Goal: Use online tool/utility: Utilize a website feature to perform a specific function

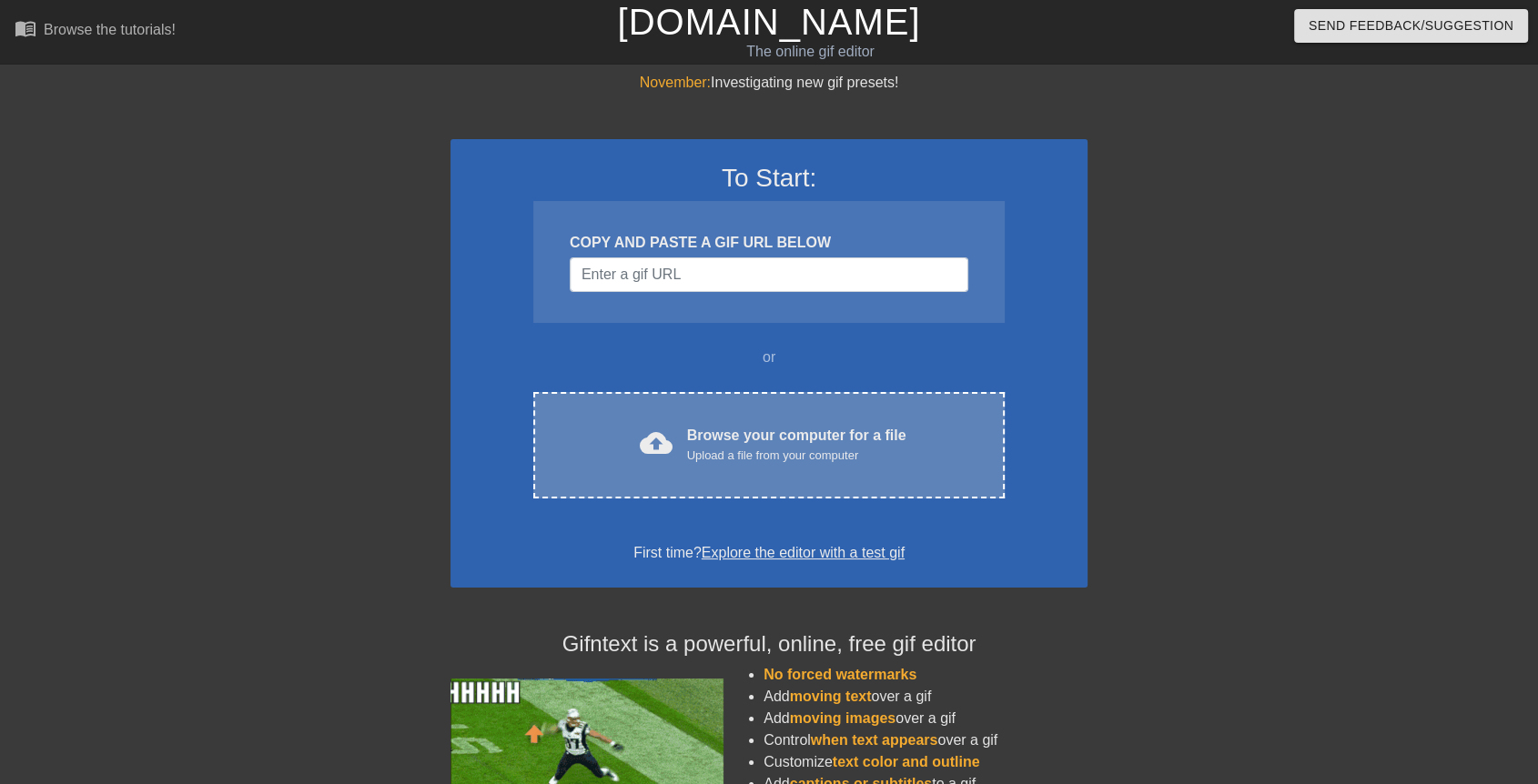
click at [709, 425] on div "Browse your computer for a file Upload a file from your computer" at bounding box center [797, 445] width 219 height 40
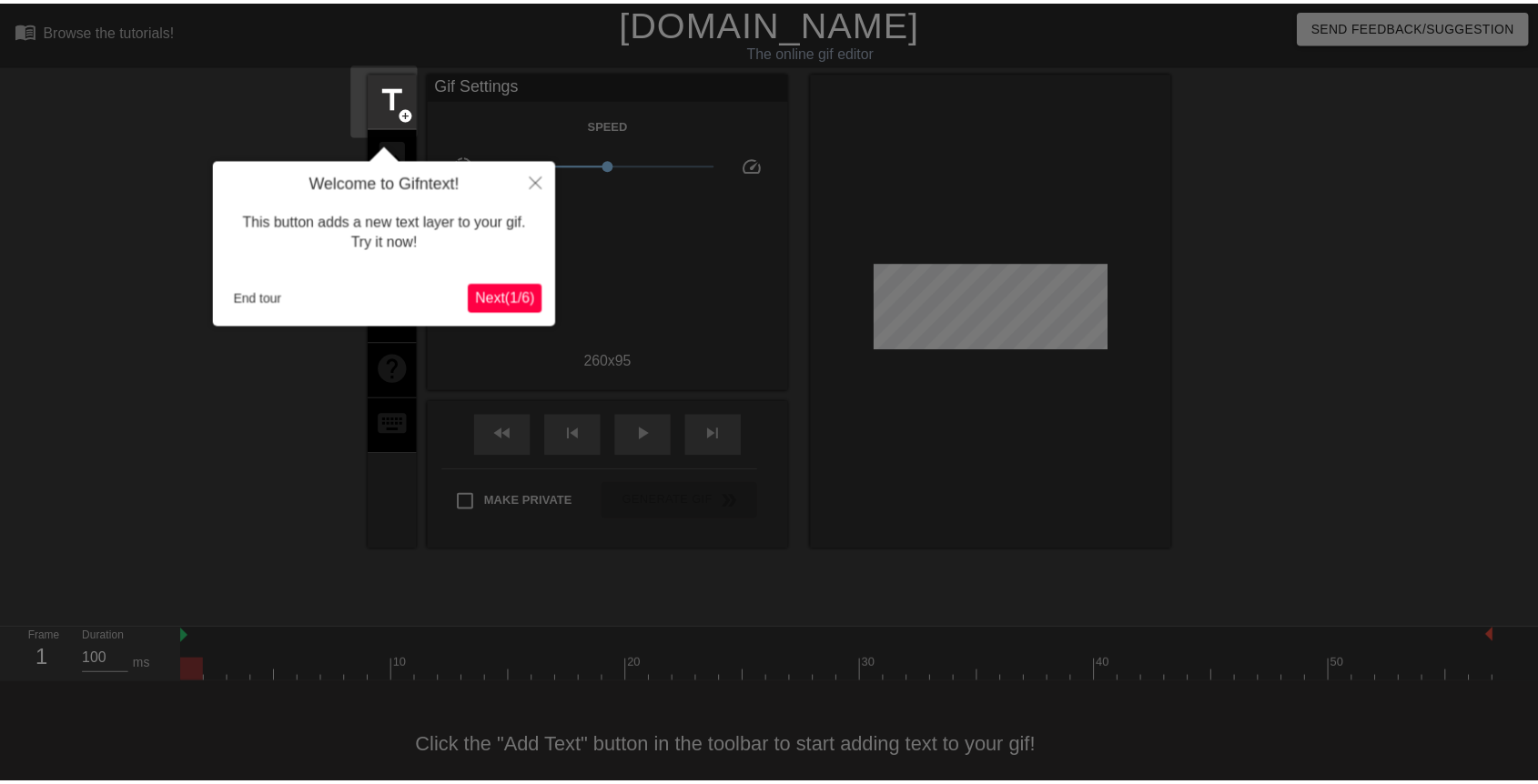
scroll to position [26, 0]
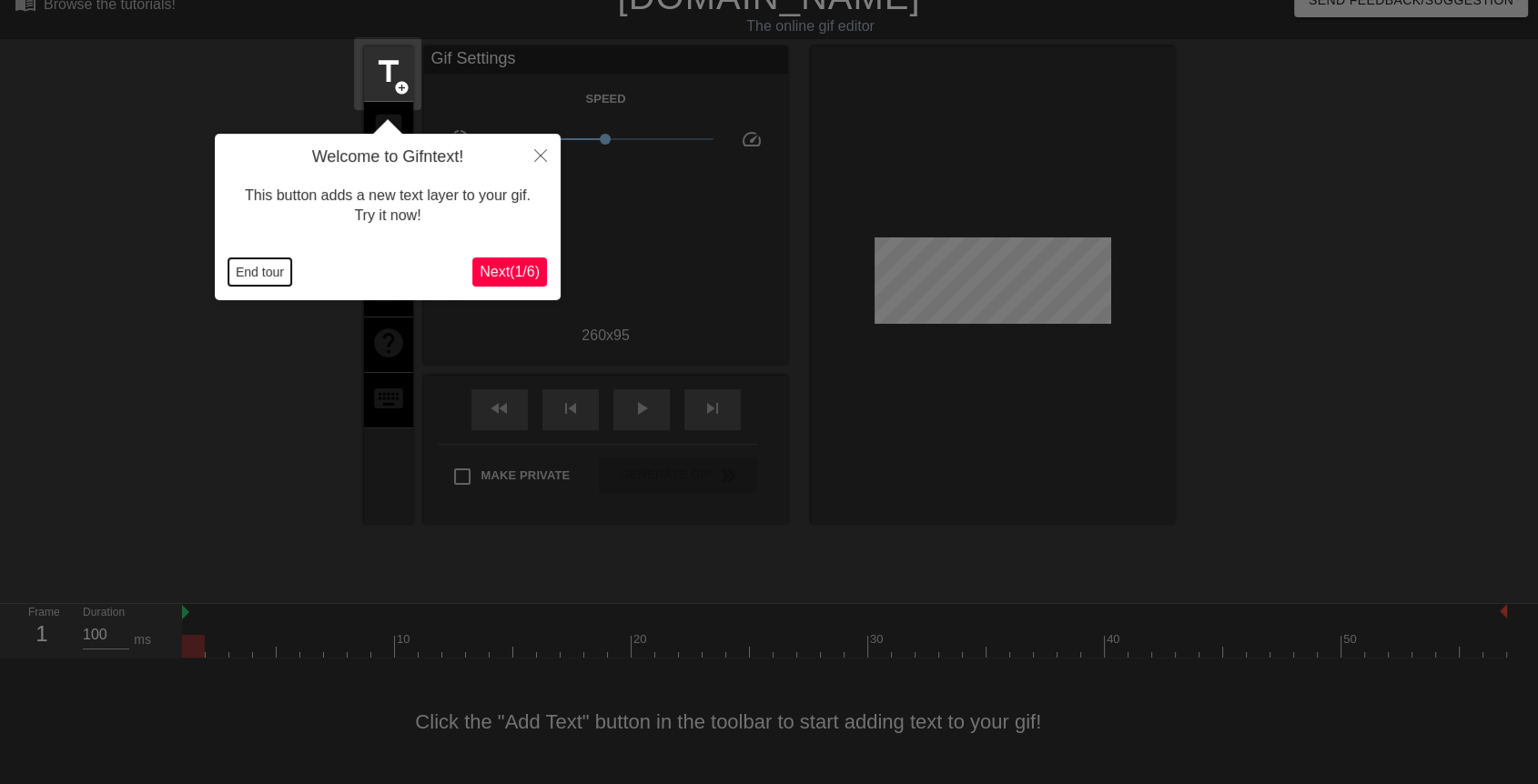
click at [280, 277] on button "End tour" at bounding box center [260, 271] width 63 height 28
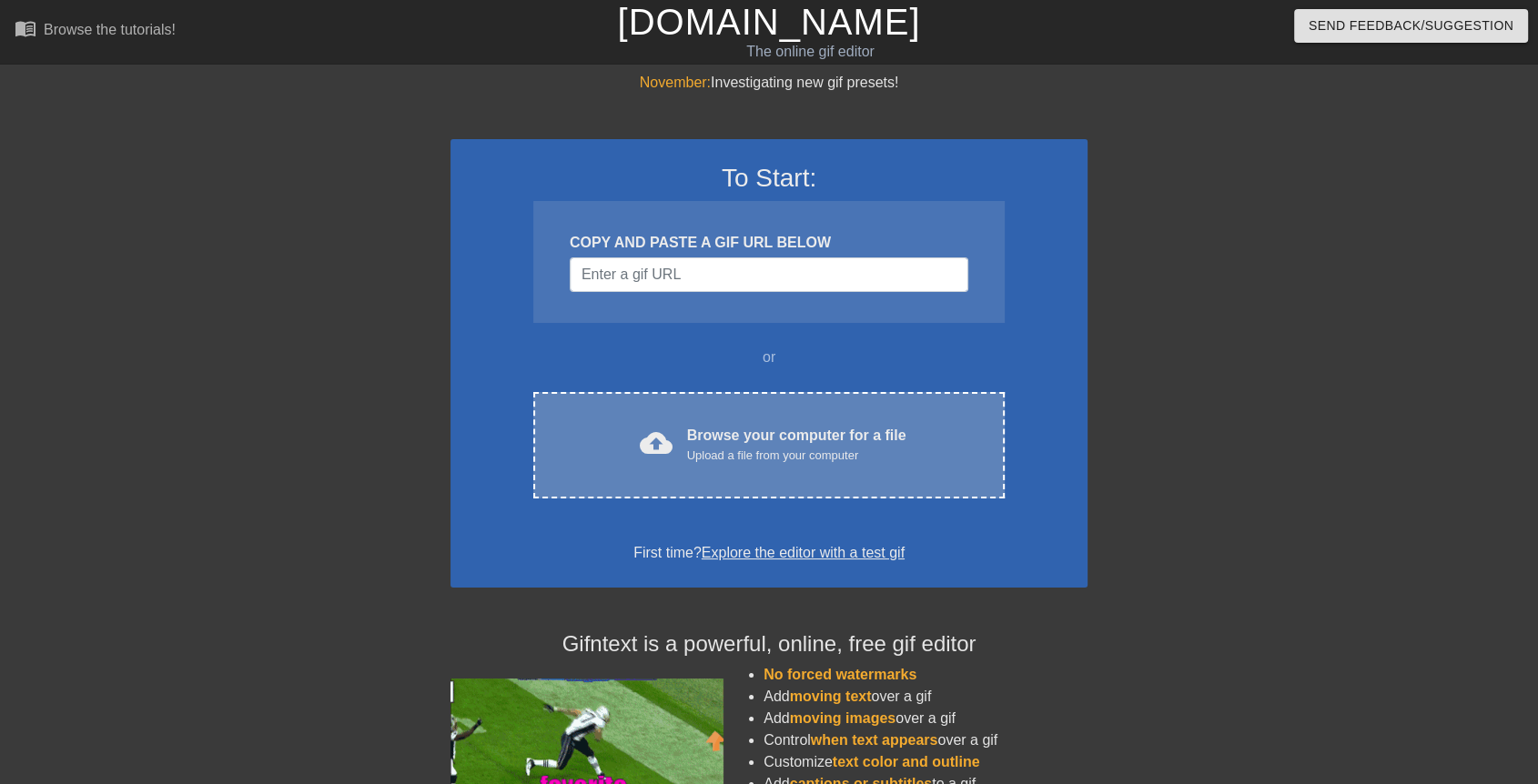
click at [760, 450] on div "Upload a file from your computer" at bounding box center [797, 455] width 219 height 18
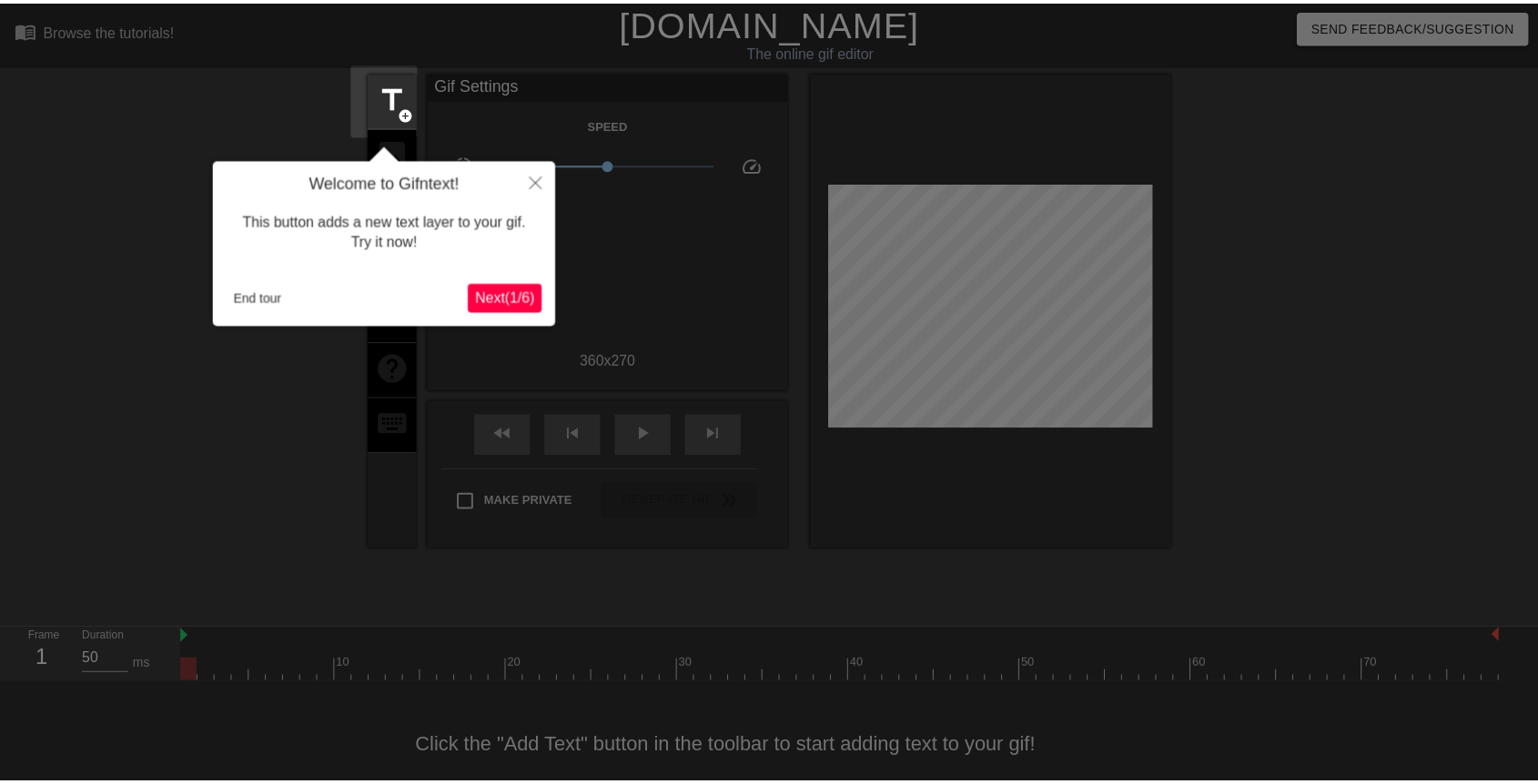
scroll to position [26, 0]
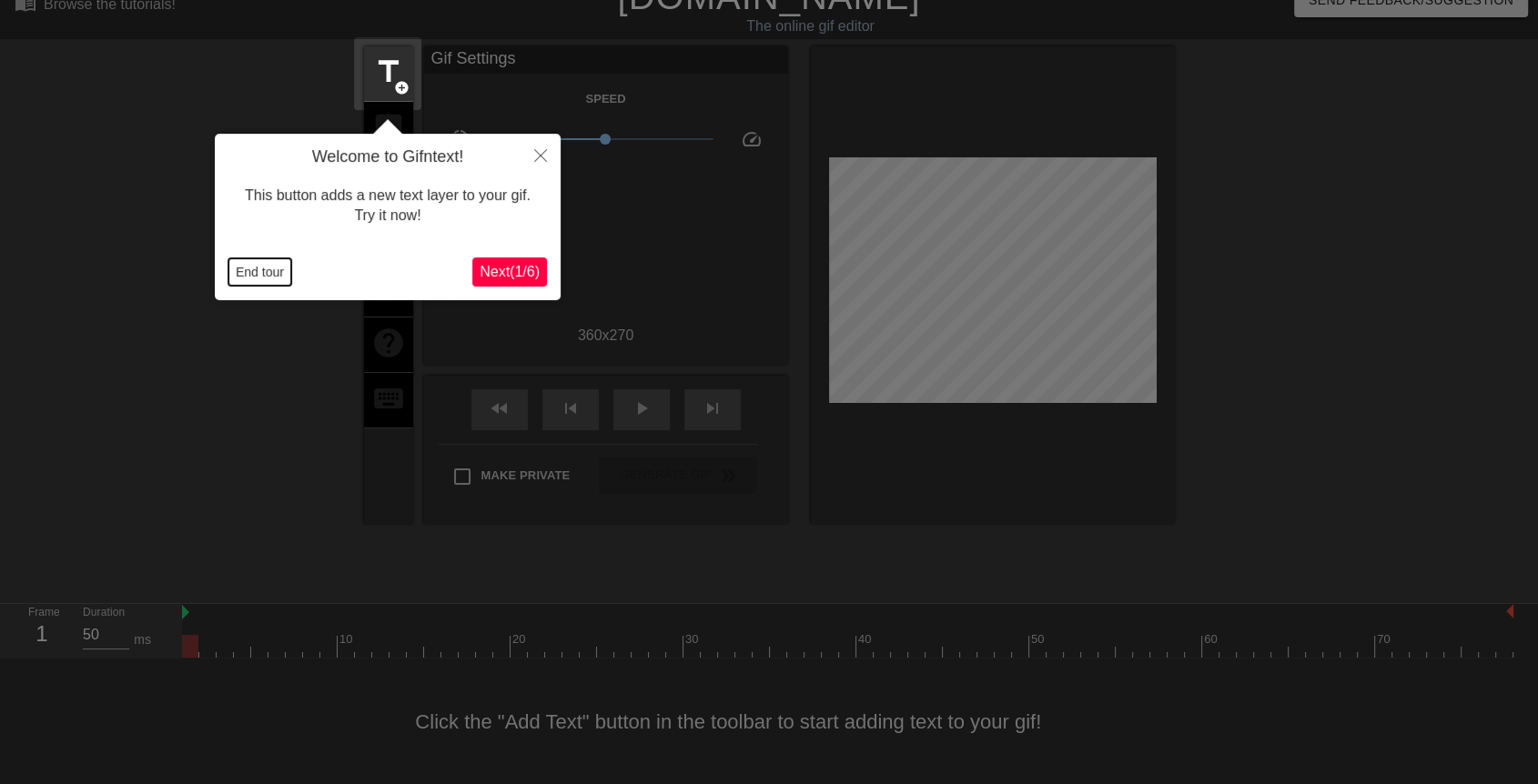
click at [270, 272] on button "End tour" at bounding box center [260, 271] width 63 height 28
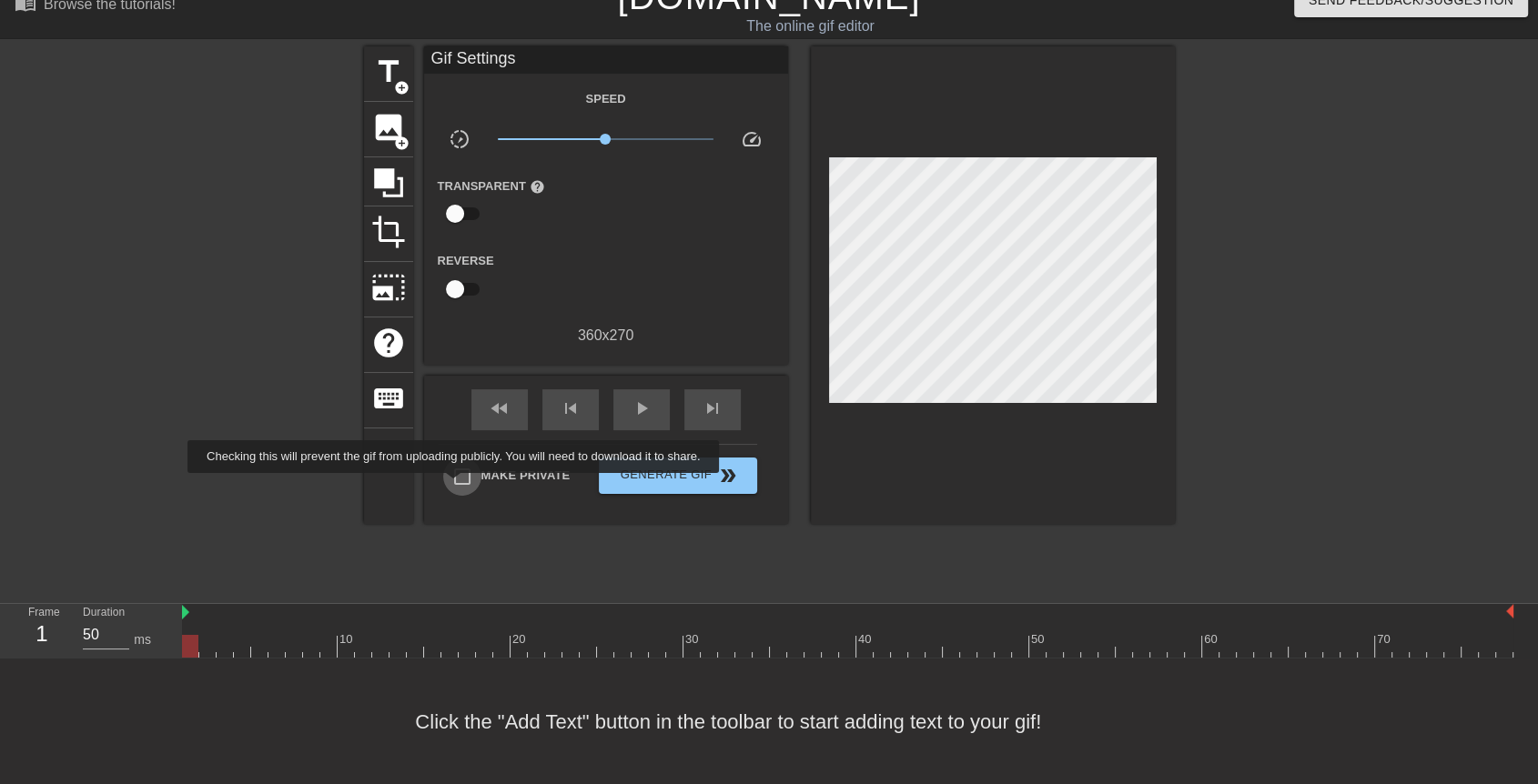
click at [456, 486] on input "Make Private" at bounding box center [462, 476] width 38 height 38
checkbox input "true"
click at [400, 89] on span "add_circle" at bounding box center [401, 88] width 15 height 15
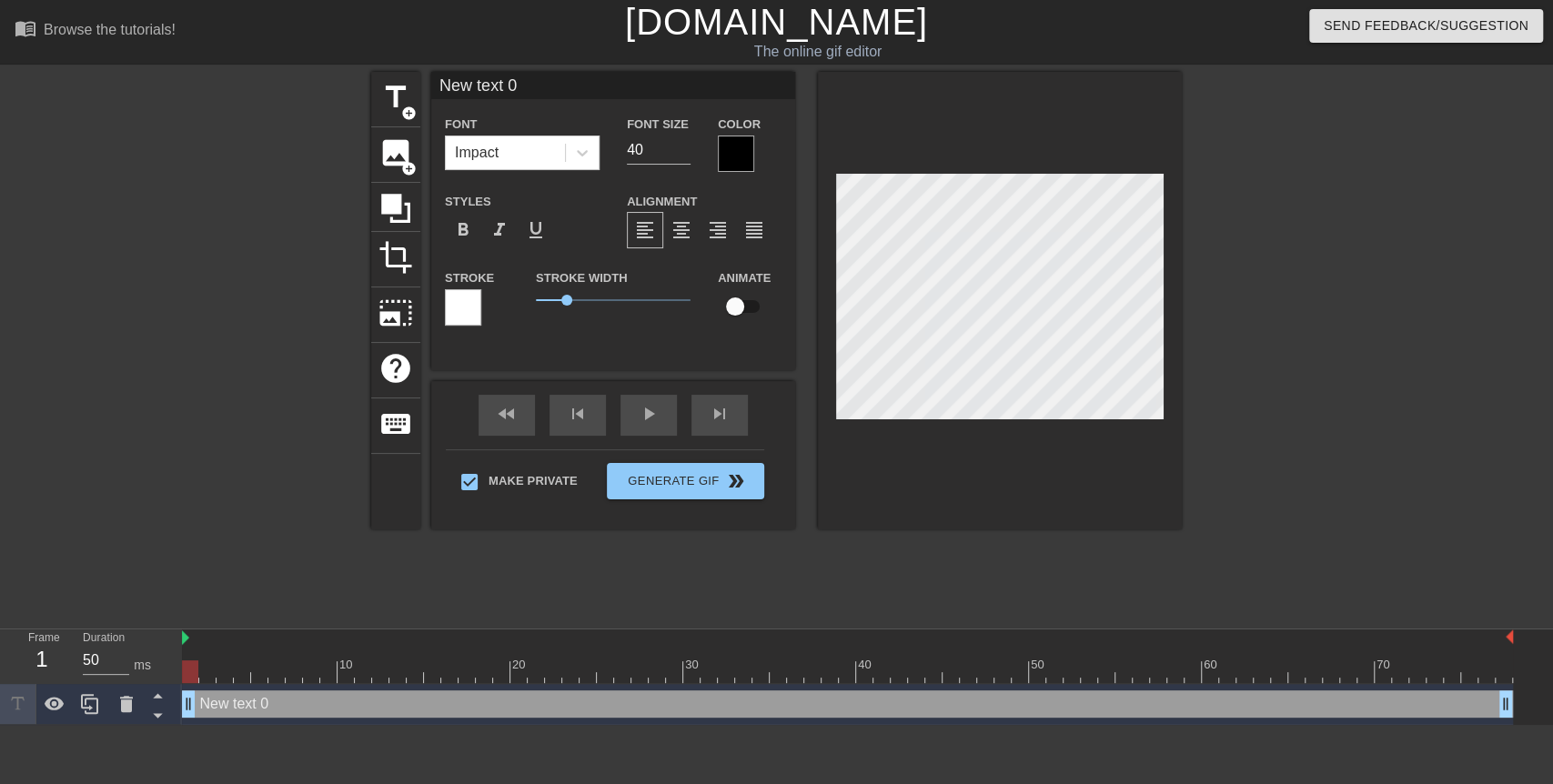
scroll to position [2, 5]
type input "M"
type textarea "M"
type input "Mr"
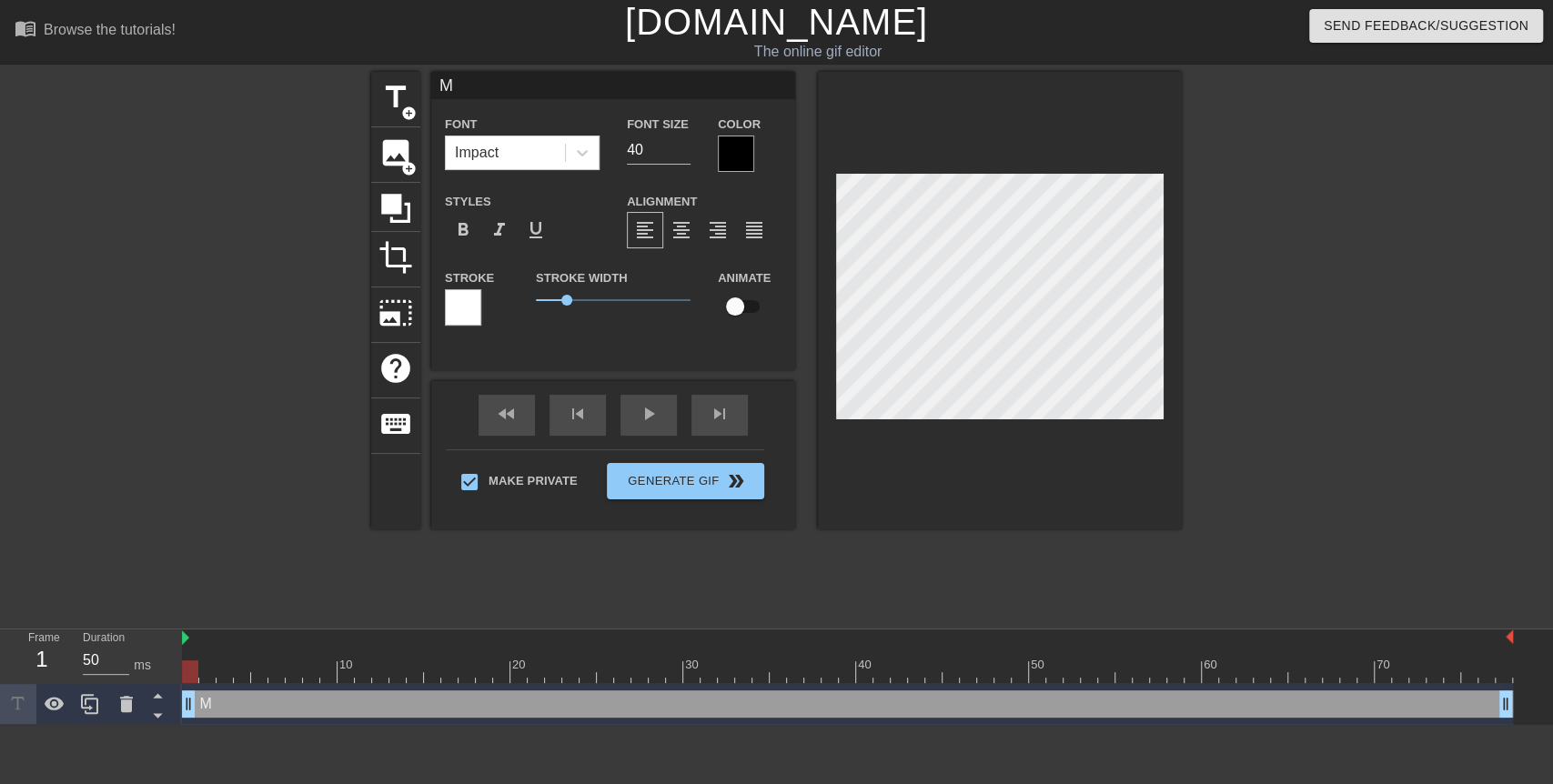
type textarea "Mr"
type input "Mr."
type textarea "Mr."
type input "Mr."
type textarea "Mr."
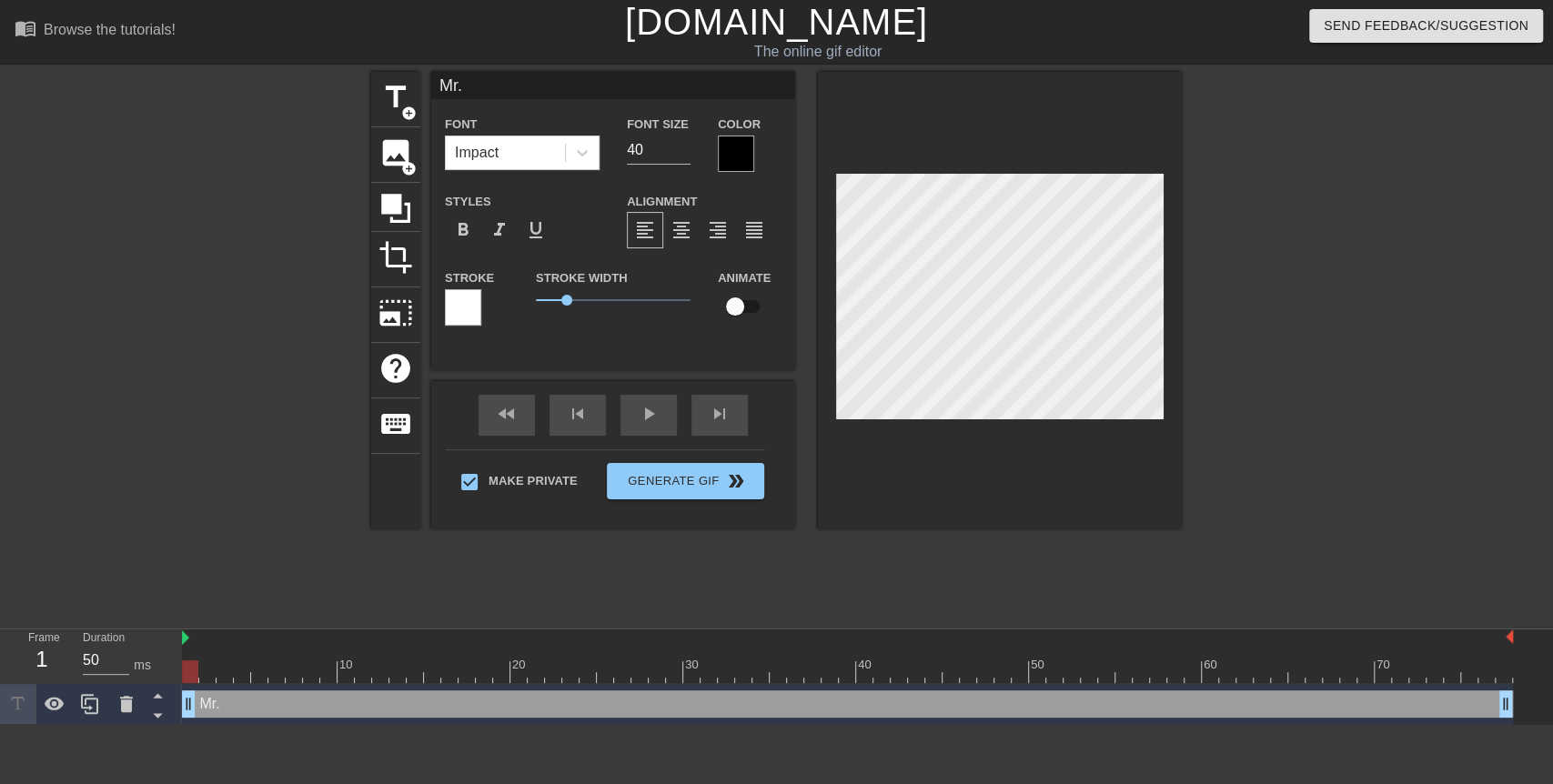
type input "Mr. S"
type textarea "Mr. S"
type input "Mr. St"
type textarea "Mr. St"
type input "Mr. Sta"
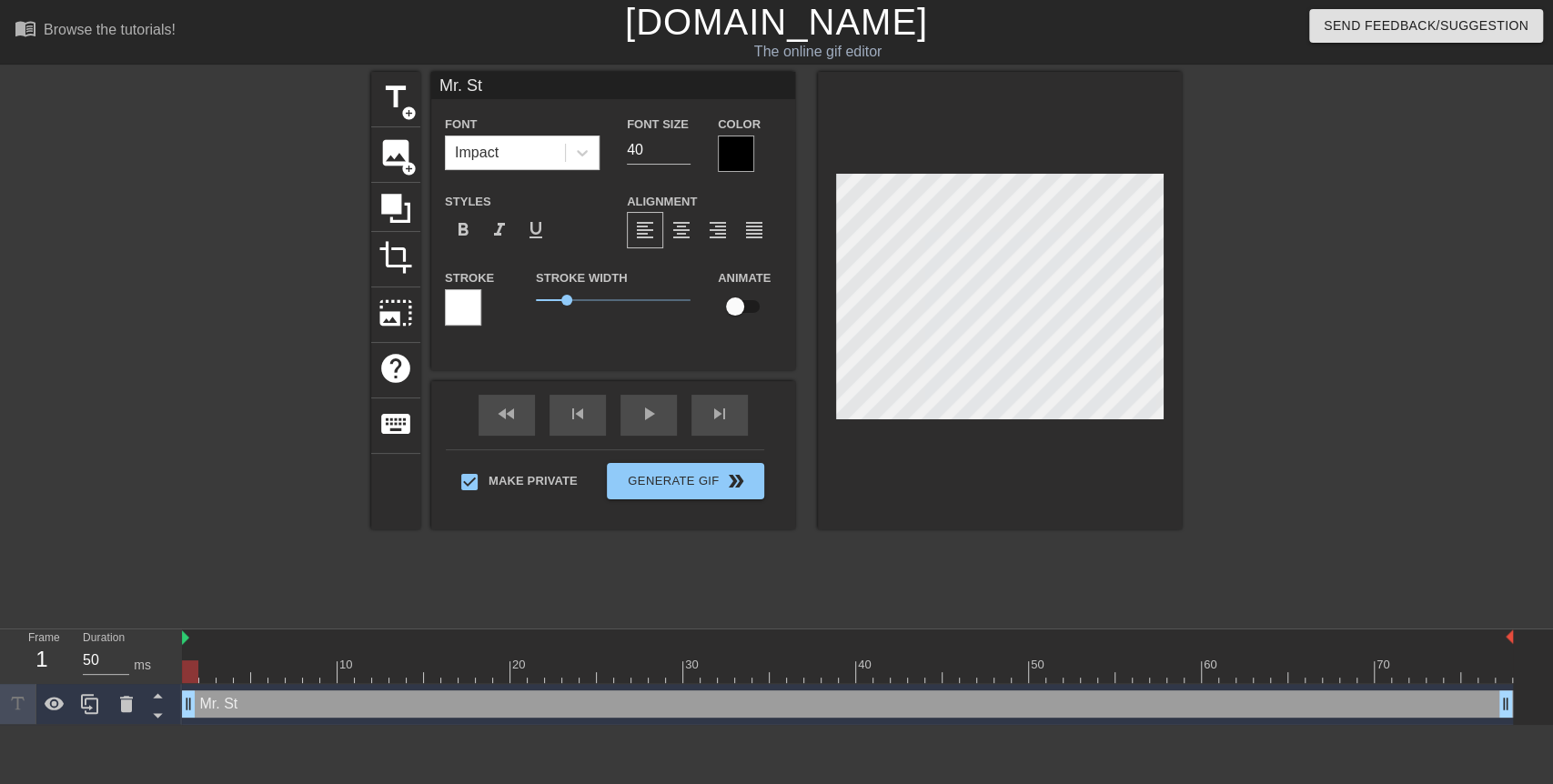
type textarea "Mr. Sta"
type input "[PERSON_NAME]"
type textarea "[PERSON_NAME]"
type input "Mr. Stall"
type textarea "Mr. Stall"
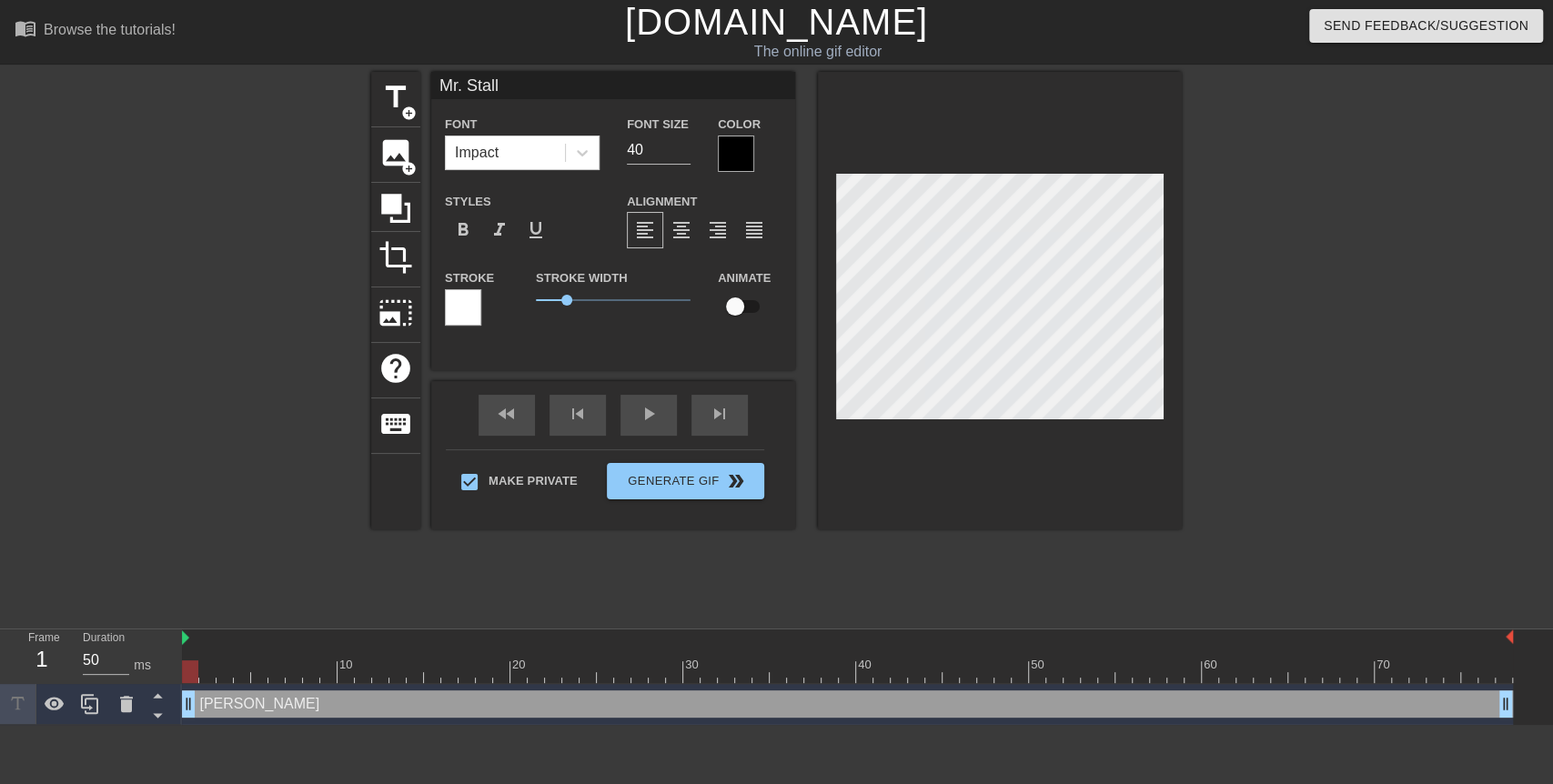
type input "Mr. Stalli"
type textarea "Mr. Stalli"
type input "[PERSON_NAME]"
type textarea "[PERSON_NAME]"
type input "[PERSON_NAME]"
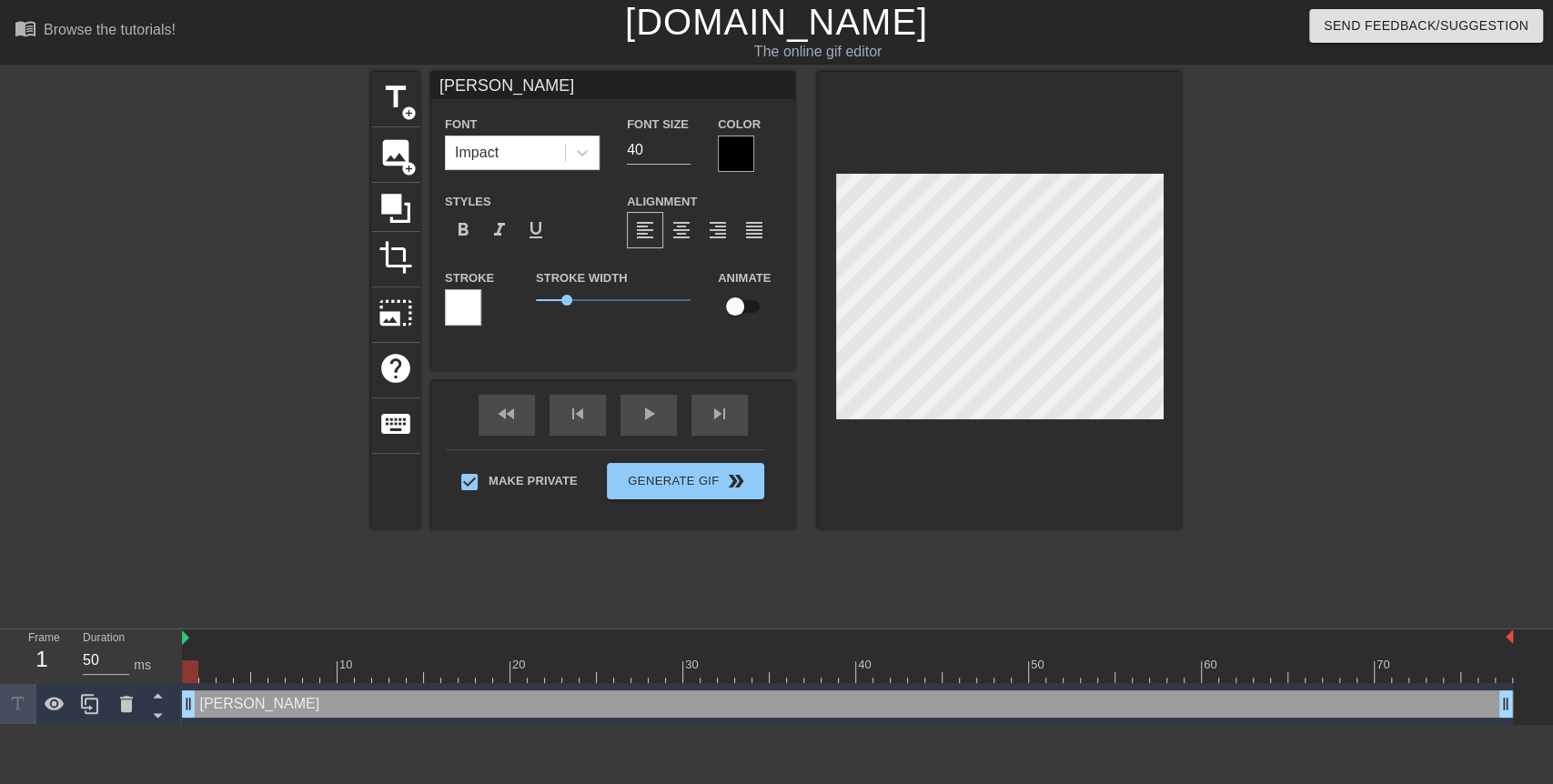
type textarea "[PERSON_NAME]"
type input "[PERSON_NAME]"
type textarea "[PERSON_NAME]"
click at [1204, 275] on div at bounding box center [1340, 344] width 272 height 546
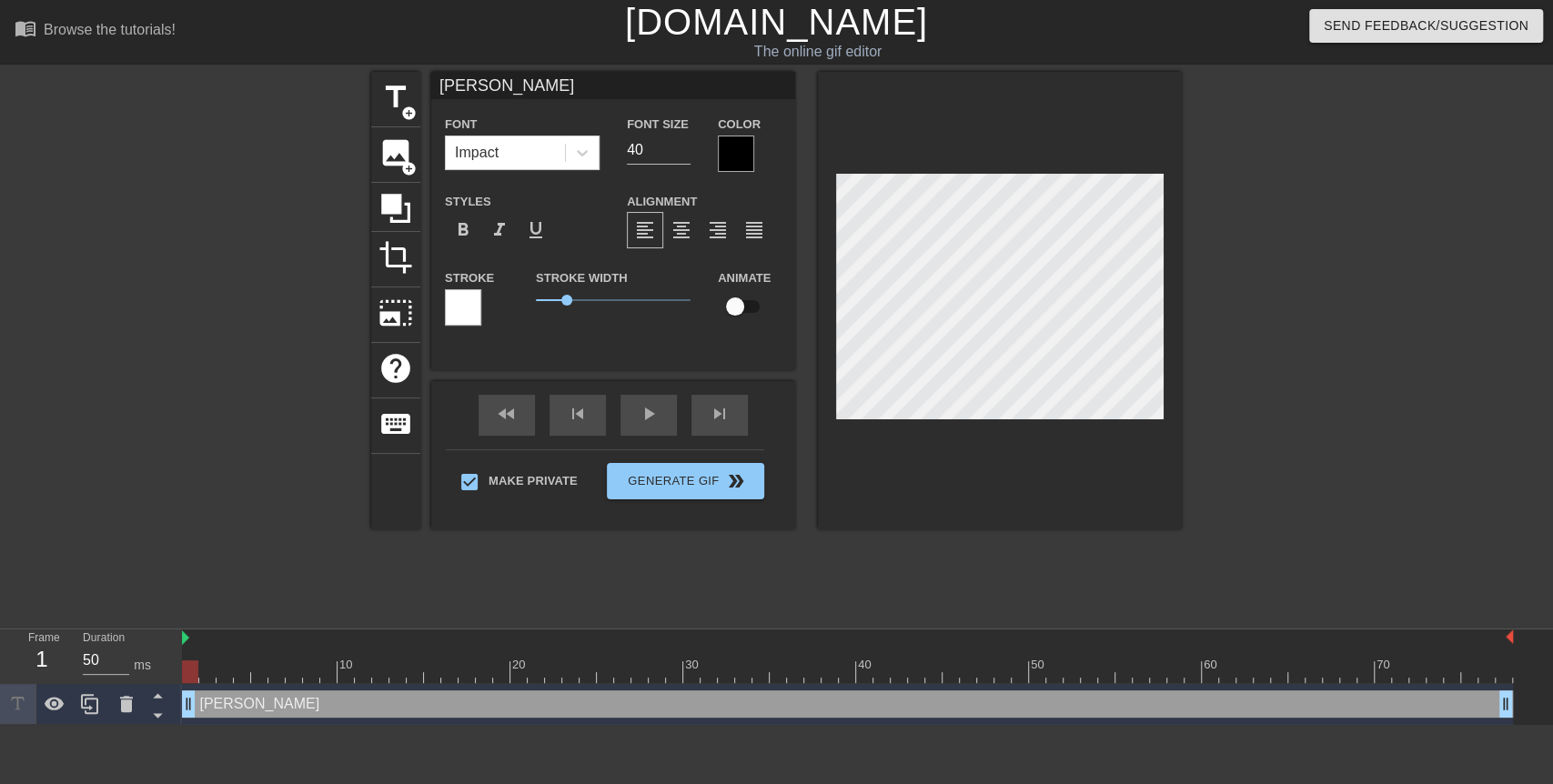
click at [1004, 581] on div "title add_circle image add_circle crop photo_size_select_large help keyboard [P…" at bounding box center [776, 344] width 811 height 546
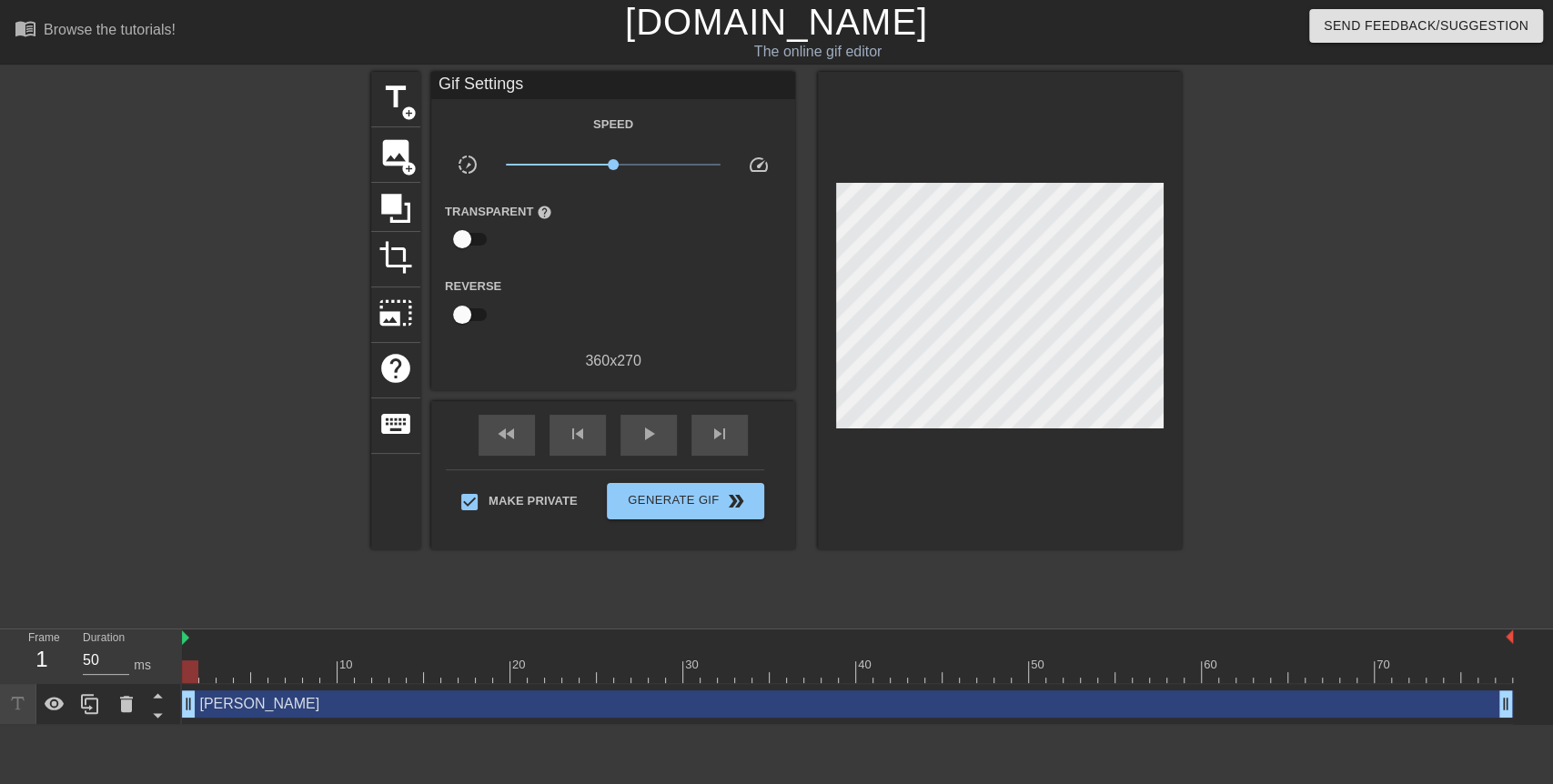
drag, startPoint x: 181, startPoint y: 673, endPoint x: 269, endPoint y: 660, distance: 89.0
click at [269, 660] on div "Frame 1 Duration 50 ms 10 20 30 40 50 60 70 [PERSON_NAME] drag_handle drag_hand…" at bounding box center [776, 677] width 1553 height 95
drag, startPoint x: 196, startPoint y: 671, endPoint x: 466, endPoint y: 645, distance: 271.2
click at [466, 645] on div "10 20 30 40 50 60 70" at bounding box center [847, 656] width 1331 height 53
click at [514, 709] on div "[PERSON_NAME] drag_handle drag_handle" at bounding box center [847, 704] width 1331 height 28
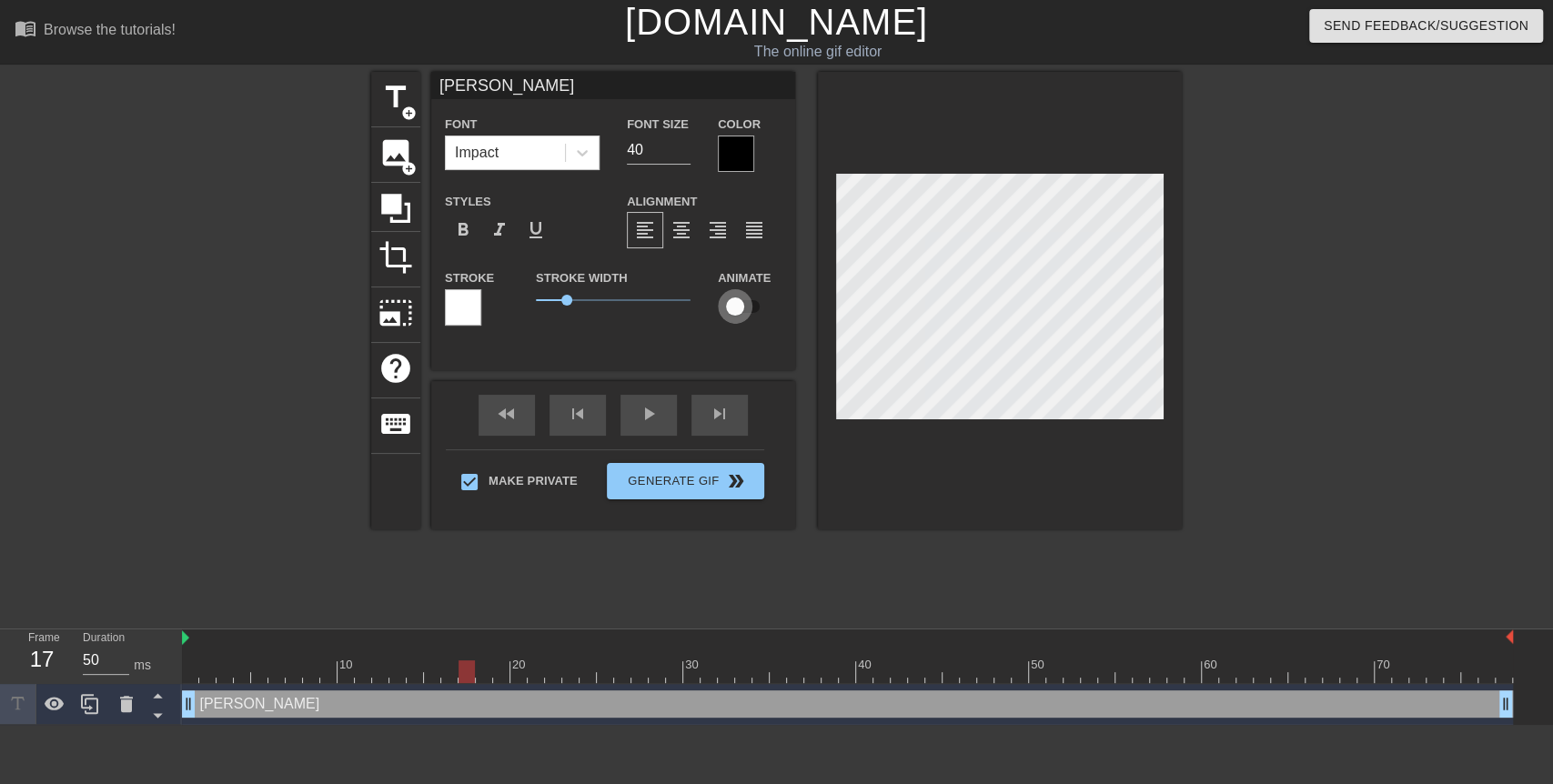
click at [733, 304] on input "checkbox" at bounding box center [735, 307] width 104 height 34
checkbox input "true"
drag, startPoint x: 472, startPoint y: 665, endPoint x: 499, endPoint y: 664, distance: 27.0
click at [511, 664] on div at bounding box center [518, 672] width 16 height 23
drag, startPoint x: 499, startPoint y: 664, endPoint x: 490, endPoint y: 664, distance: 9.0
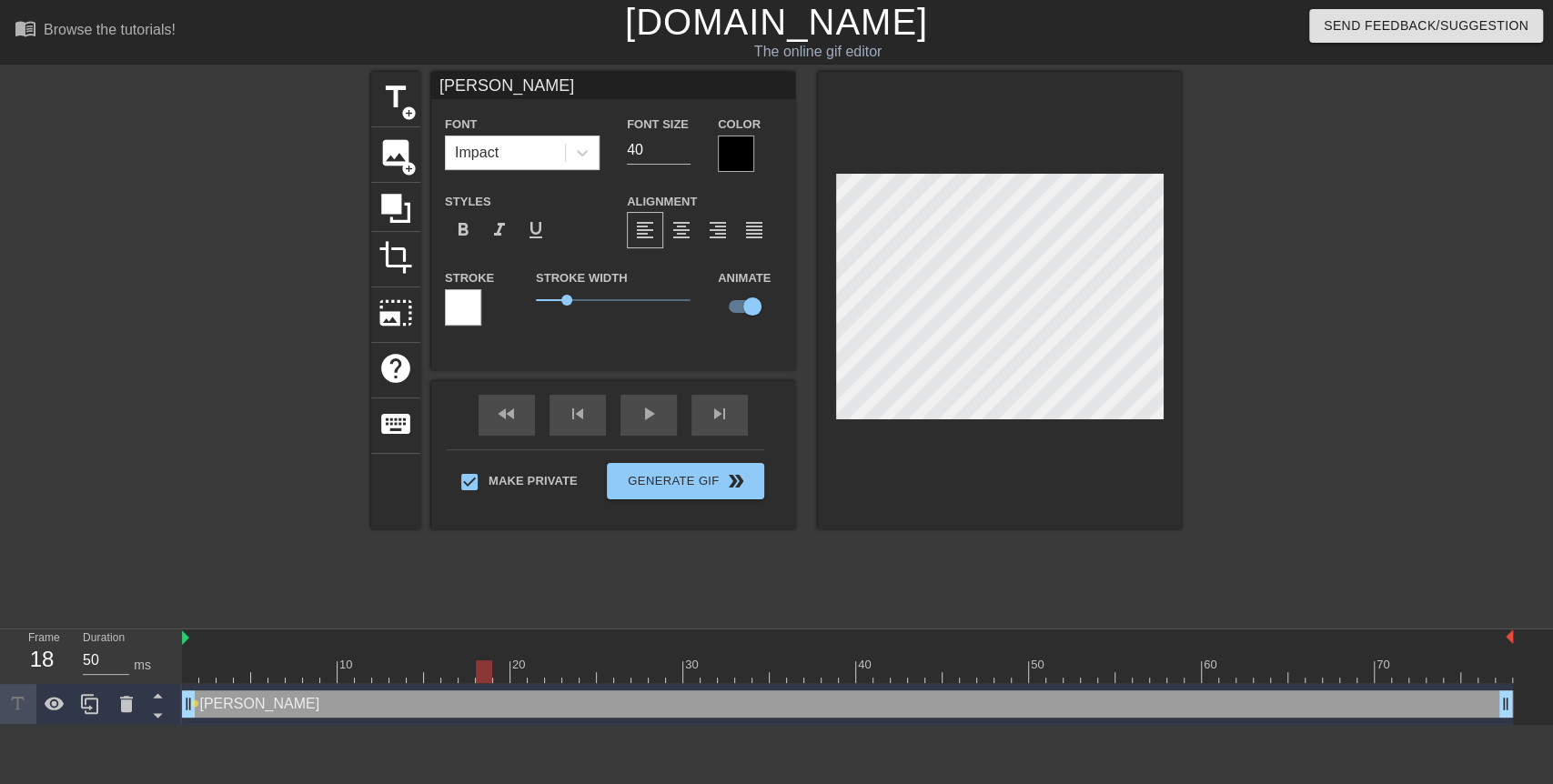
click at [490, 664] on div at bounding box center [483, 672] width 16 height 23
click at [494, 665] on div at bounding box center [500, 672] width 16 height 23
drag, startPoint x: 494, startPoint y: 665, endPoint x: 517, endPoint y: 666, distance: 23.0
click at [517, 666] on div at bounding box center [518, 672] width 16 height 23
drag, startPoint x: 517, startPoint y: 666, endPoint x: 548, endPoint y: 662, distance: 31.3
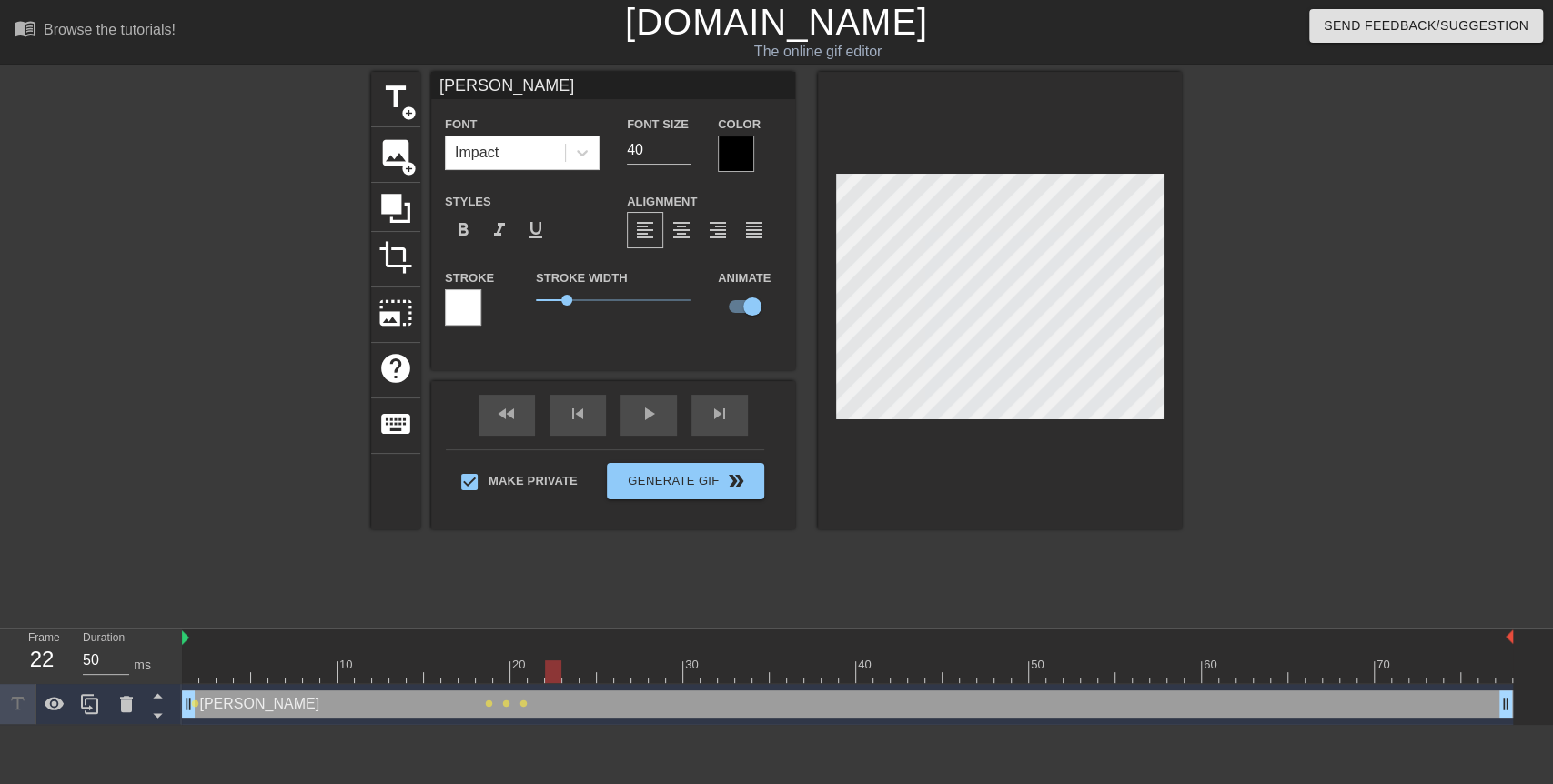
click at [548, 662] on div at bounding box center [553, 672] width 16 height 23
drag, startPoint x: 548, startPoint y: 662, endPoint x: 563, endPoint y: 661, distance: 15.0
click at [563, 661] on div at bounding box center [570, 672] width 16 height 23
drag, startPoint x: 563, startPoint y: 661, endPoint x: 605, endPoint y: 664, distance: 42.1
click at [605, 664] on div at bounding box center [604, 672] width 16 height 23
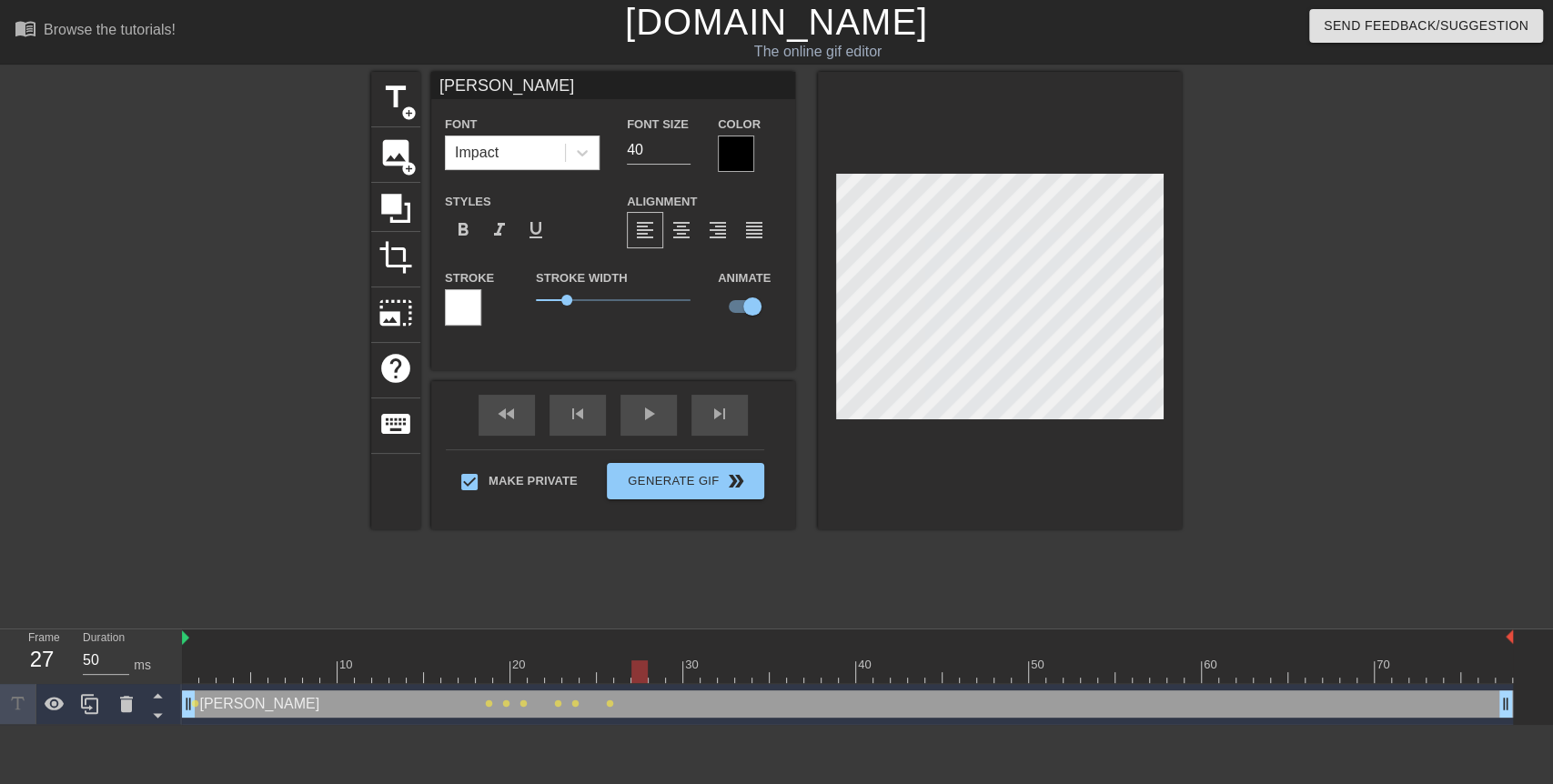
drag, startPoint x: 605, startPoint y: 664, endPoint x: 637, endPoint y: 675, distance: 33.8
click at [637, 675] on div at bounding box center [639, 672] width 16 height 23
drag, startPoint x: 637, startPoint y: 675, endPoint x: 672, endPoint y: 675, distance: 35.0
click at [672, 675] on div at bounding box center [674, 672] width 16 height 23
drag, startPoint x: 672, startPoint y: 675, endPoint x: 692, endPoint y: 673, distance: 20.1
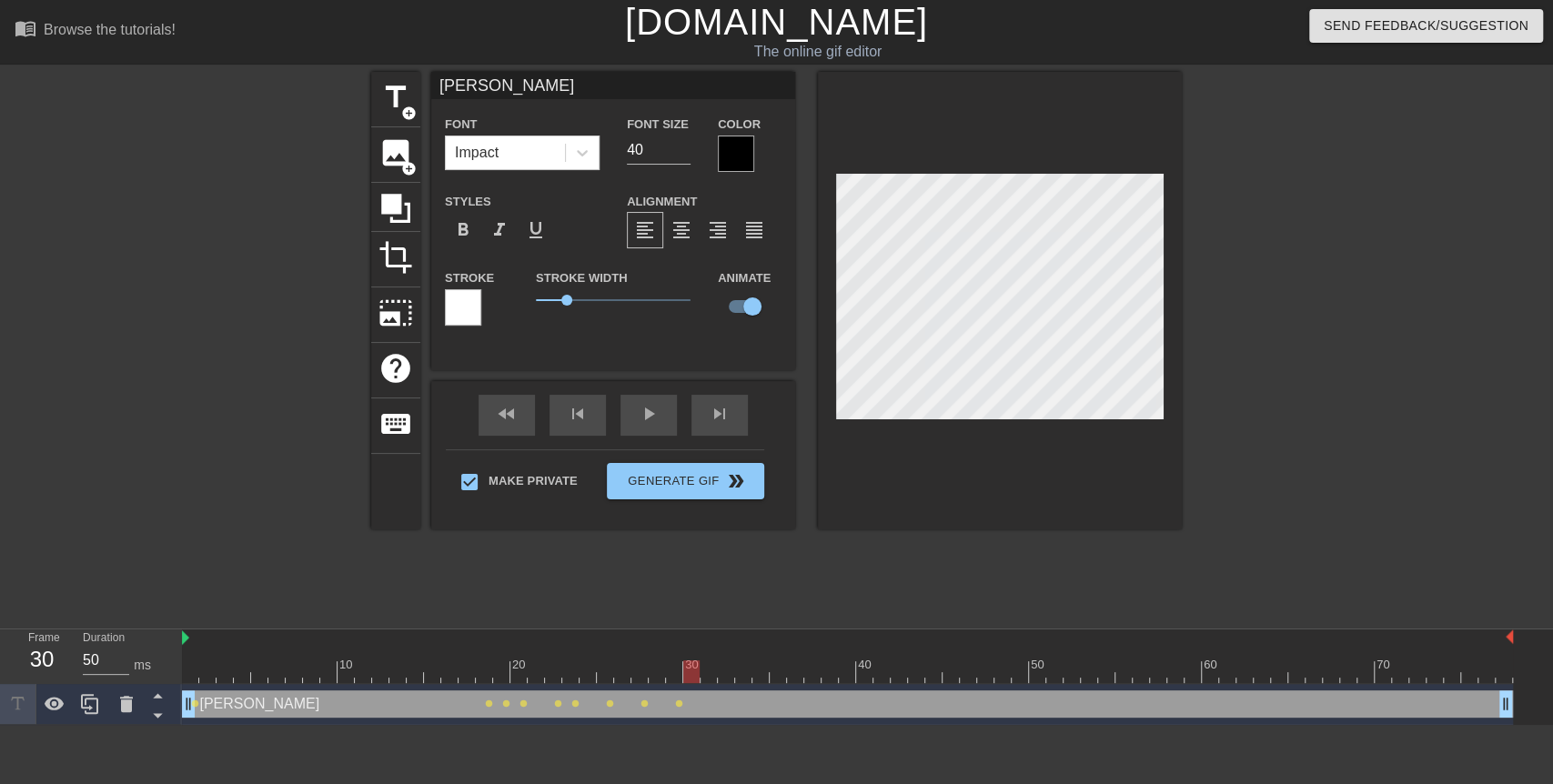
click at [692, 673] on div at bounding box center [691, 672] width 16 height 23
drag, startPoint x: 692, startPoint y: 673, endPoint x: 706, endPoint y: 673, distance: 14.0
click at [706, 673] on div at bounding box center [708, 672] width 16 height 23
drag, startPoint x: 709, startPoint y: 673, endPoint x: 725, endPoint y: 673, distance: 16.0
click at [725, 673] on div at bounding box center [725, 672] width 16 height 23
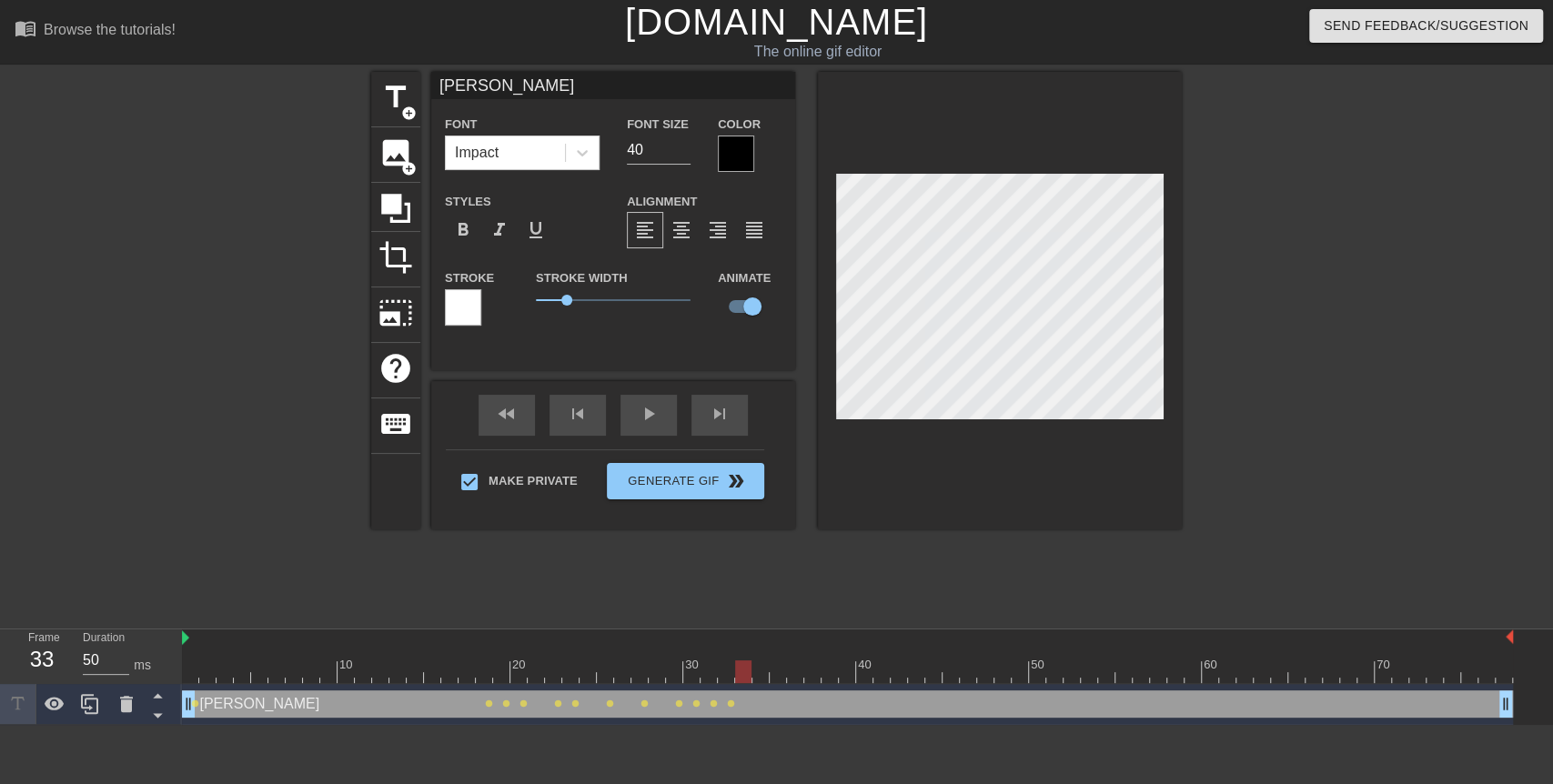
drag, startPoint x: 725, startPoint y: 673, endPoint x: 738, endPoint y: 673, distance: 13.0
click at [738, 673] on div at bounding box center [742, 672] width 16 height 23
drag, startPoint x: 738, startPoint y: 673, endPoint x: 756, endPoint y: 673, distance: 18.0
click at [756, 673] on div at bounding box center [760, 672] width 16 height 23
drag, startPoint x: 756, startPoint y: 673, endPoint x: 837, endPoint y: 673, distance: 81.0
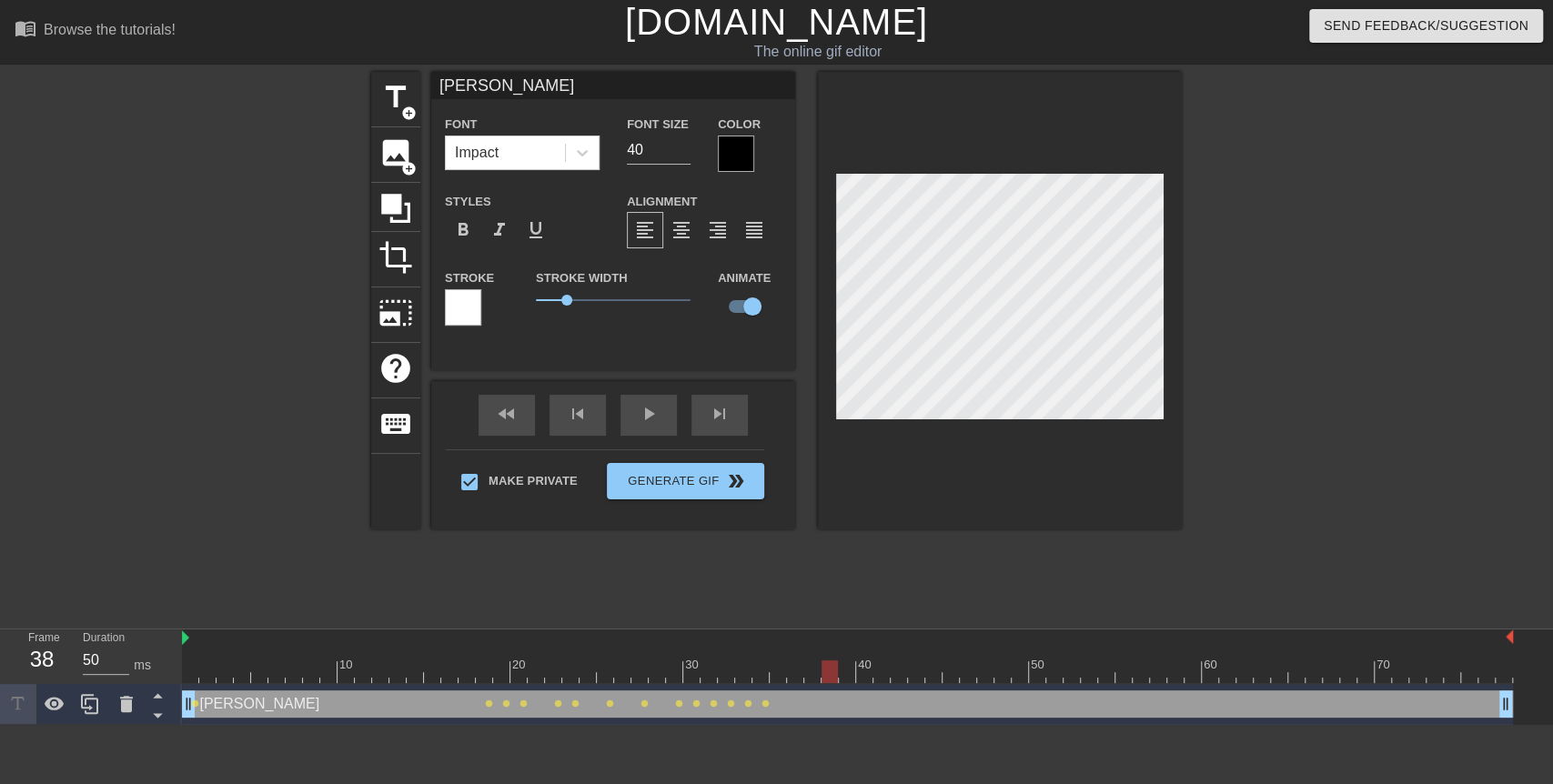
click at [837, 673] on div at bounding box center [829, 672] width 16 height 23
drag, startPoint x: 835, startPoint y: 673, endPoint x: 852, endPoint y: 673, distance: 17.0
click at [852, 673] on div at bounding box center [846, 672] width 16 height 23
drag, startPoint x: 852, startPoint y: 673, endPoint x: 864, endPoint y: 673, distance: 12.0
click at [864, 673] on div at bounding box center [863, 672] width 16 height 23
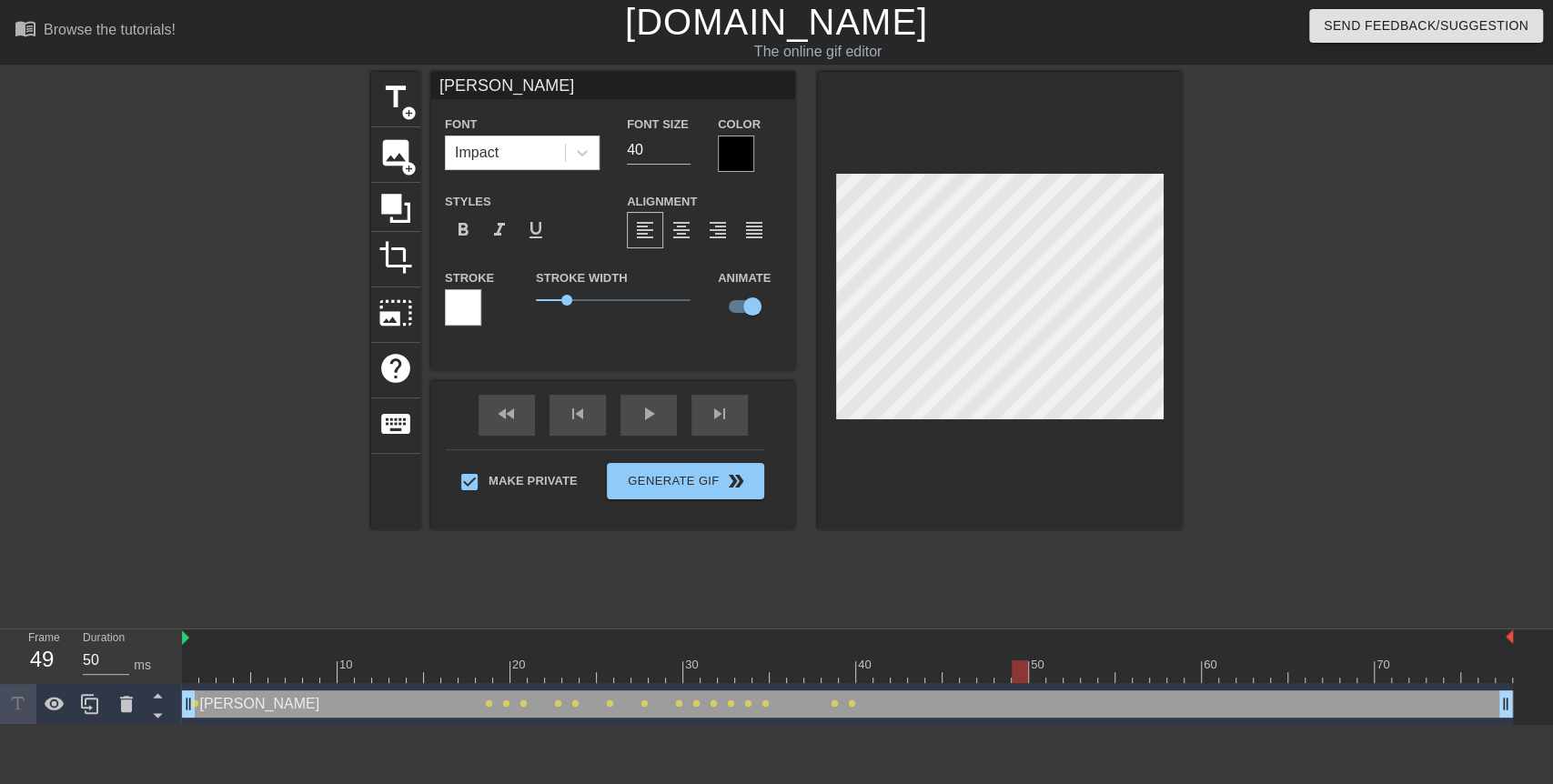
drag, startPoint x: 864, startPoint y: 673, endPoint x: 1021, endPoint y: 683, distance: 157.3
click at [1021, 683] on div "10 20 30 40 50 60 70" at bounding box center [847, 656] width 1331 height 54
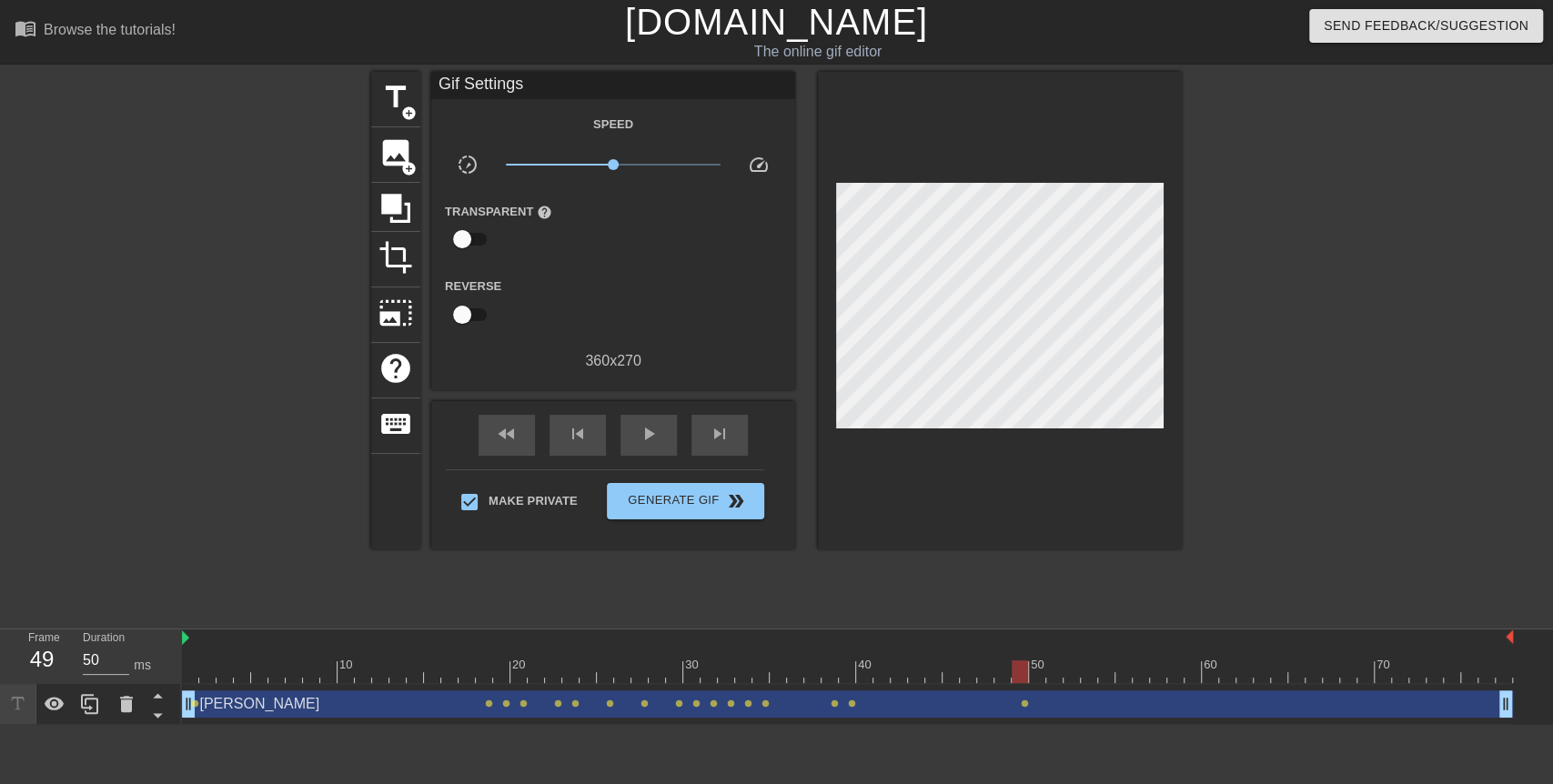
click at [1021, 683] on div "10 20 30 40 50 60 70" at bounding box center [847, 656] width 1331 height 54
click at [1037, 708] on div "[PERSON_NAME] drag_handle drag_handle" at bounding box center [847, 704] width 1331 height 28
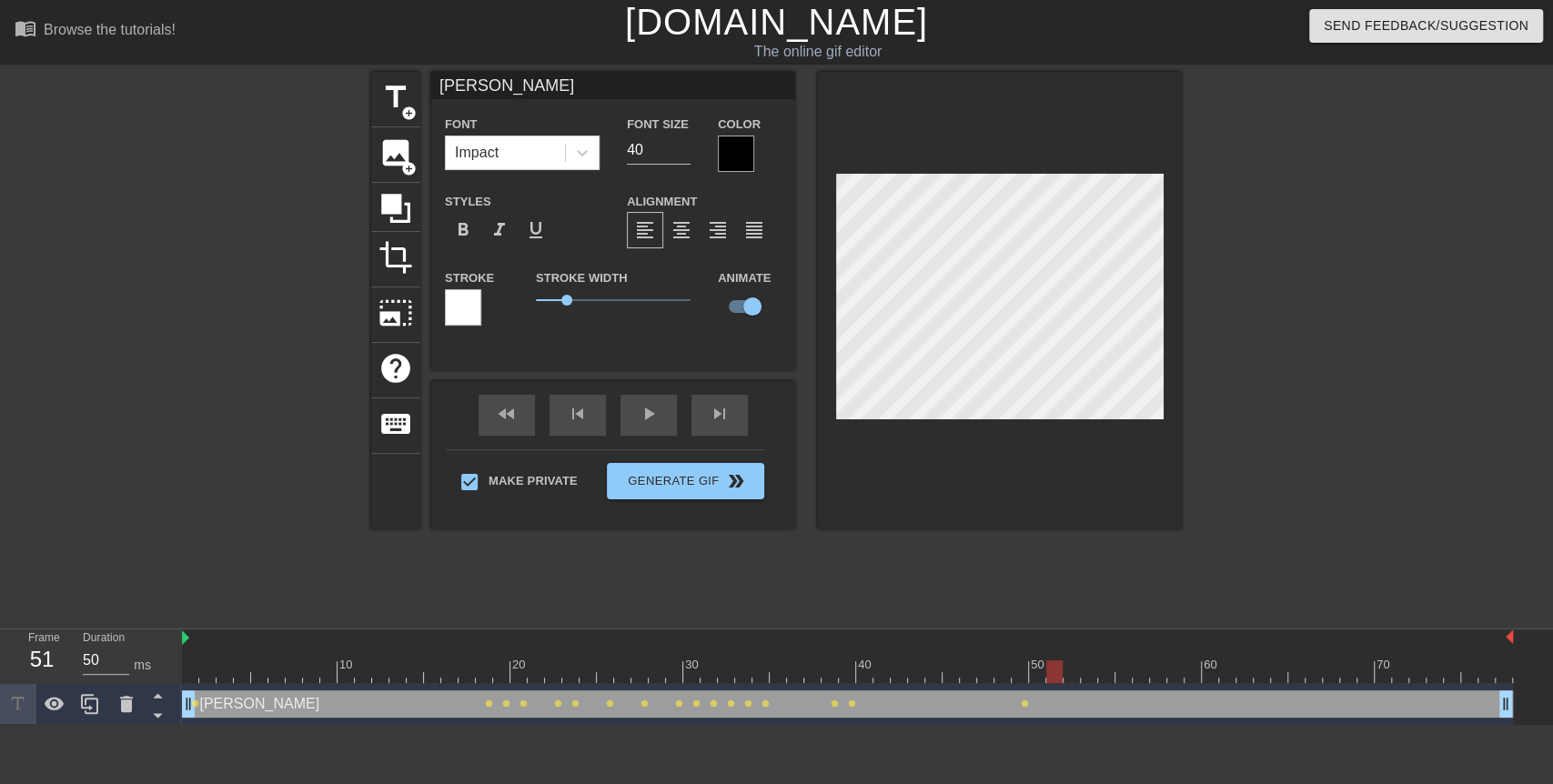
drag, startPoint x: 1020, startPoint y: 670, endPoint x: 1059, endPoint y: 669, distance: 39.0
click at [1059, 669] on div at bounding box center [1054, 672] width 16 height 23
drag, startPoint x: 1059, startPoint y: 669, endPoint x: 1202, endPoint y: 671, distance: 143.0
click at [1202, 671] on div at bounding box center [1209, 672] width 16 height 23
drag, startPoint x: 1202, startPoint y: 671, endPoint x: 1245, endPoint y: 666, distance: 43.3
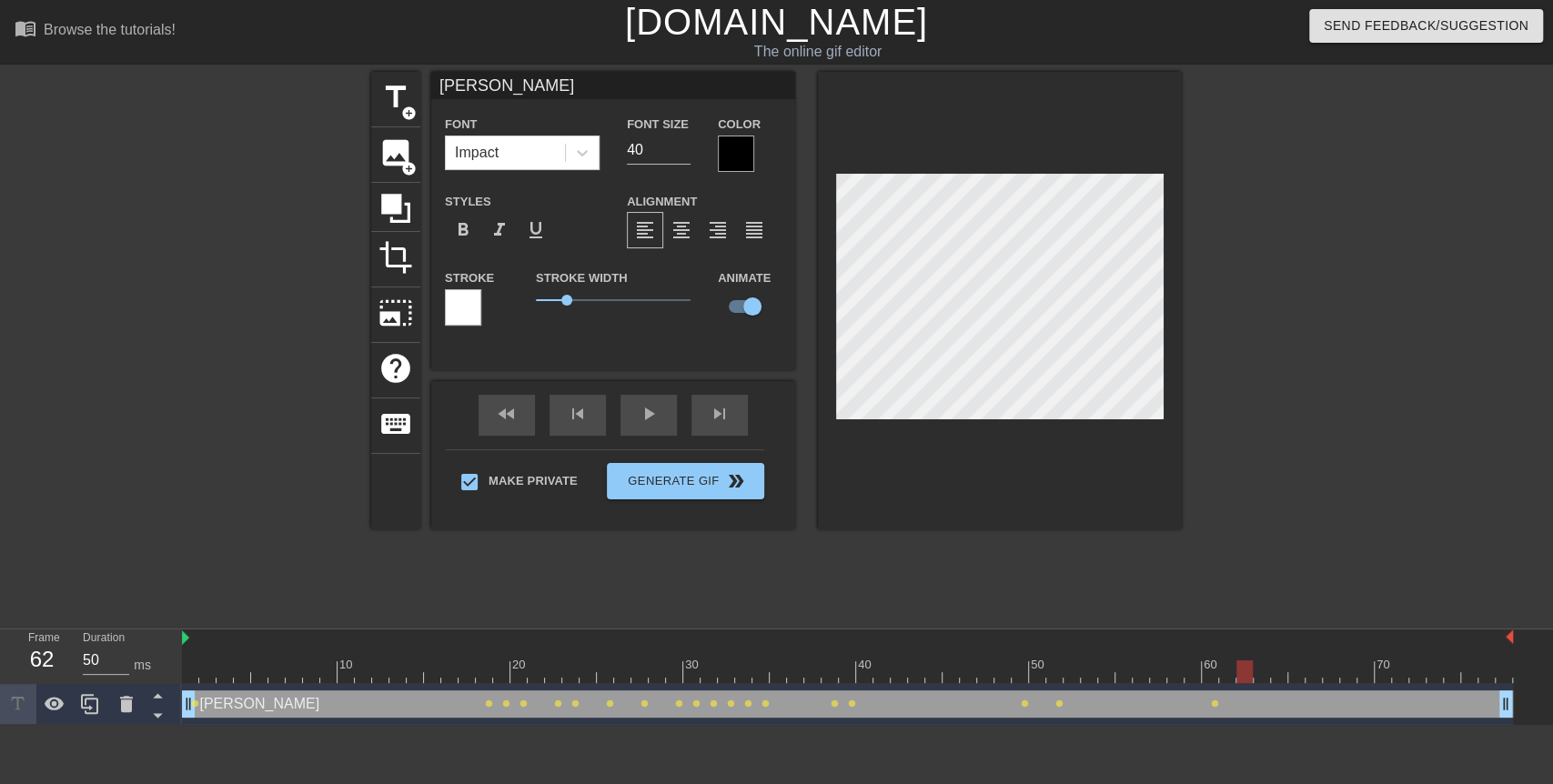
click at [1245, 666] on div at bounding box center [1244, 672] width 16 height 23
drag, startPoint x: 1245, startPoint y: 666, endPoint x: 1261, endPoint y: 665, distance: 16.0
click at [1261, 665] on div at bounding box center [1261, 672] width 16 height 23
drag, startPoint x: 1261, startPoint y: 665, endPoint x: 1277, endPoint y: 663, distance: 16.1
click at [1277, 663] on div at bounding box center [1279, 672] width 16 height 23
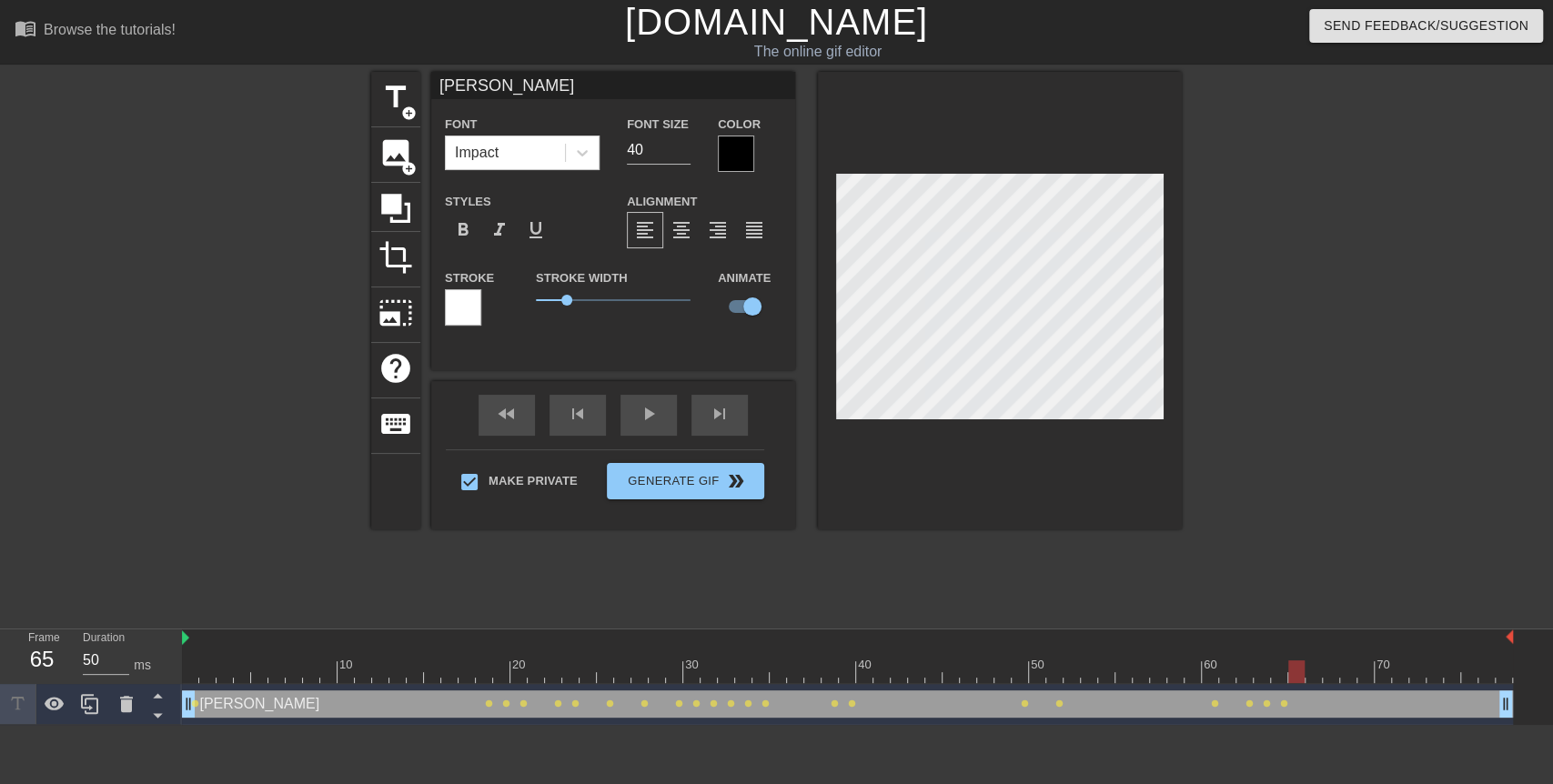
drag, startPoint x: 1277, startPoint y: 663, endPoint x: 1297, endPoint y: 662, distance: 20.0
click at [1297, 662] on div at bounding box center [1296, 672] width 16 height 23
drag, startPoint x: 1297, startPoint y: 662, endPoint x: 1327, endPoint y: 664, distance: 30.1
click at [1327, 664] on div at bounding box center [1330, 672] width 16 height 23
drag, startPoint x: 1327, startPoint y: 664, endPoint x: 1344, endPoint y: 663, distance: 17.0
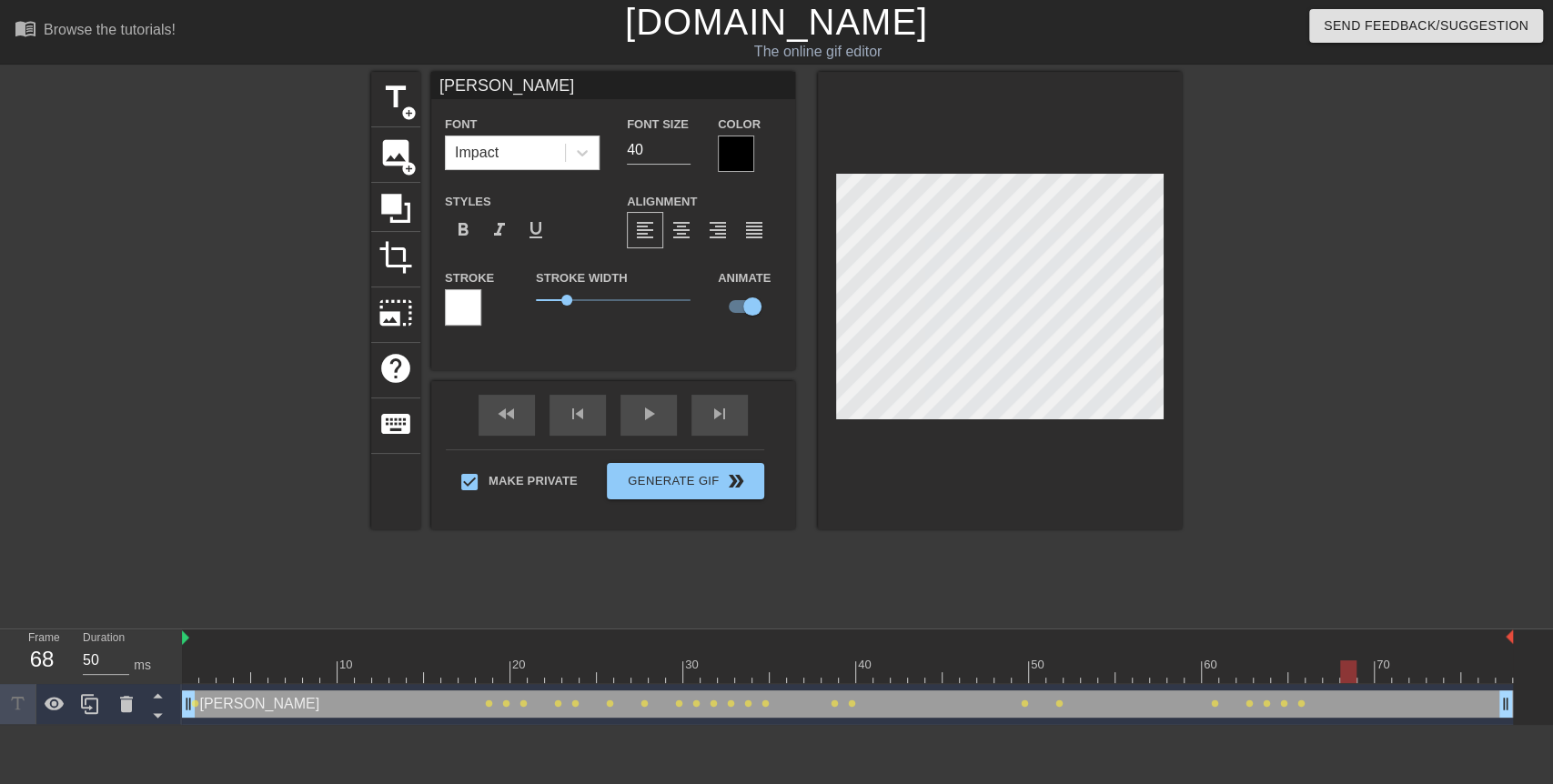
click at [1344, 663] on div at bounding box center [1347, 672] width 16 height 23
drag, startPoint x: 1344, startPoint y: 663, endPoint x: 1354, endPoint y: 667, distance: 10.8
click at [1354, 667] on div at bounding box center [847, 672] width 1331 height 23
drag, startPoint x: 1345, startPoint y: 668, endPoint x: 1382, endPoint y: 667, distance: 37.0
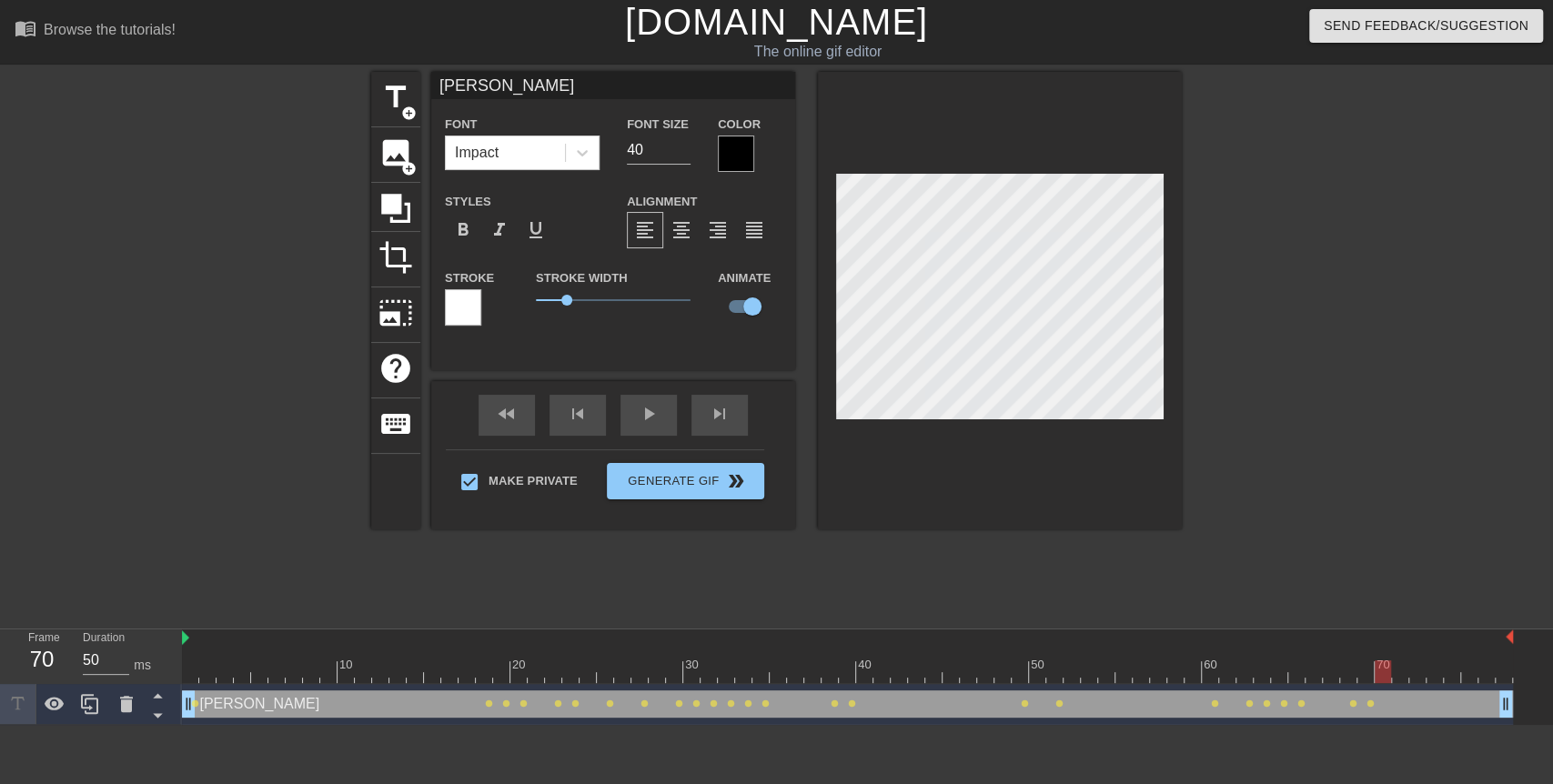
click at [1382, 667] on div at bounding box center [1382, 672] width 16 height 23
drag, startPoint x: 1382, startPoint y: 667, endPoint x: 1417, endPoint y: 673, distance: 35.5
click at [1417, 673] on div at bounding box center [1417, 672] width 16 height 23
drag, startPoint x: 1417, startPoint y: 673, endPoint x: 1435, endPoint y: 678, distance: 18.7
click at [1435, 678] on div at bounding box center [1434, 672] width 16 height 23
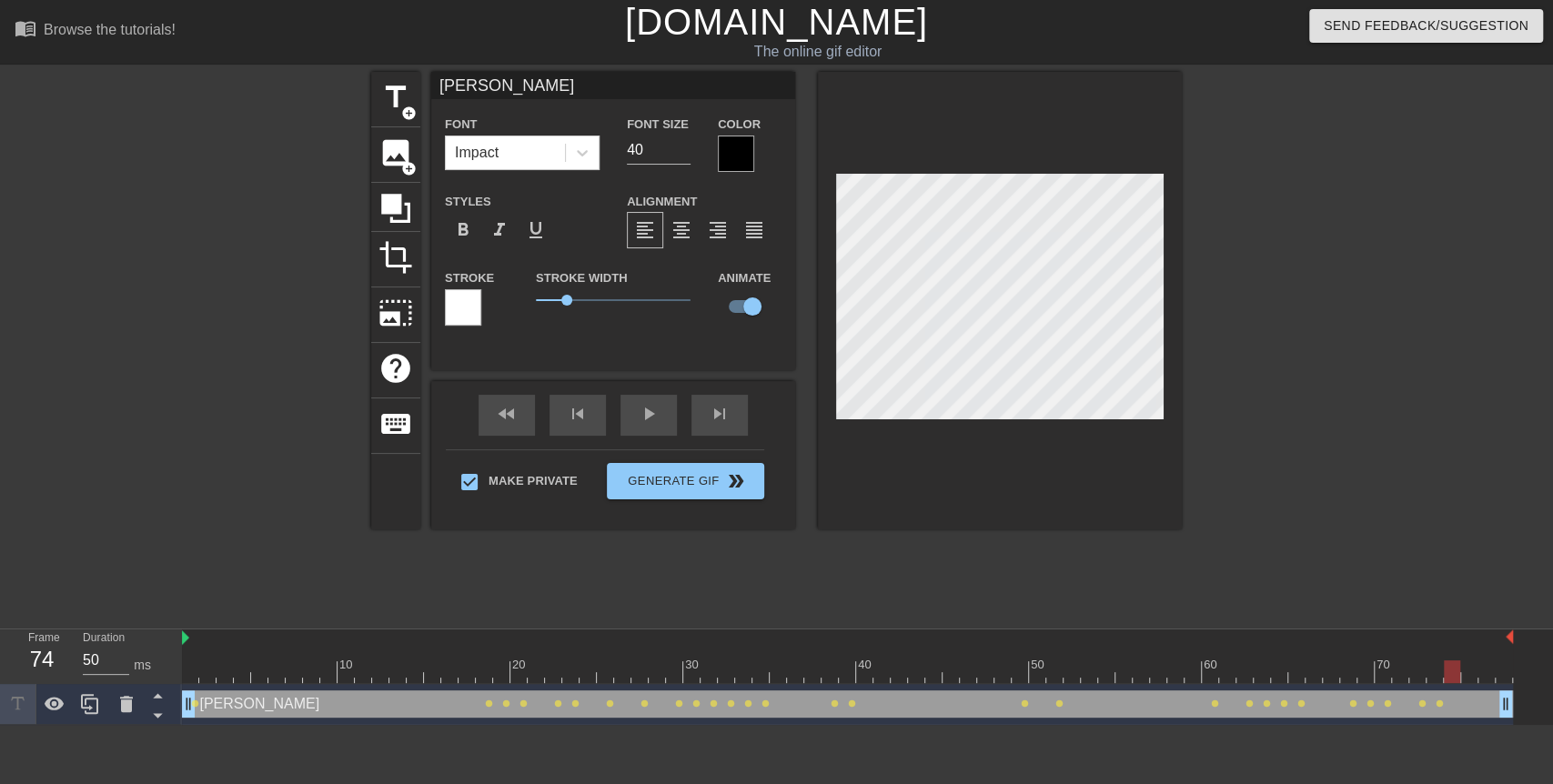
drag, startPoint x: 1435, startPoint y: 678, endPoint x: 1457, endPoint y: 678, distance: 22.0
click at [1457, 678] on div at bounding box center [1451, 672] width 16 height 23
drag, startPoint x: 1457, startPoint y: 678, endPoint x: 1467, endPoint y: 677, distance: 10.0
click at [1467, 677] on div at bounding box center [1468, 672] width 16 height 23
drag, startPoint x: 1467, startPoint y: 677, endPoint x: 1483, endPoint y: 677, distance: 16.0
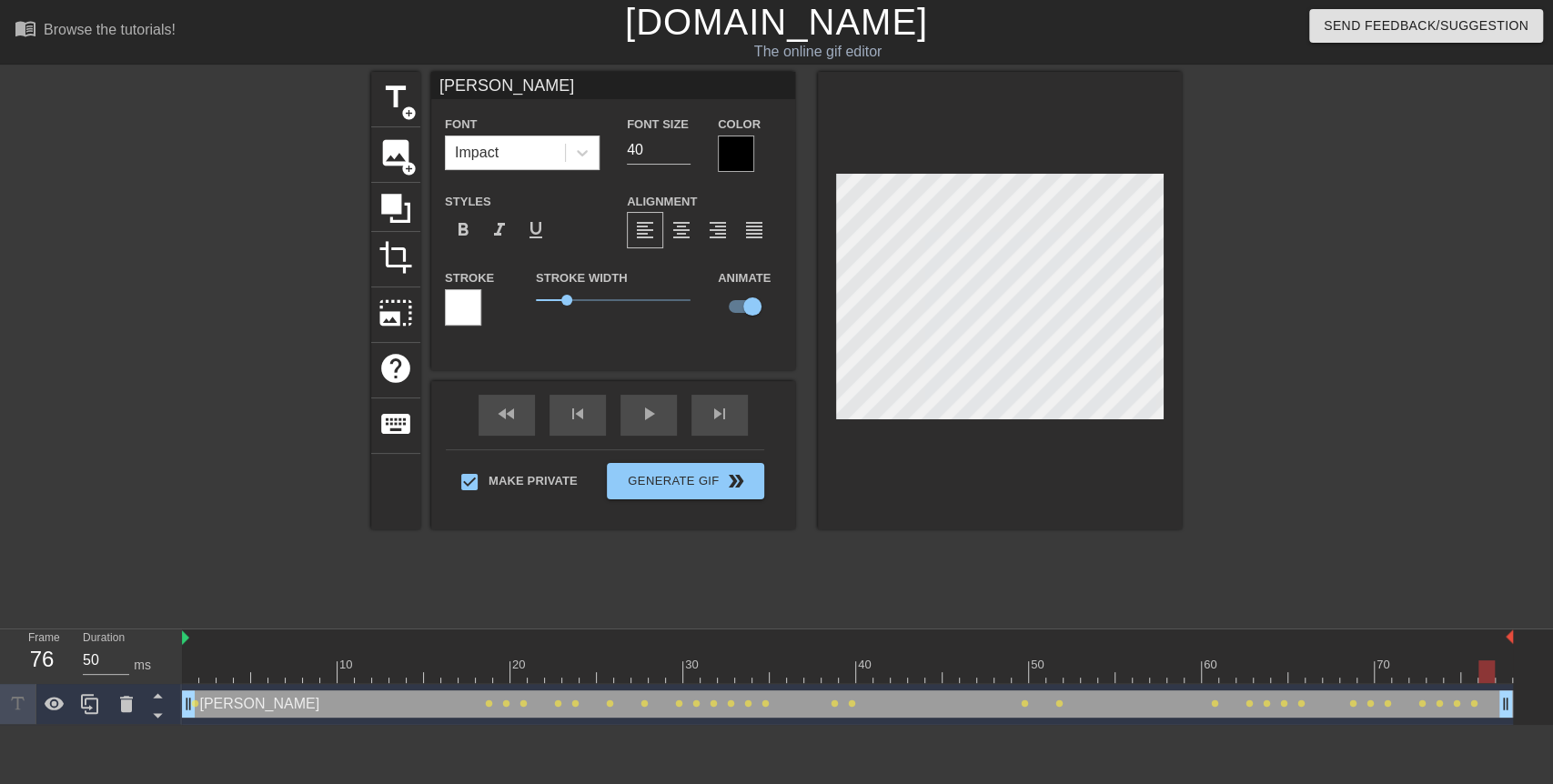
click at [1483, 677] on div at bounding box center [1485, 672] width 16 height 23
drag, startPoint x: 1483, startPoint y: 677, endPoint x: 1508, endPoint y: 676, distance: 25.0
click at [1508, 676] on div at bounding box center [1503, 672] width 16 height 23
click at [640, 416] on div "play_arrow" at bounding box center [648, 414] width 56 height 41
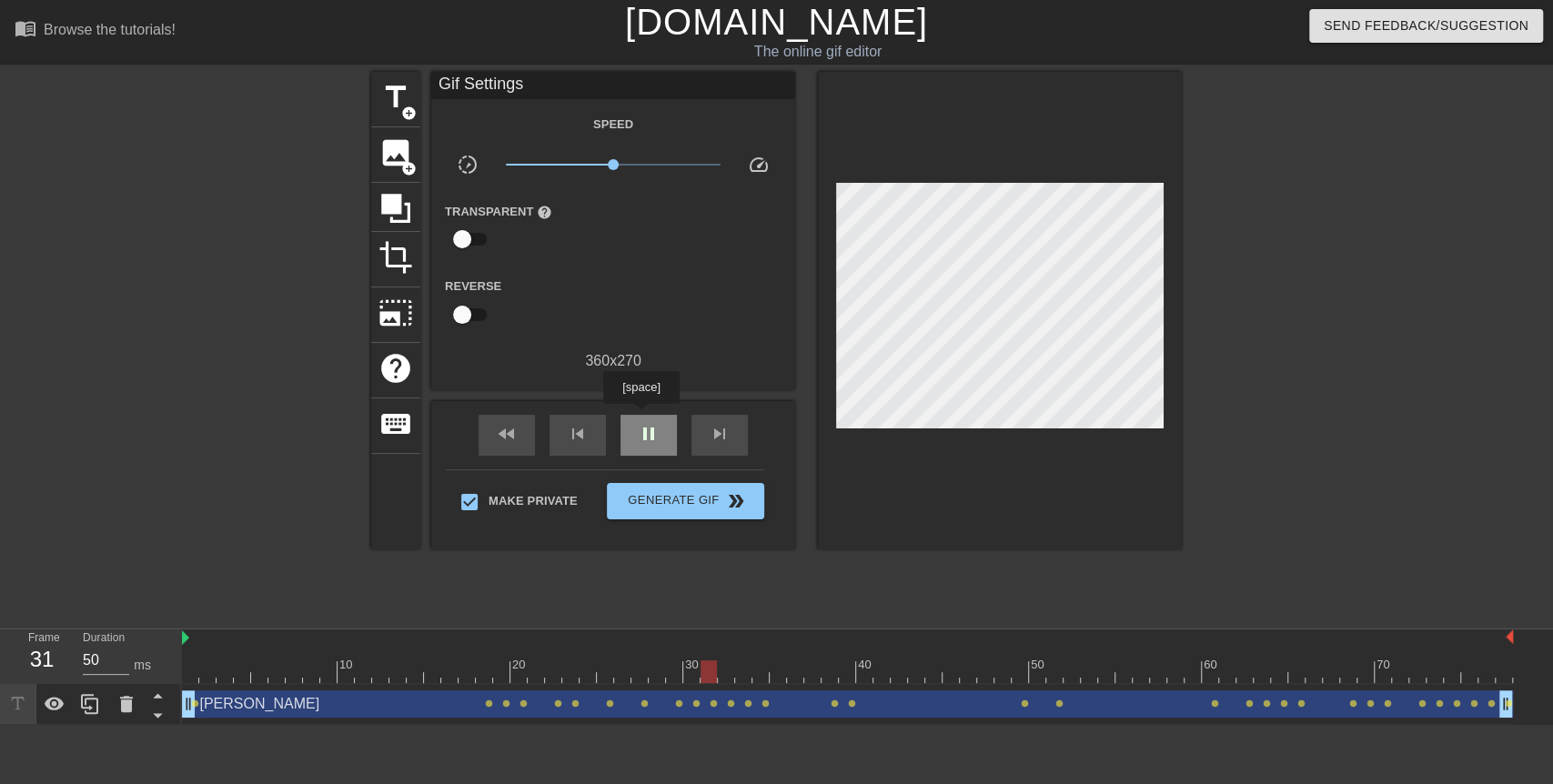
click at [640, 416] on div "pause" at bounding box center [648, 434] width 56 height 41
drag, startPoint x: 759, startPoint y: 668, endPoint x: 372, endPoint y: 646, distance: 387.6
click at [372, 646] on div "10 20 30 40 50 60 70" at bounding box center [847, 656] width 1331 height 53
click at [396, 115] on div "title add_circle" at bounding box center [396, 99] width 50 height 55
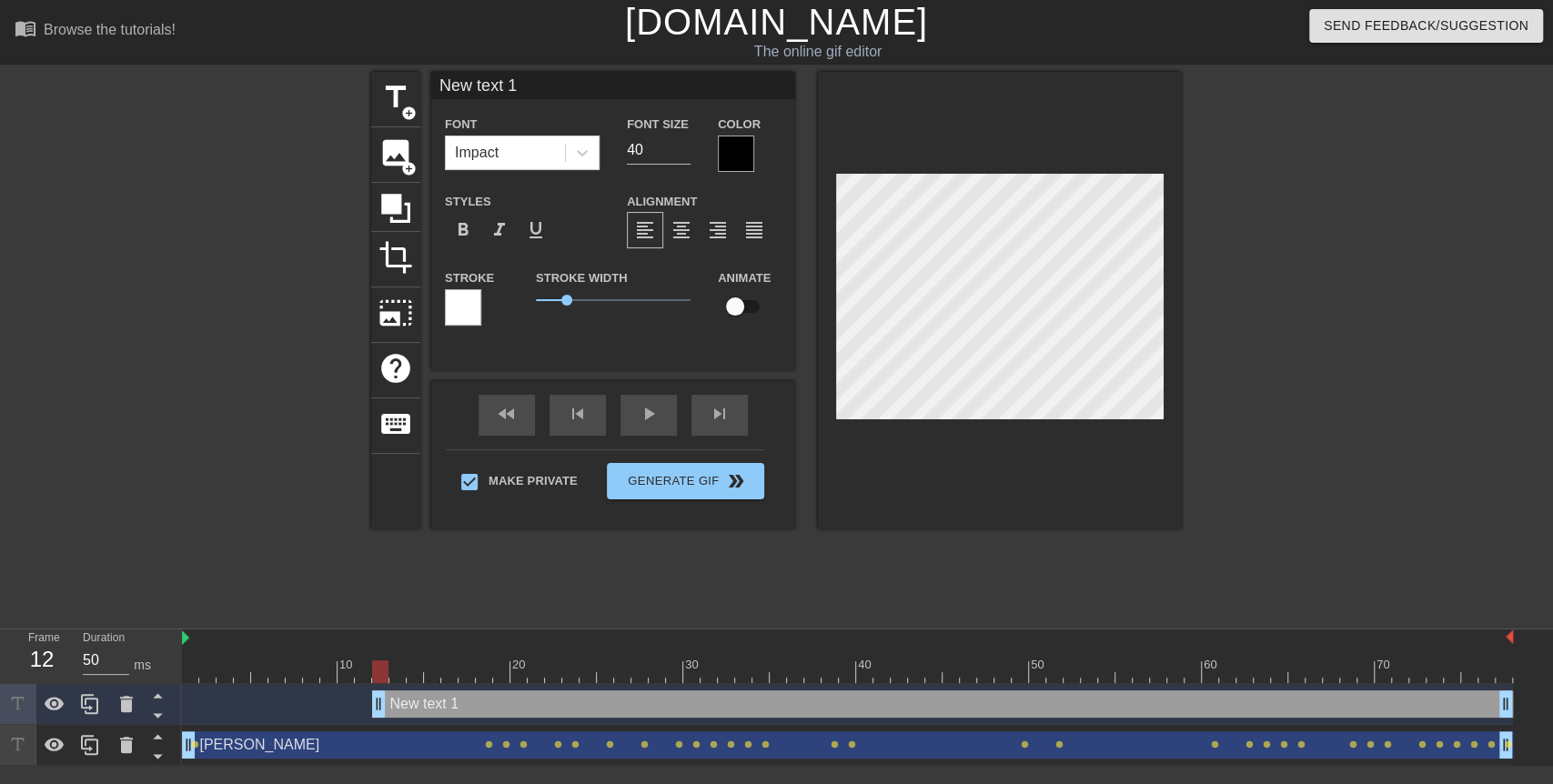
scroll to position [2, 4]
type input "S"
type textarea "S"
type input "St"
type textarea "St"
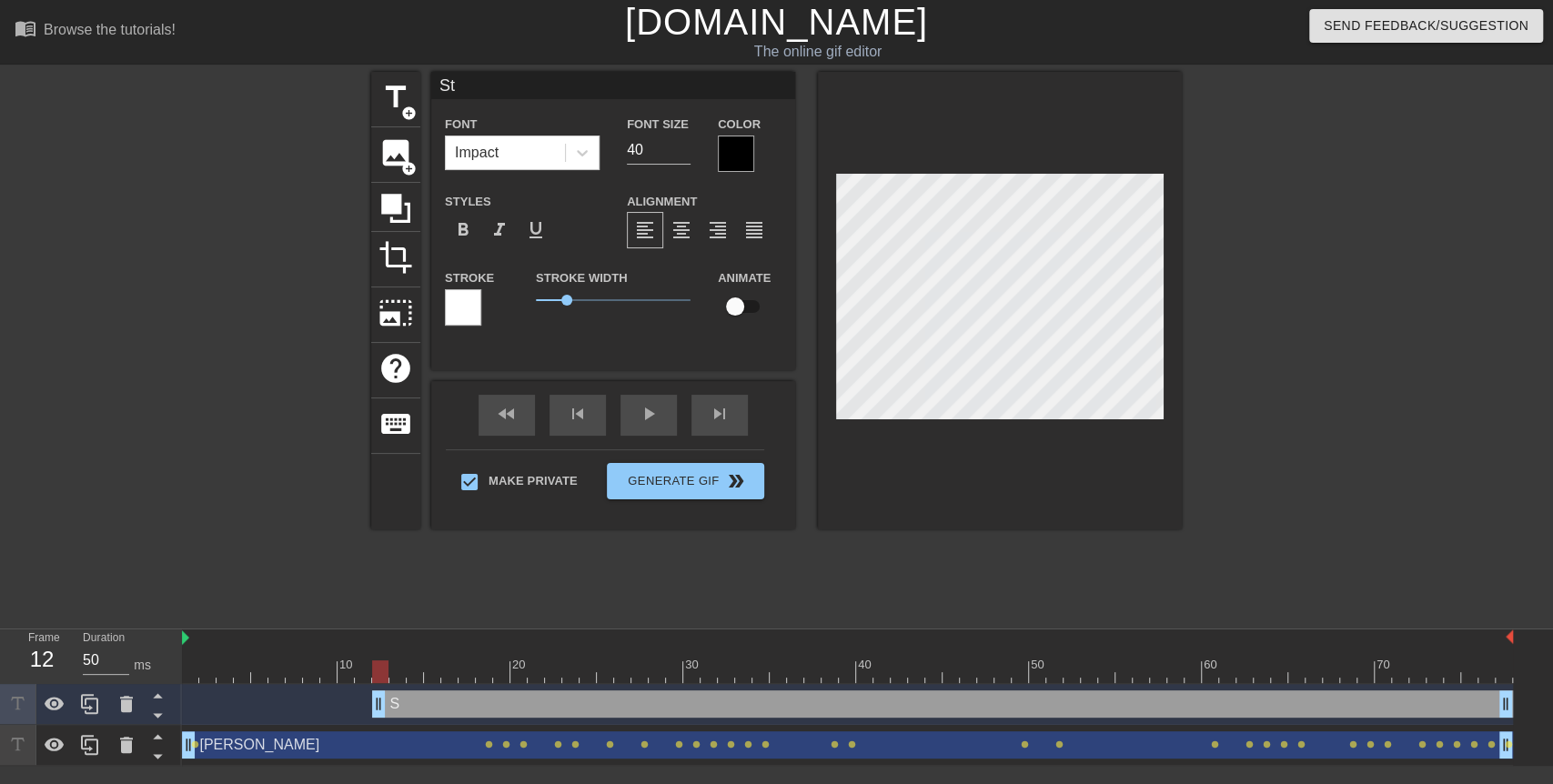
type input "Stu"
type textarea "Stu"
type input "Stud"
type textarea "Stud"
type input "Stude"
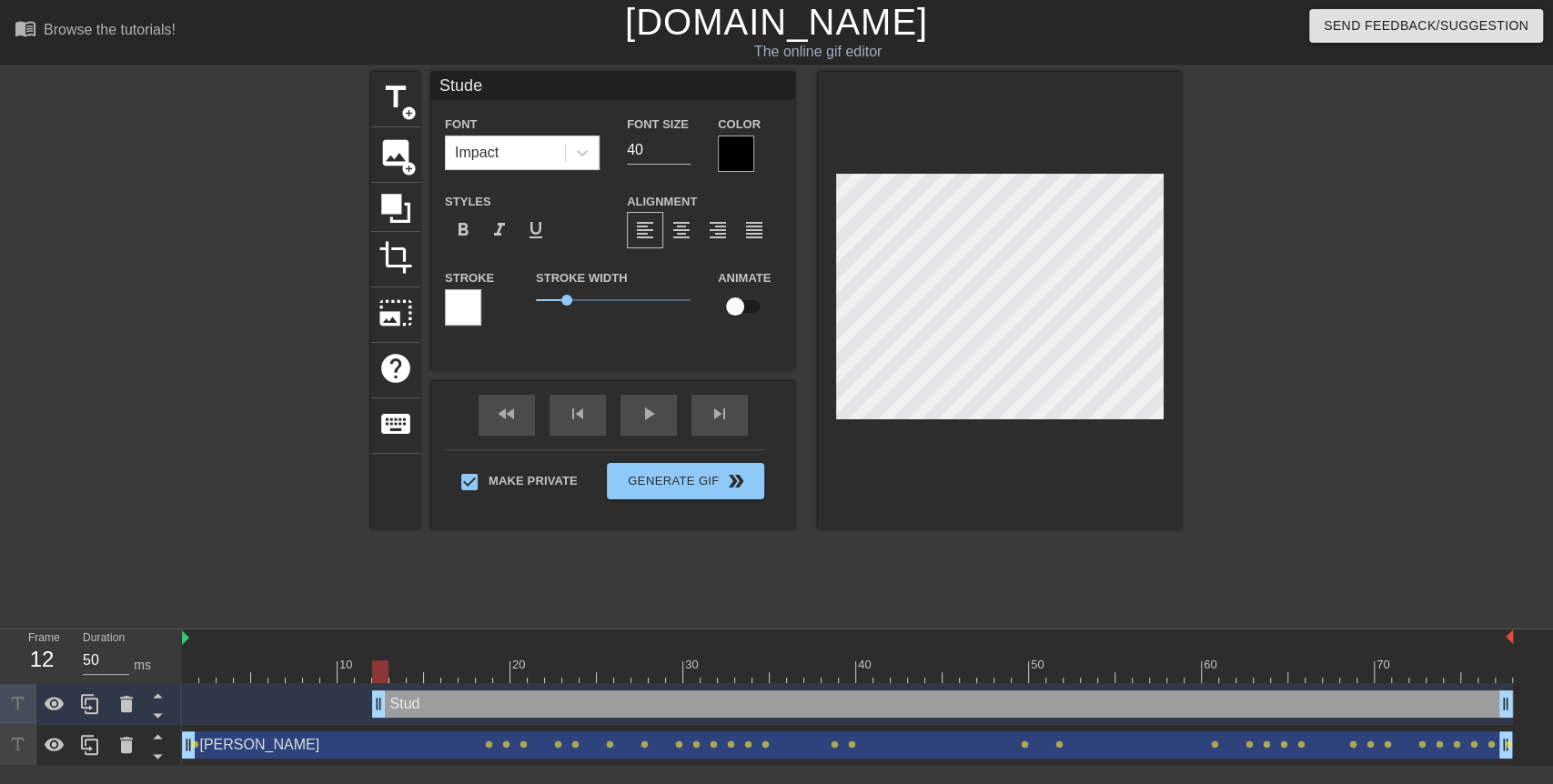
type textarea "Stude"
type input "Studen"
type textarea "Studen"
type input "Student"
type textarea "Student"
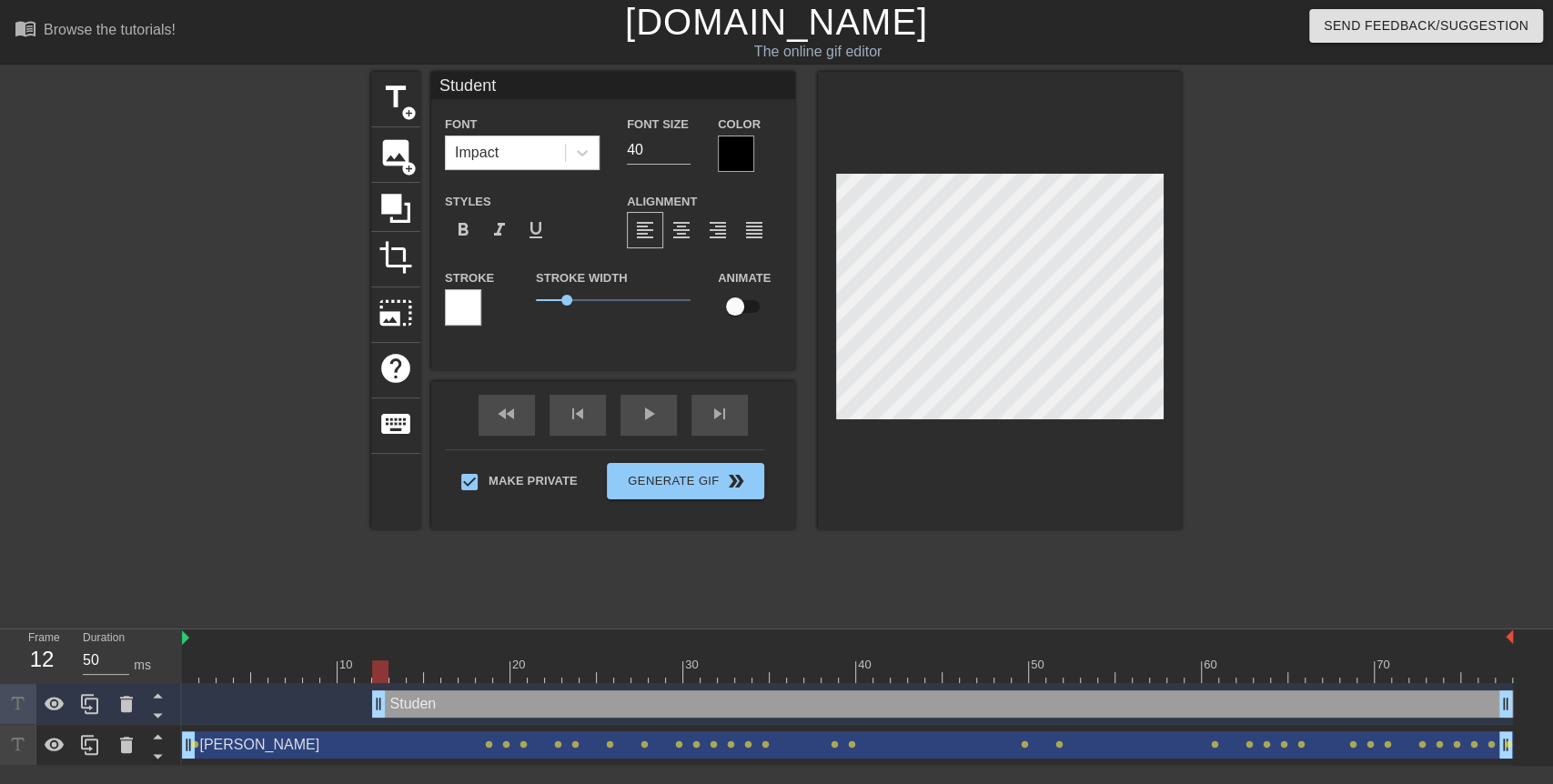
type input "Students"
type textarea "Students"
type input "Students"
type textarea "Students"
type input "Students c"
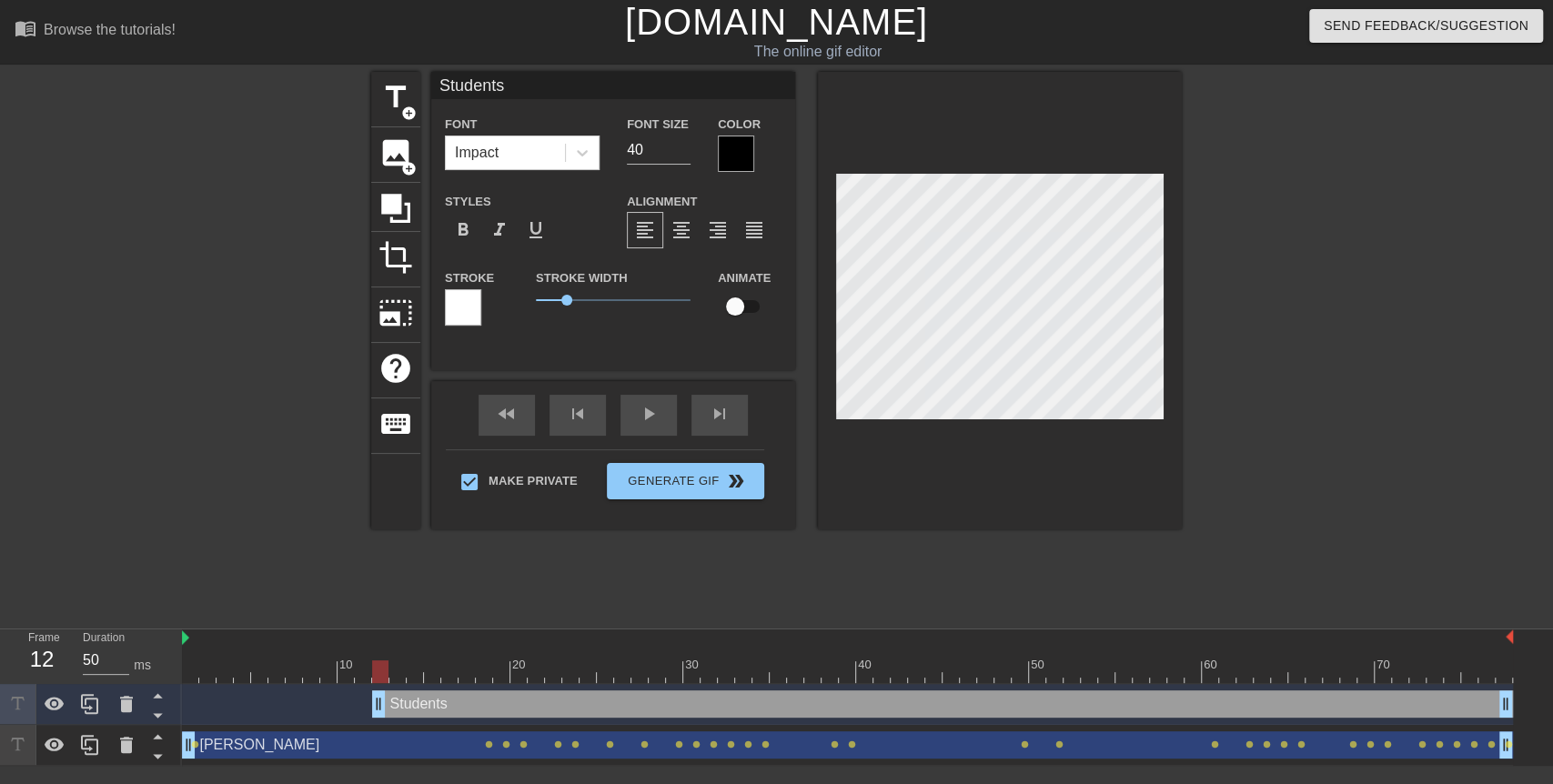
type textarea "Students c"
type input "Students co"
type textarea "Students co"
type input "Students com"
type textarea "Students com"
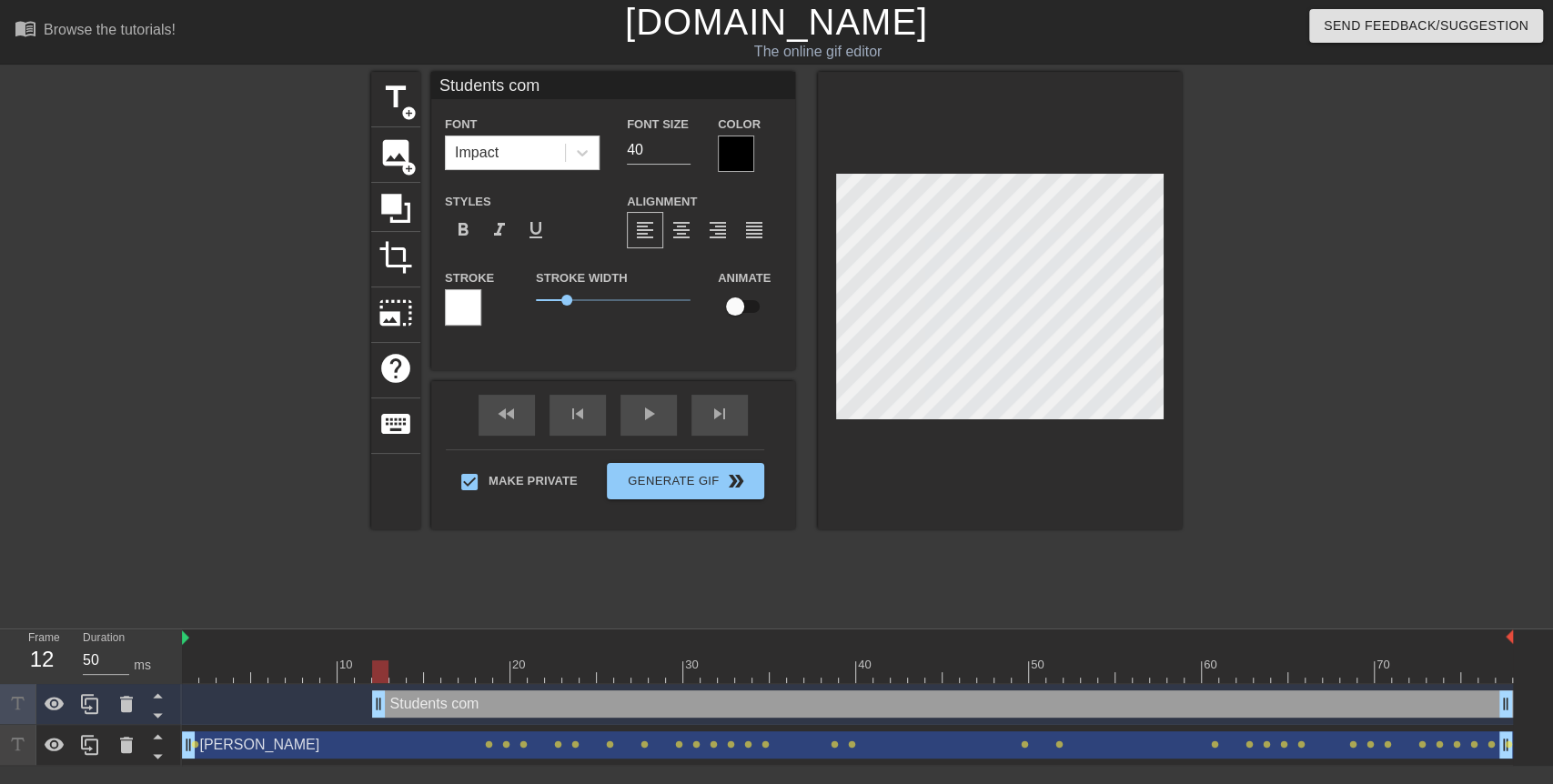
type input "Students comi"
type textarea "Students comi"
type input "Students comin"
type textarea "Students comin"
type input "Students coming"
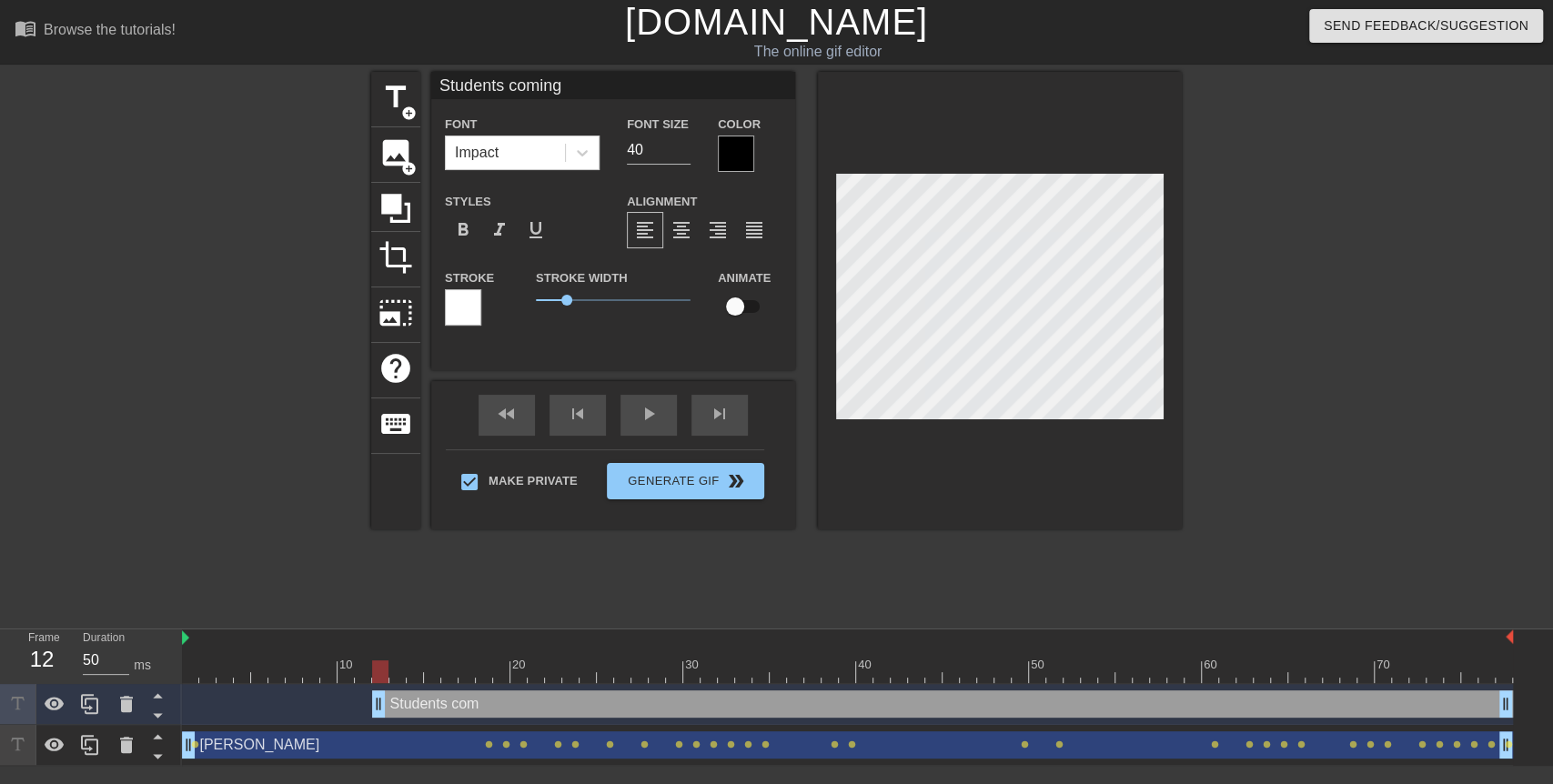
type textarea "Students coming"
type input "Students coming"
type textarea "Students coming"
type input "Students comingi"
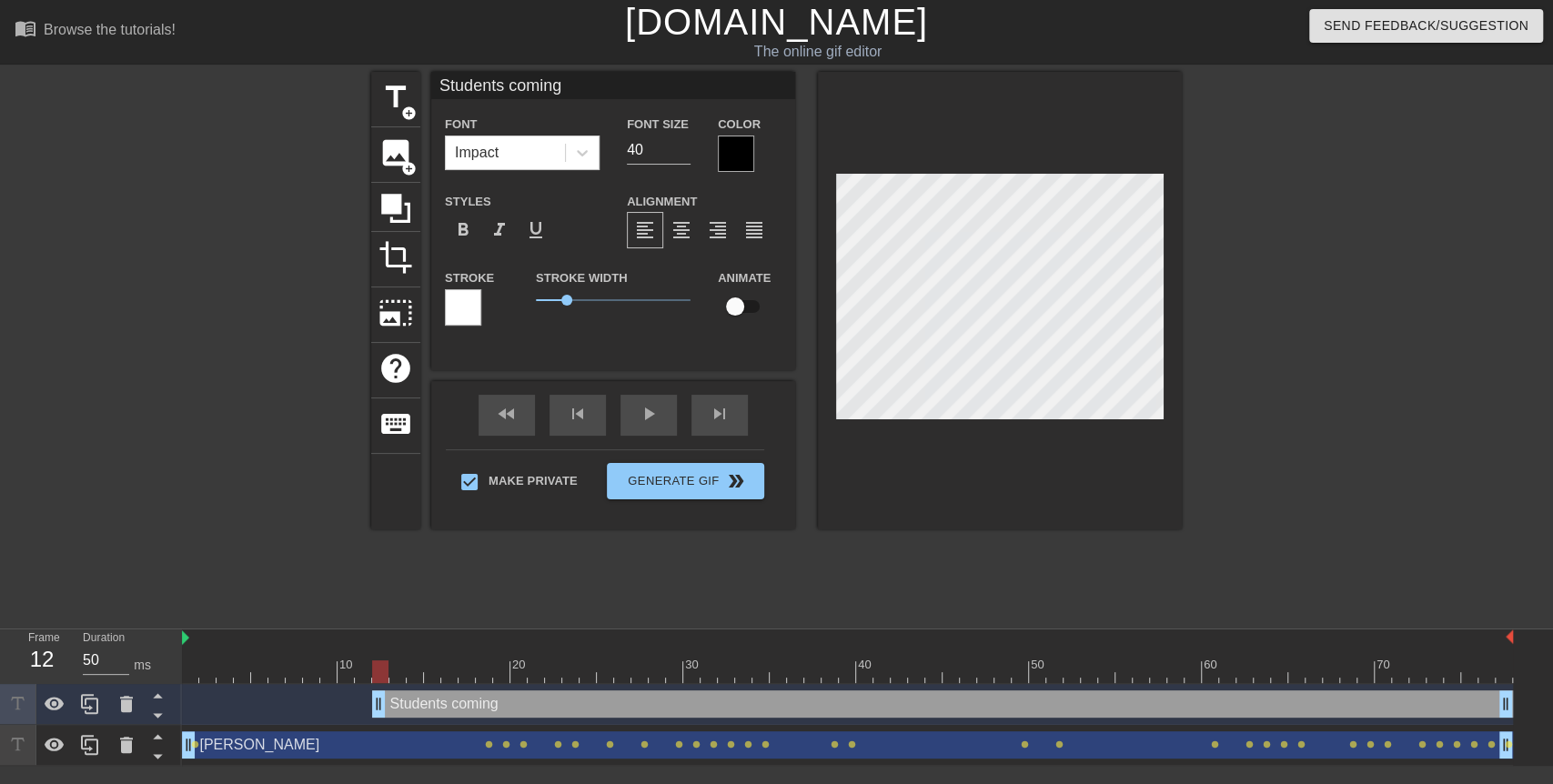
type textarea "Students coming i"
type input "Students comingin"
type textarea "Students coming in"
type input "Students comingin"
type textarea "Students coming in"
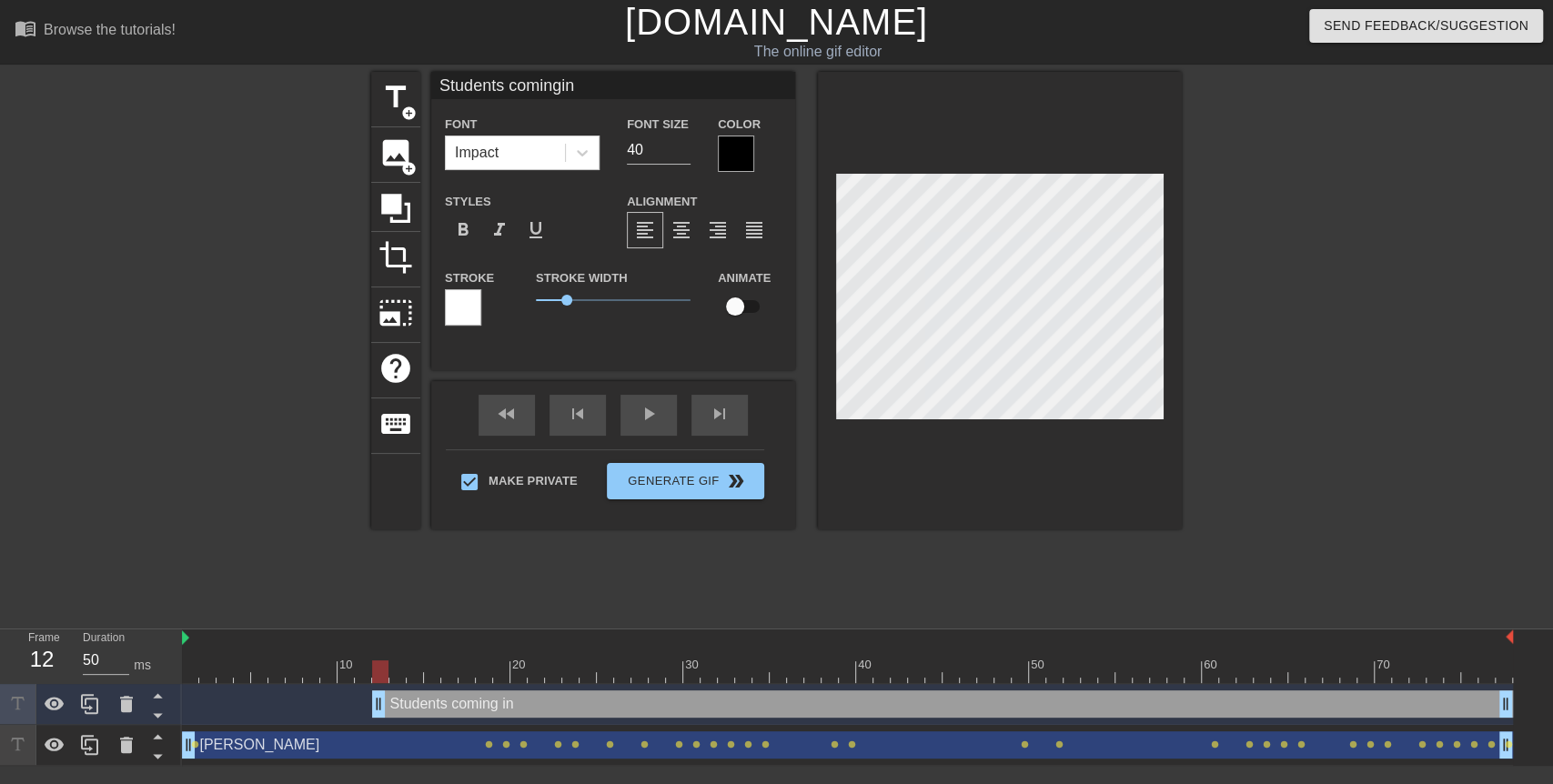
type input "Students comingin t"
type textarea "Students coming in t"
type input "Students comingin to"
type textarea "Students coming in to"
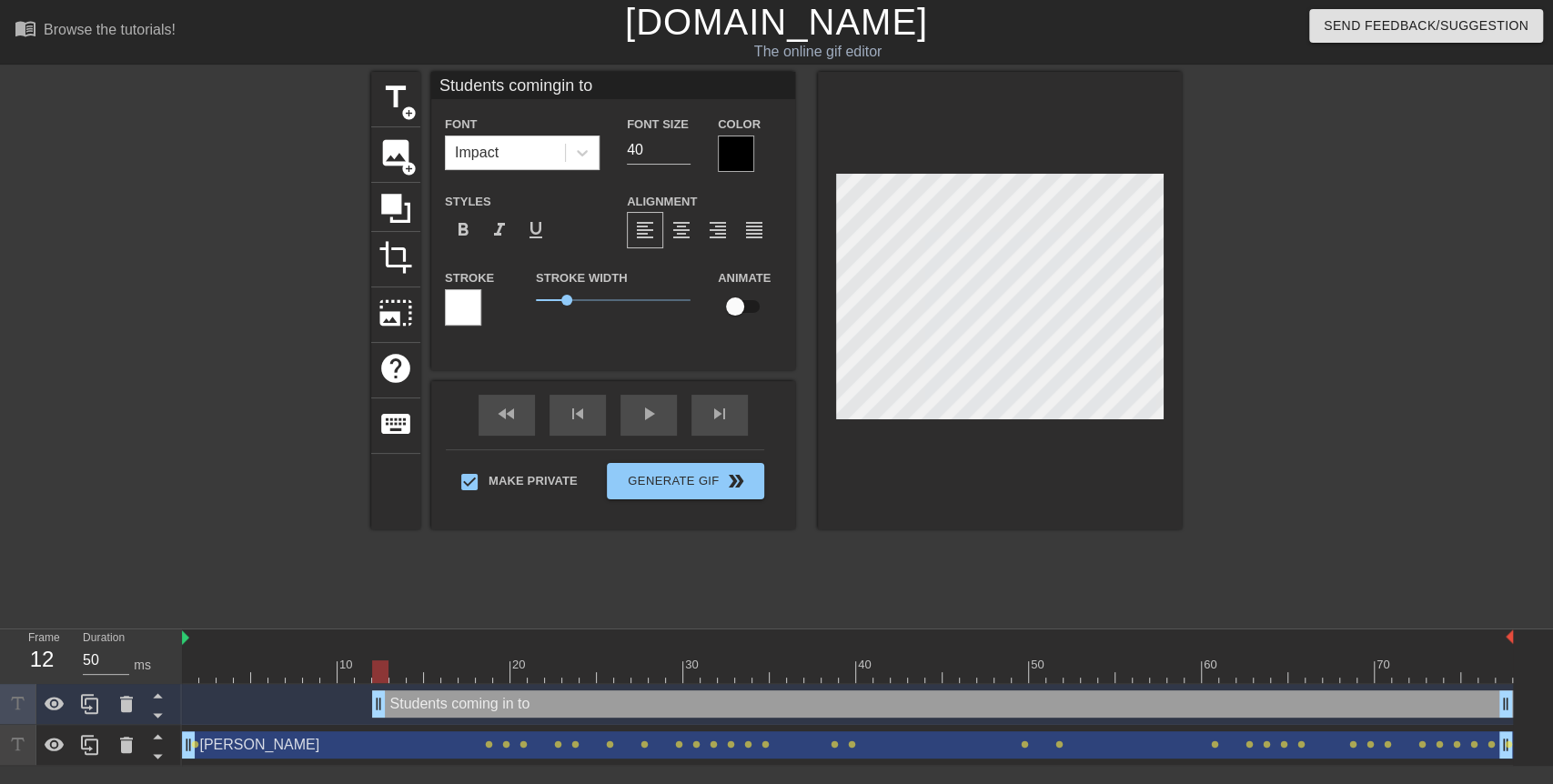
type input "Students comingin to"
type textarea "Students coming in to"
type input "Students comingin to a"
type textarea "Students coming in to a"
type input "Students comingin to"
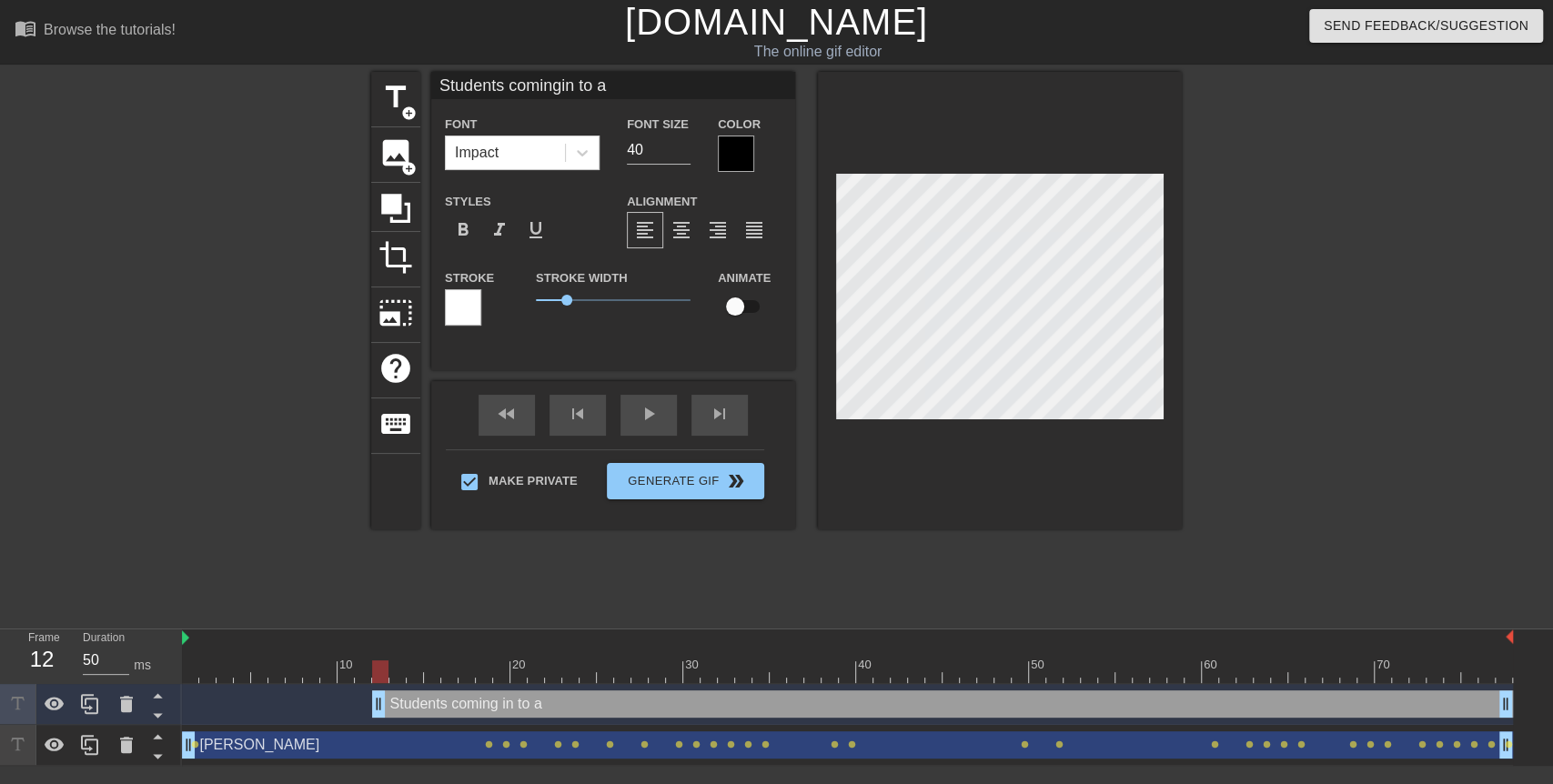
type textarea "Students coming in to"
type input "Students comingin to t"
type textarea "Students coming in to t"
type input "Students comingin to ta"
type textarea "Students coming in to ta"
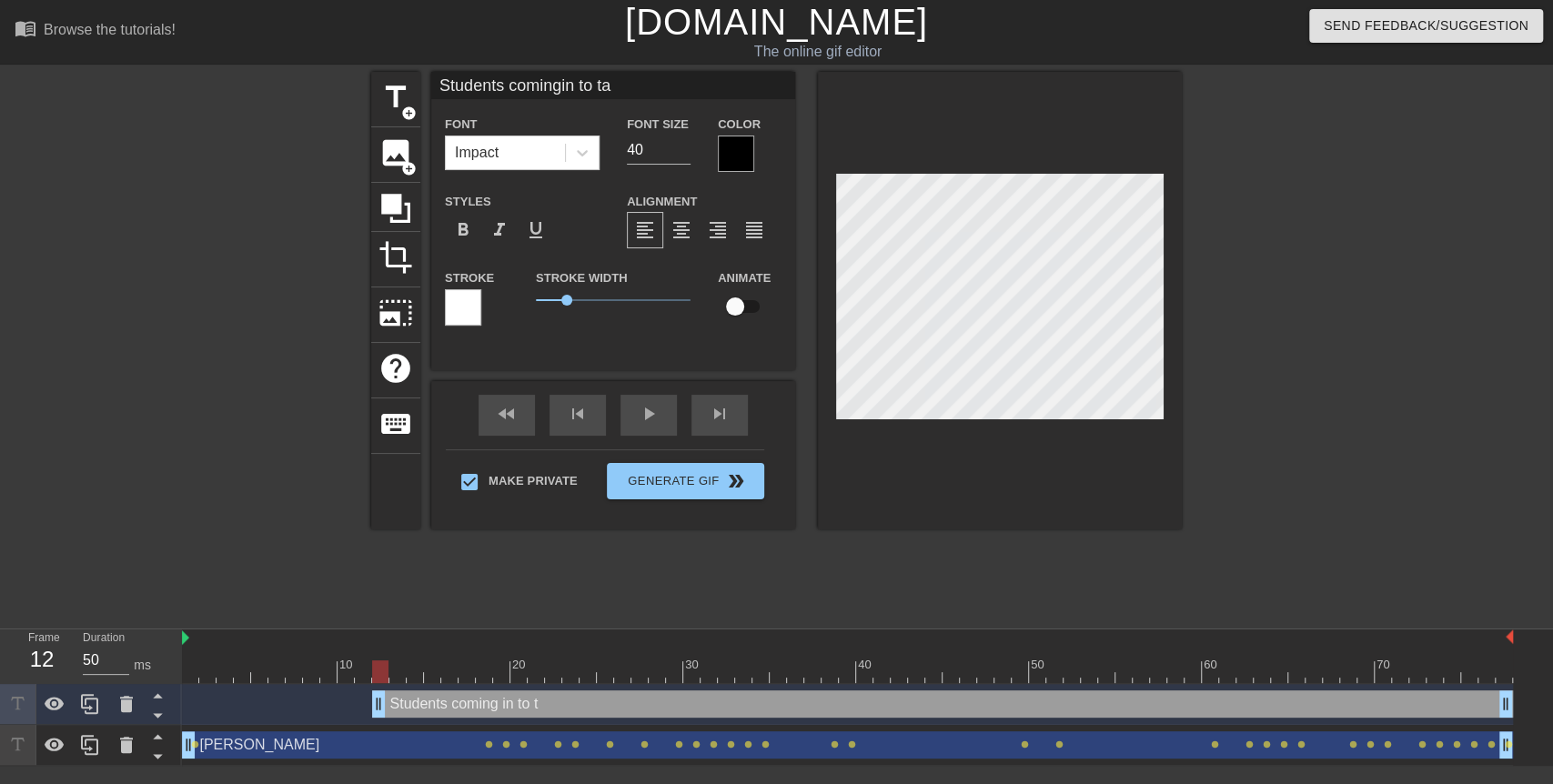
type input "Students comingin to tak"
type textarea "Students coming in to tak"
type input "Students comingin to take"
type textarea "Students coming in to take"
type input "Students comingin to take"
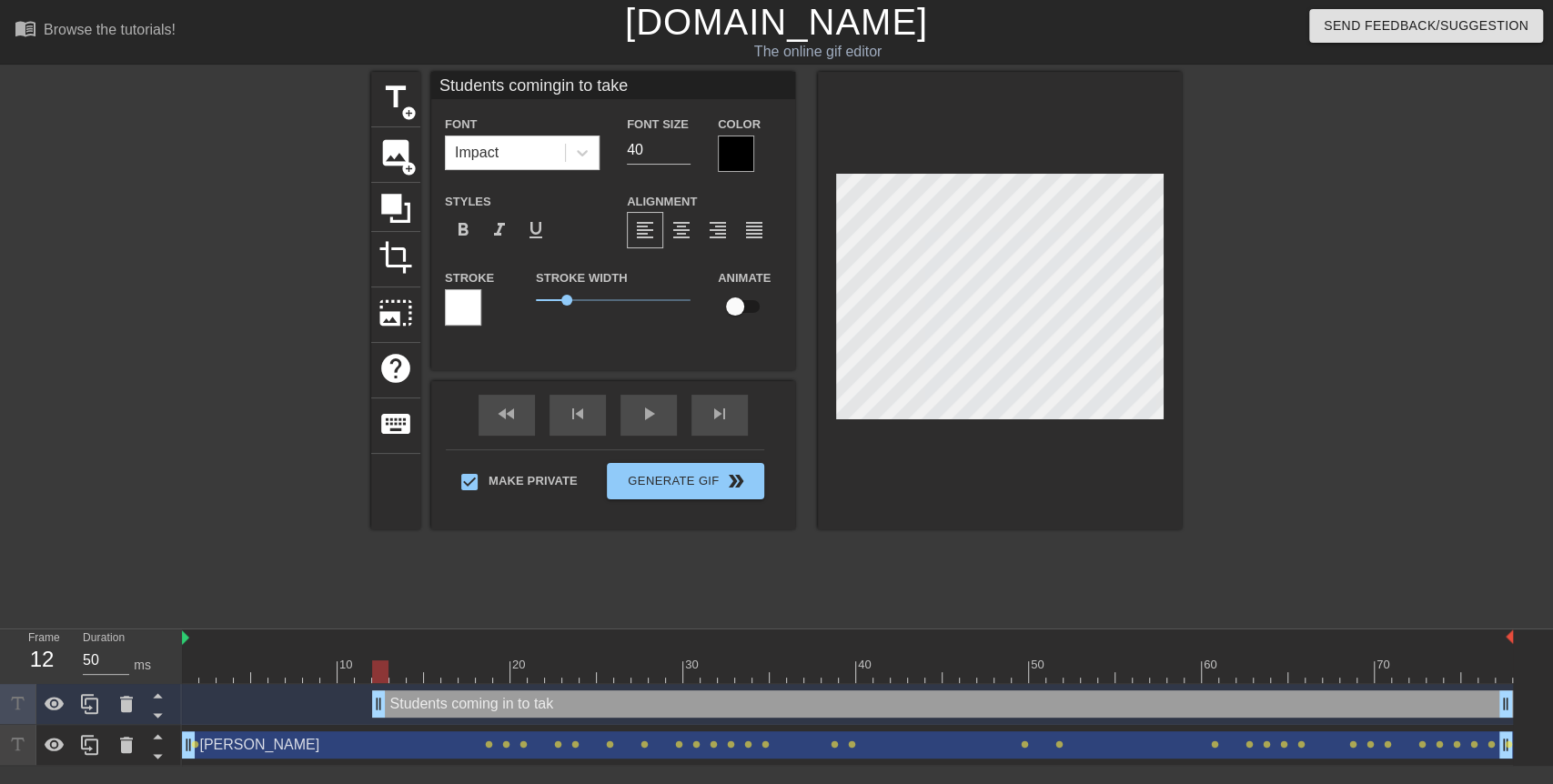
type textarea "Students coming in to take"
type input "Students comingin to take a"
type textarea "Students coming in to take a"
type input "Students comingin to take a"
type textarea "Students coming in to take a"
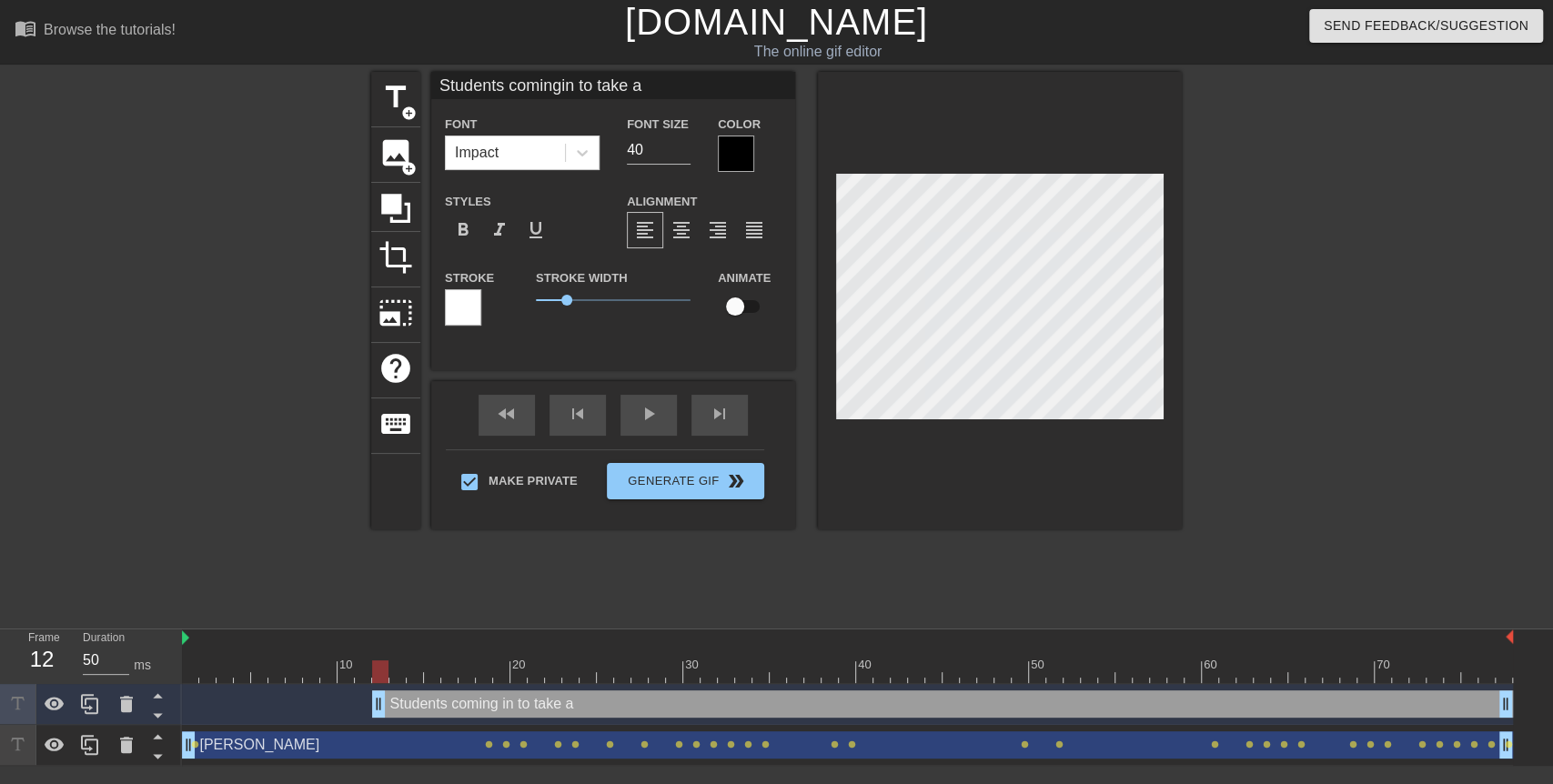
type input "Students comingin to take a q"
type textarea "Students coming in to take a q"
type input "Students comingin to take a qu"
type textarea "Students coming in to take a qu"
type input "Students comingin to take a qui"
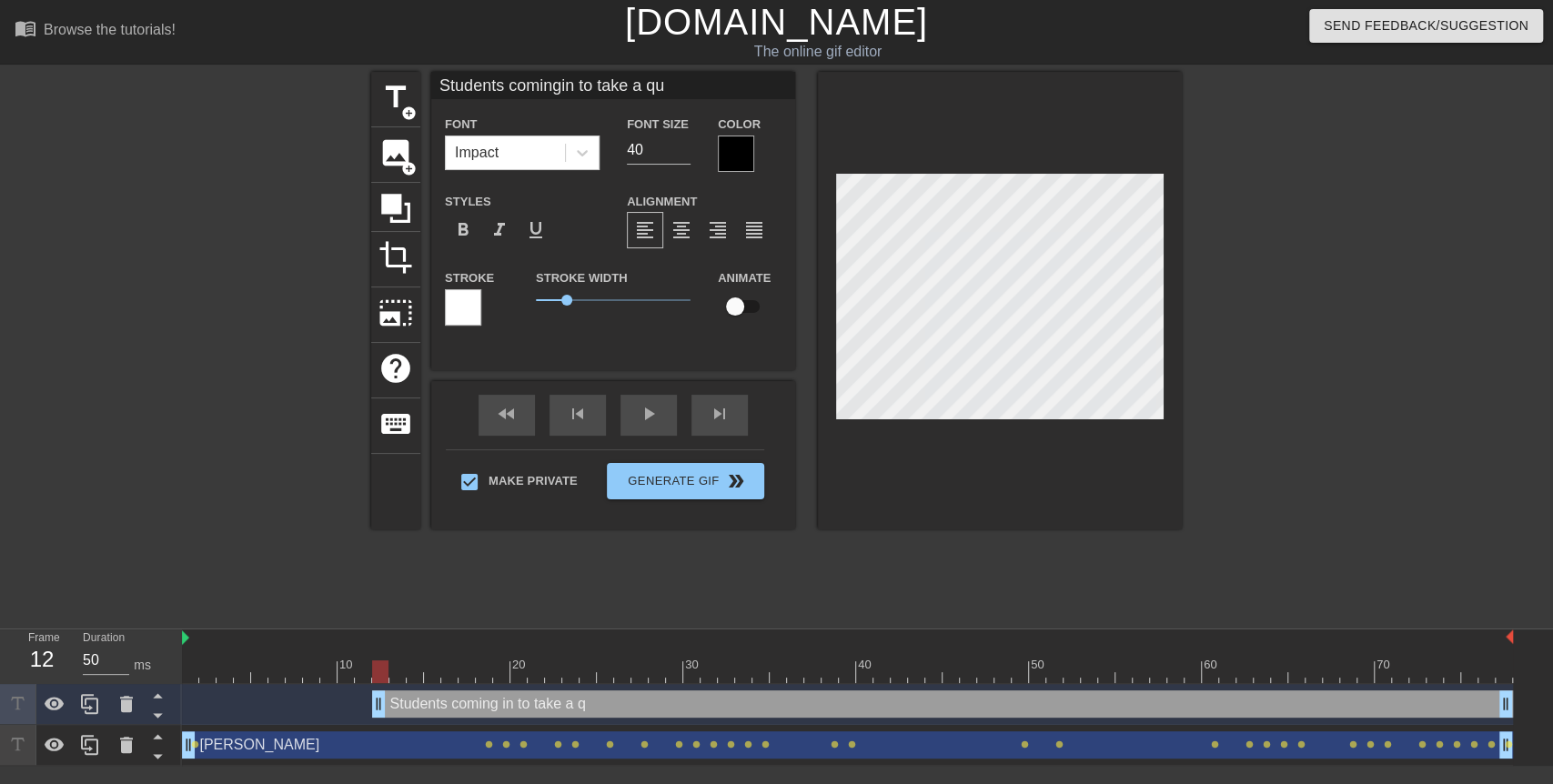
type textarea "Students coming in to take a qui"
type input "Students comingin to take a quiz"
type textarea "Students coming in to take a quiz"
click at [689, 238] on span "format_align_center" at bounding box center [681, 230] width 22 height 22
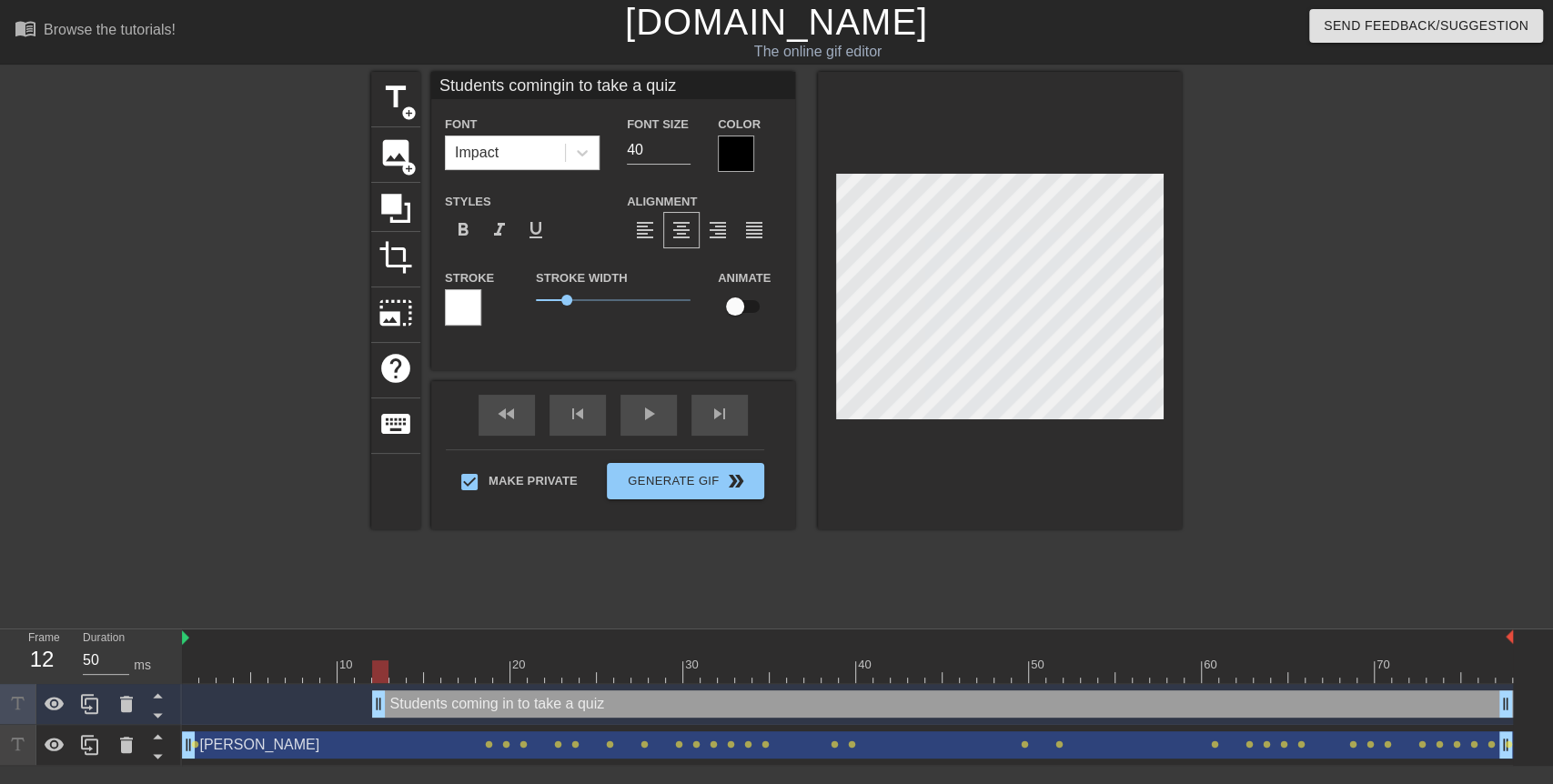
scroll to position [3, 8]
click at [1216, 353] on div at bounding box center [1340, 344] width 272 height 546
click at [369, 667] on div at bounding box center [362, 672] width 16 height 23
drag, startPoint x: 381, startPoint y: 703, endPoint x: 334, endPoint y: 705, distance: 47.0
click at [813, 354] on div "title add_circle image add_circle crop photo_size_select_large help keyboard St…" at bounding box center [776, 300] width 811 height 457
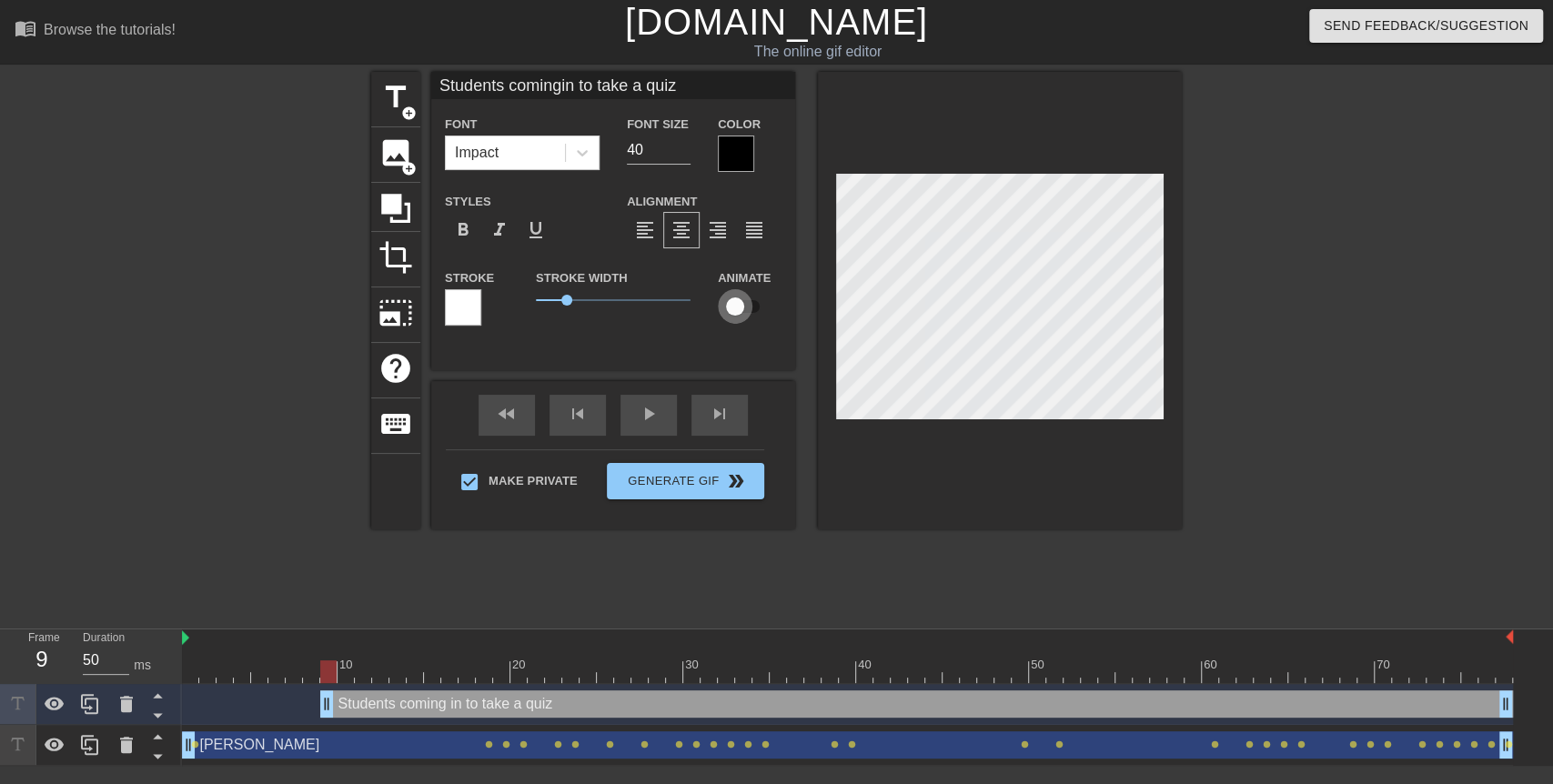
click at [747, 298] on input "checkbox" at bounding box center [735, 307] width 104 height 34
checkbox input "true"
type input "Students comingin to take a quiz"
click at [342, 660] on div at bounding box center [345, 672] width 16 height 23
drag, startPoint x: 341, startPoint y: 660, endPoint x: 358, endPoint y: 660, distance: 17.0
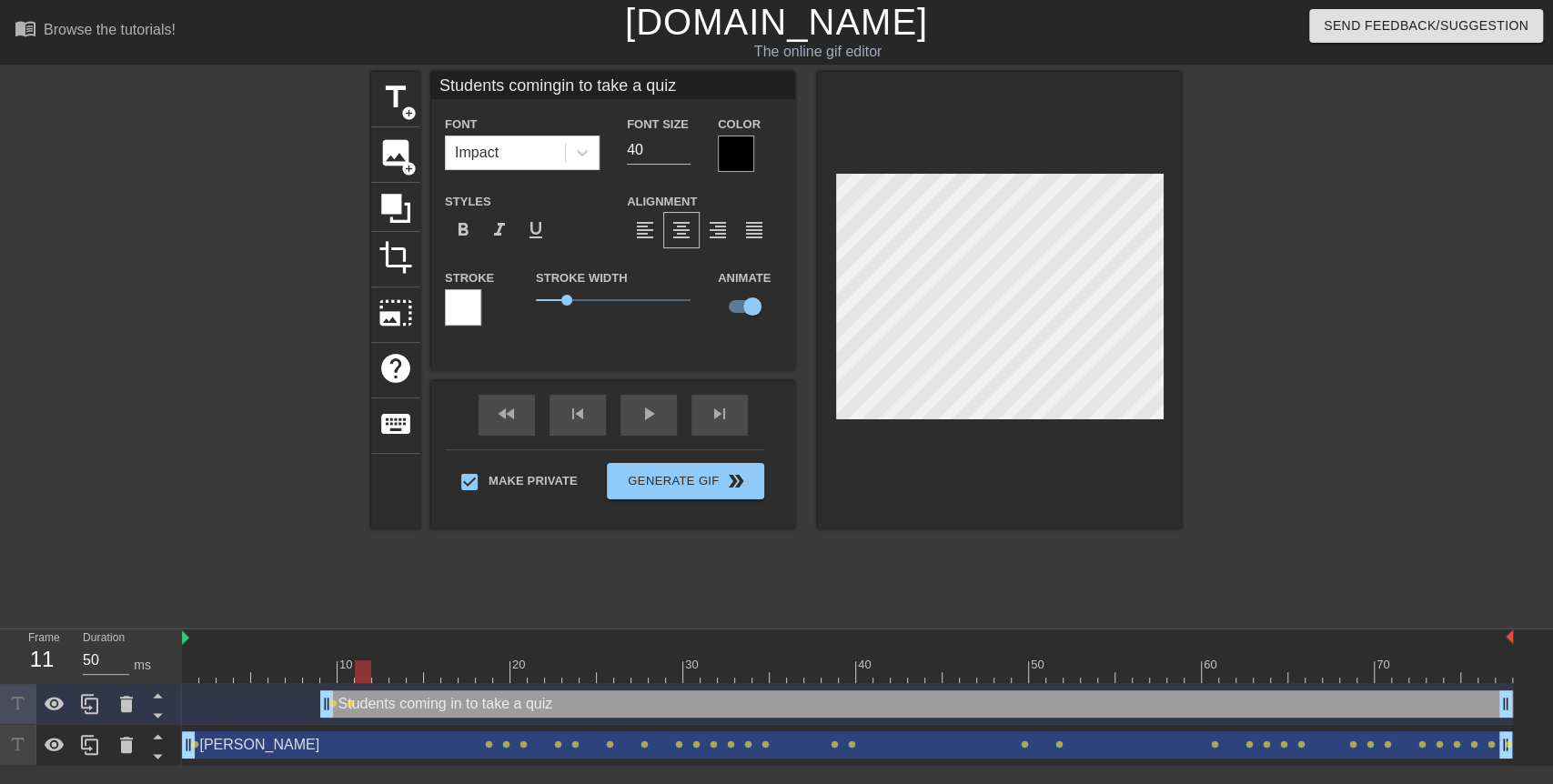
click at [358, 660] on div at bounding box center [362, 672] width 16 height 23
drag, startPoint x: 360, startPoint y: 664, endPoint x: 373, endPoint y: 664, distance: 13.0
click at [373, 664] on div at bounding box center [379, 672] width 16 height 23
drag, startPoint x: 373, startPoint y: 664, endPoint x: 393, endPoint y: 664, distance: 20.0
click at [393, 664] on div at bounding box center [397, 672] width 16 height 23
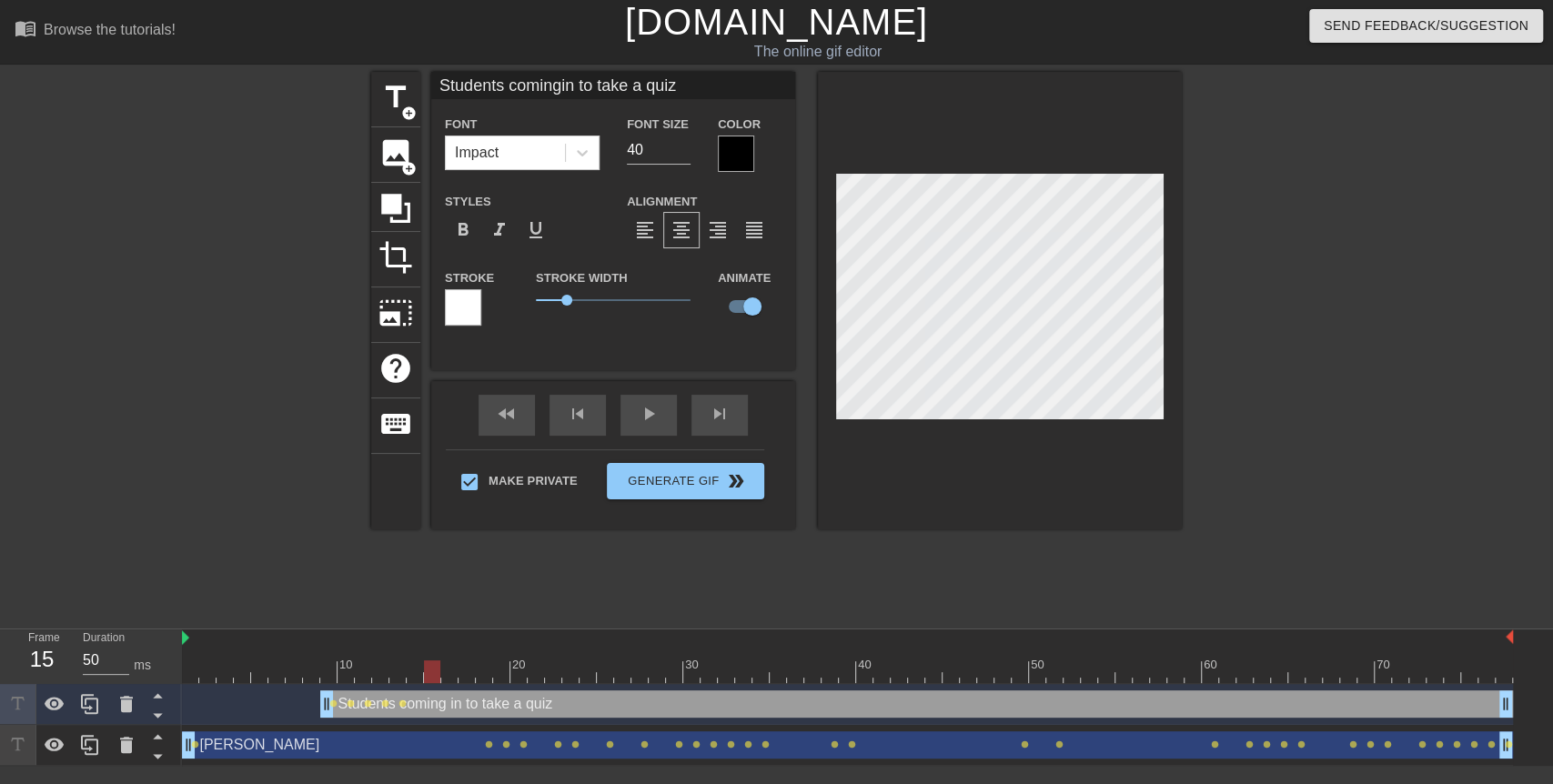
drag, startPoint x: 393, startPoint y: 664, endPoint x: 436, endPoint y: 668, distance: 43.2
click at [436, 668] on div at bounding box center [432, 672] width 16 height 23
drag, startPoint x: 436, startPoint y: 668, endPoint x: 454, endPoint y: 668, distance: 18.0
click at [454, 668] on div at bounding box center [449, 672] width 16 height 23
drag, startPoint x: 454, startPoint y: 668, endPoint x: 469, endPoint y: 671, distance: 15.3
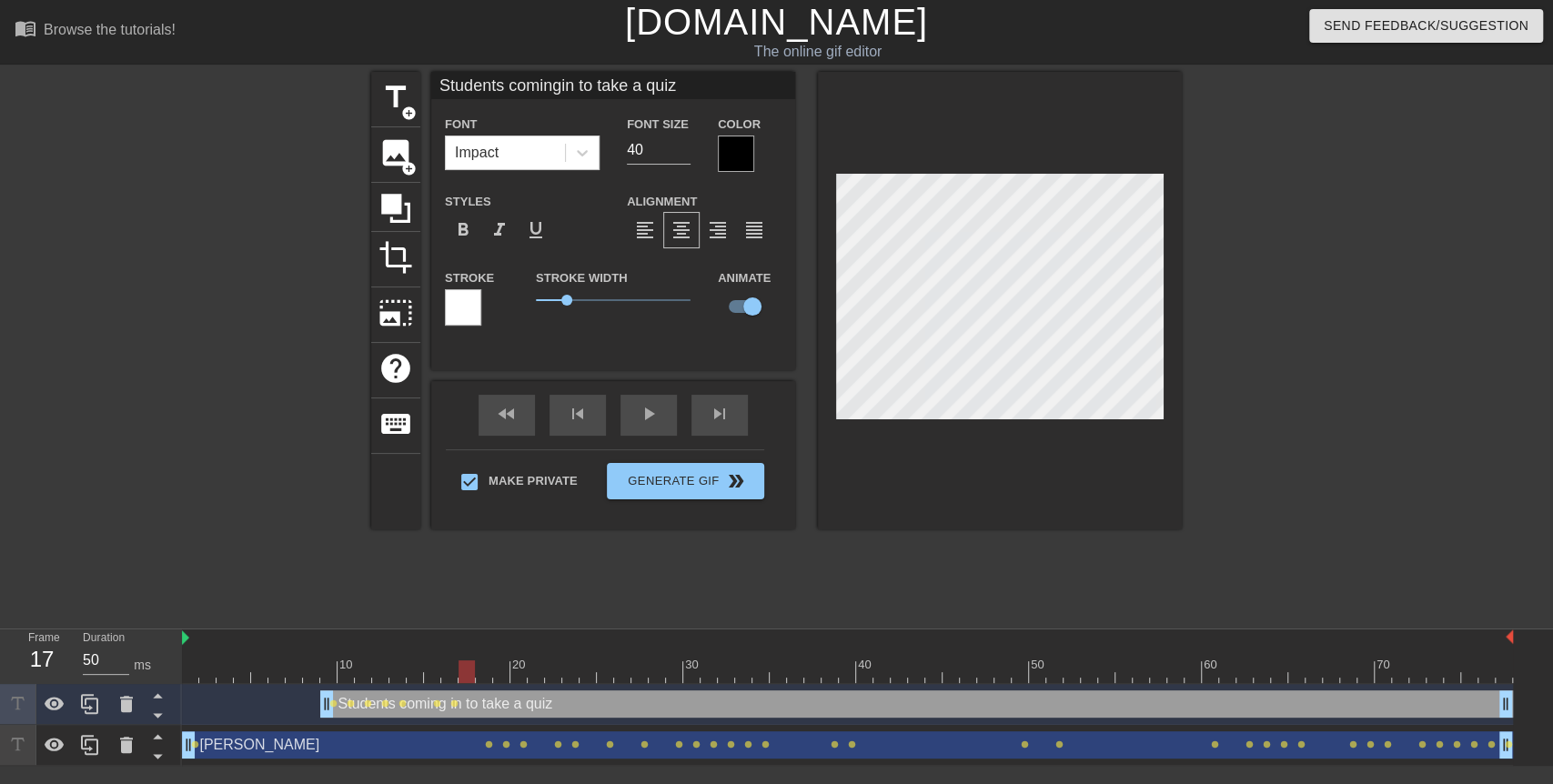
click at [469, 671] on div at bounding box center [466, 672] width 16 height 23
drag, startPoint x: 469, startPoint y: 671, endPoint x: 483, endPoint y: 669, distance: 14.1
click at [483, 669] on div at bounding box center [483, 672] width 16 height 23
drag, startPoint x: 483, startPoint y: 669, endPoint x: 502, endPoint y: 669, distance: 19.0
click at [502, 669] on div at bounding box center [500, 672] width 16 height 23
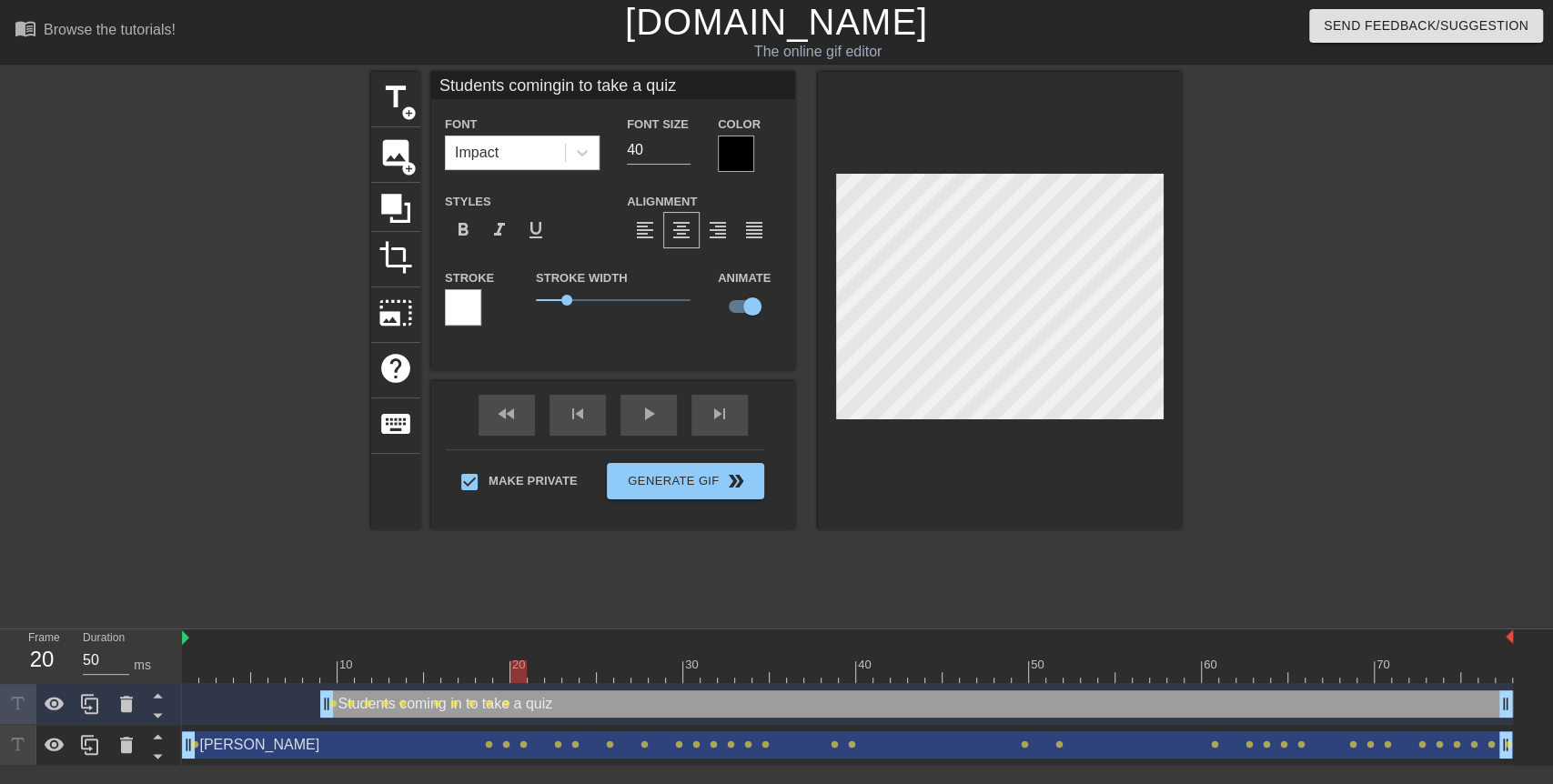
drag, startPoint x: 502, startPoint y: 669, endPoint x: 516, endPoint y: 669, distance: 14.0
click at [516, 669] on div at bounding box center [518, 672] width 16 height 23
drag, startPoint x: 516, startPoint y: 669, endPoint x: 532, endPoint y: 669, distance: 16.0
click at [532, 669] on div at bounding box center [535, 672] width 16 height 23
drag, startPoint x: 534, startPoint y: 669, endPoint x: 548, endPoint y: 668, distance: 14.0
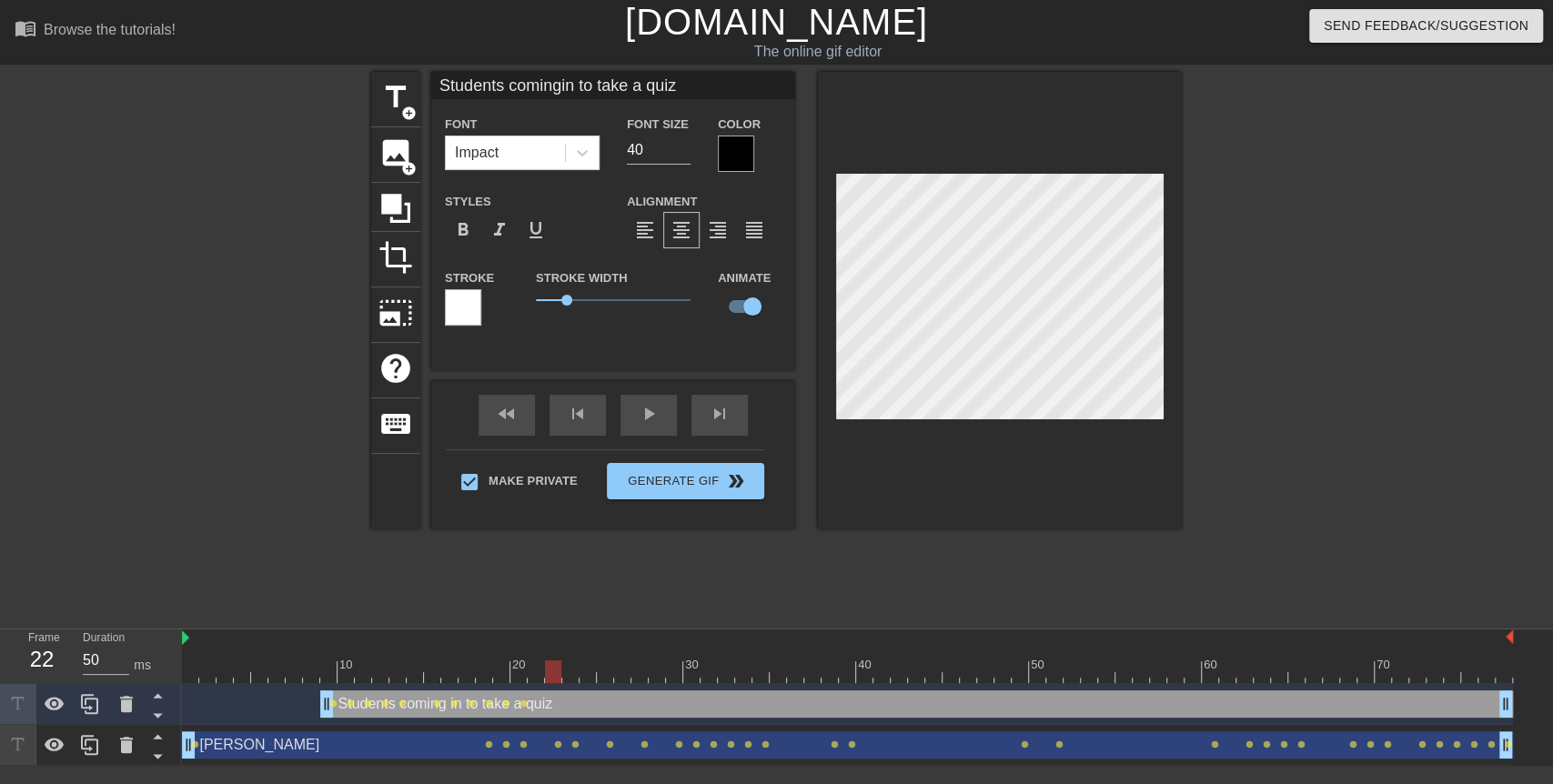
click at [548, 668] on div at bounding box center [553, 672] width 16 height 23
drag, startPoint x: 548, startPoint y: 668, endPoint x: 566, endPoint y: 671, distance: 18.2
click at [566, 671] on div at bounding box center [570, 672] width 16 height 23
drag, startPoint x: 566, startPoint y: 671, endPoint x: 597, endPoint y: 670, distance: 31.0
click at [597, 670] on div at bounding box center [604, 672] width 16 height 23
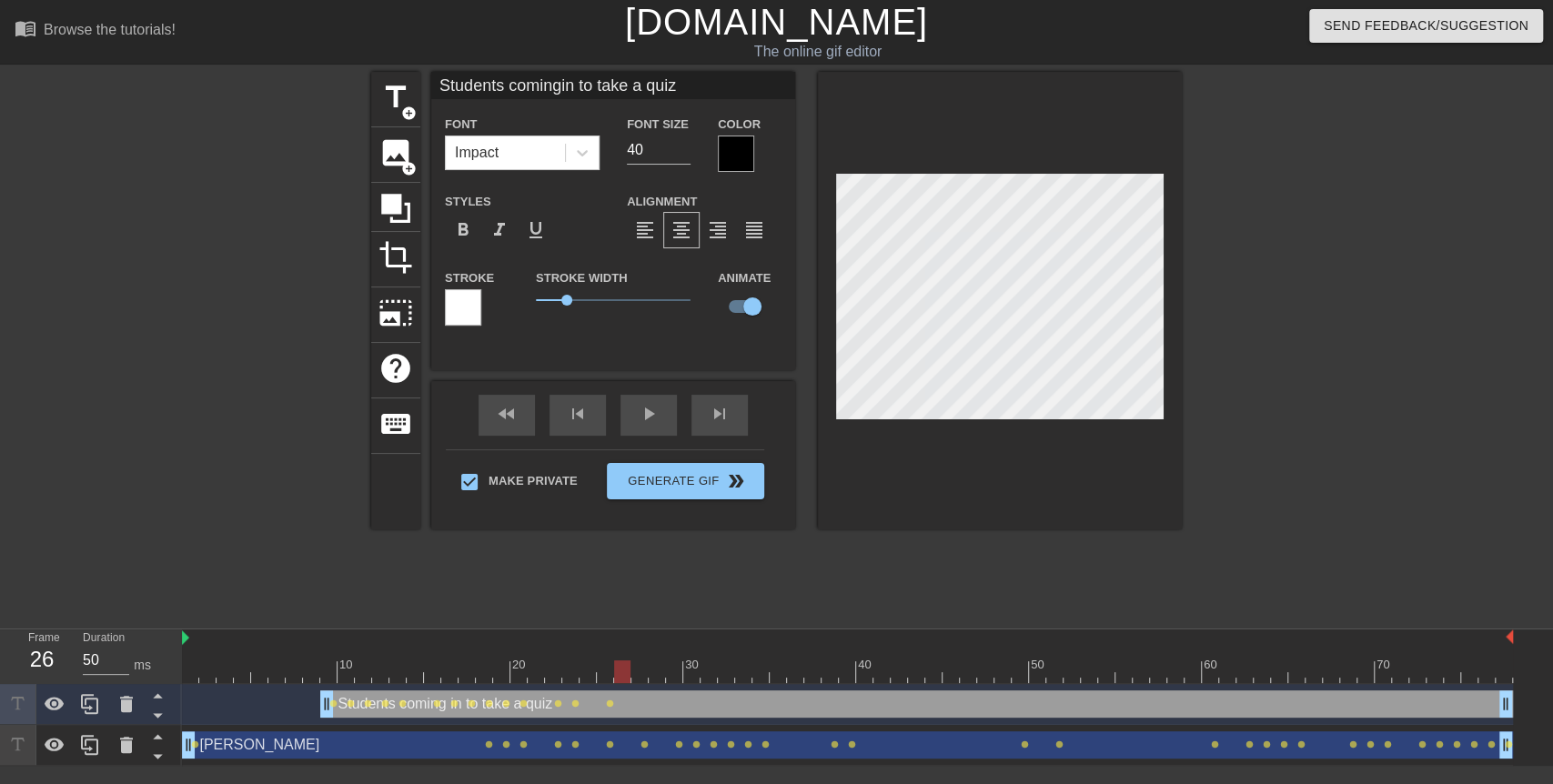
drag, startPoint x: 597, startPoint y: 670, endPoint x: 626, endPoint y: 671, distance: 29.0
click at [626, 671] on div at bounding box center [621, 672] width 16 height 23
drag, startPoint x: 626, startPoint y: 671, endPoint x: 648, endPoint y: 673, distance: 22.1
click at [648, 673] on div at bounding box center [847, 672] width 1331 height 23
drag, startPoint x: 648, startPoint y: 673, endPoint x: 675, endPoint y: 673, distance: 27.0
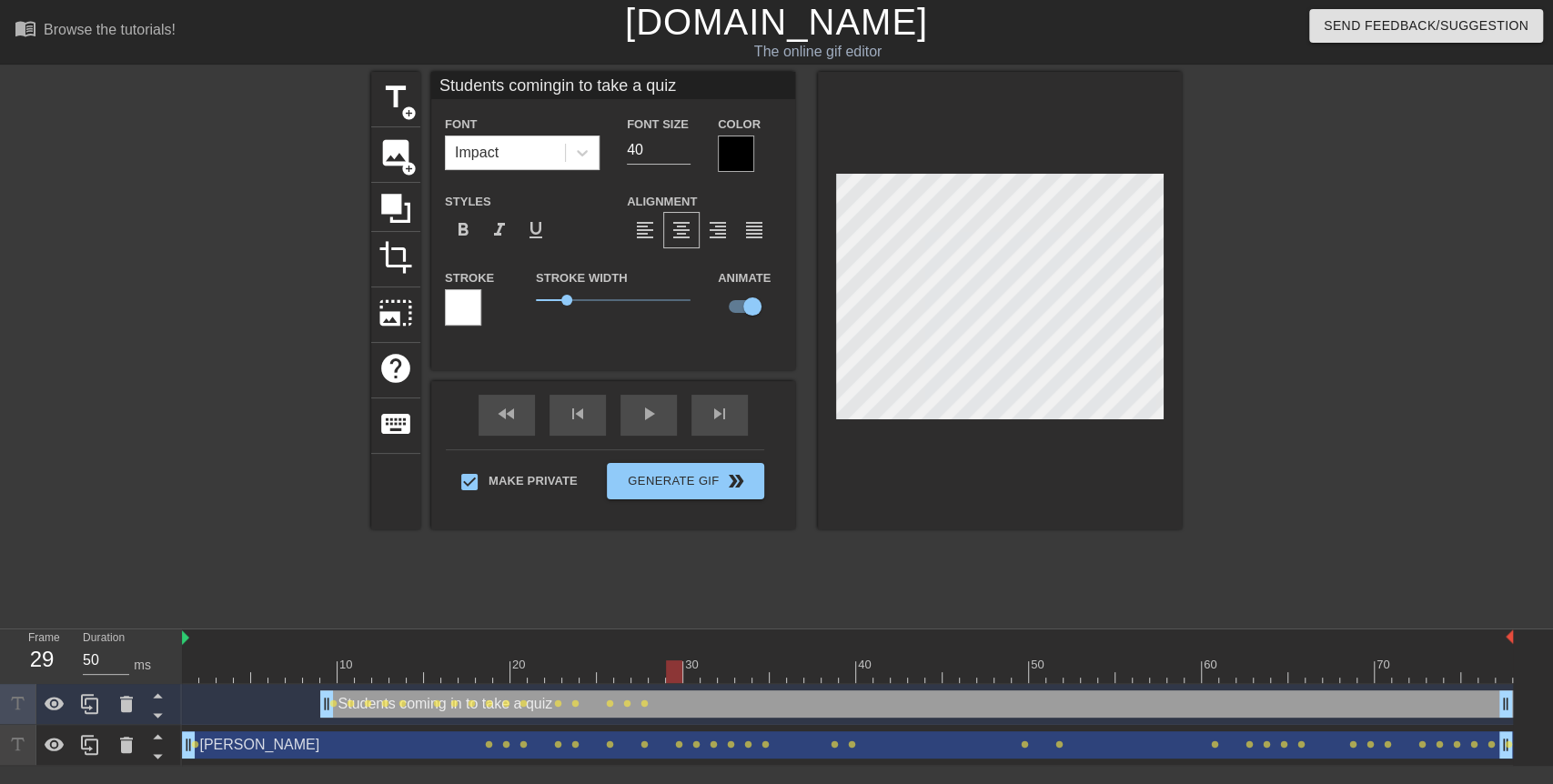
click at [675, 673] on div at bounding box center [847, 672] width 1331 height 23
drag, startPoint x: 675, startPoint y: 673, endPoint x: 693, endPoint y: 673, distance: 18.0
click at [693, 673] on div at bounding box center [691, 672] width 16 height 23
drag, startPoint x: 693, startPoint y: 673, endPoint x: 710, endPoint y: 673, distance: 17.0
click at [710, 673] on div at bounding box center [708, 672] width 16 height 23
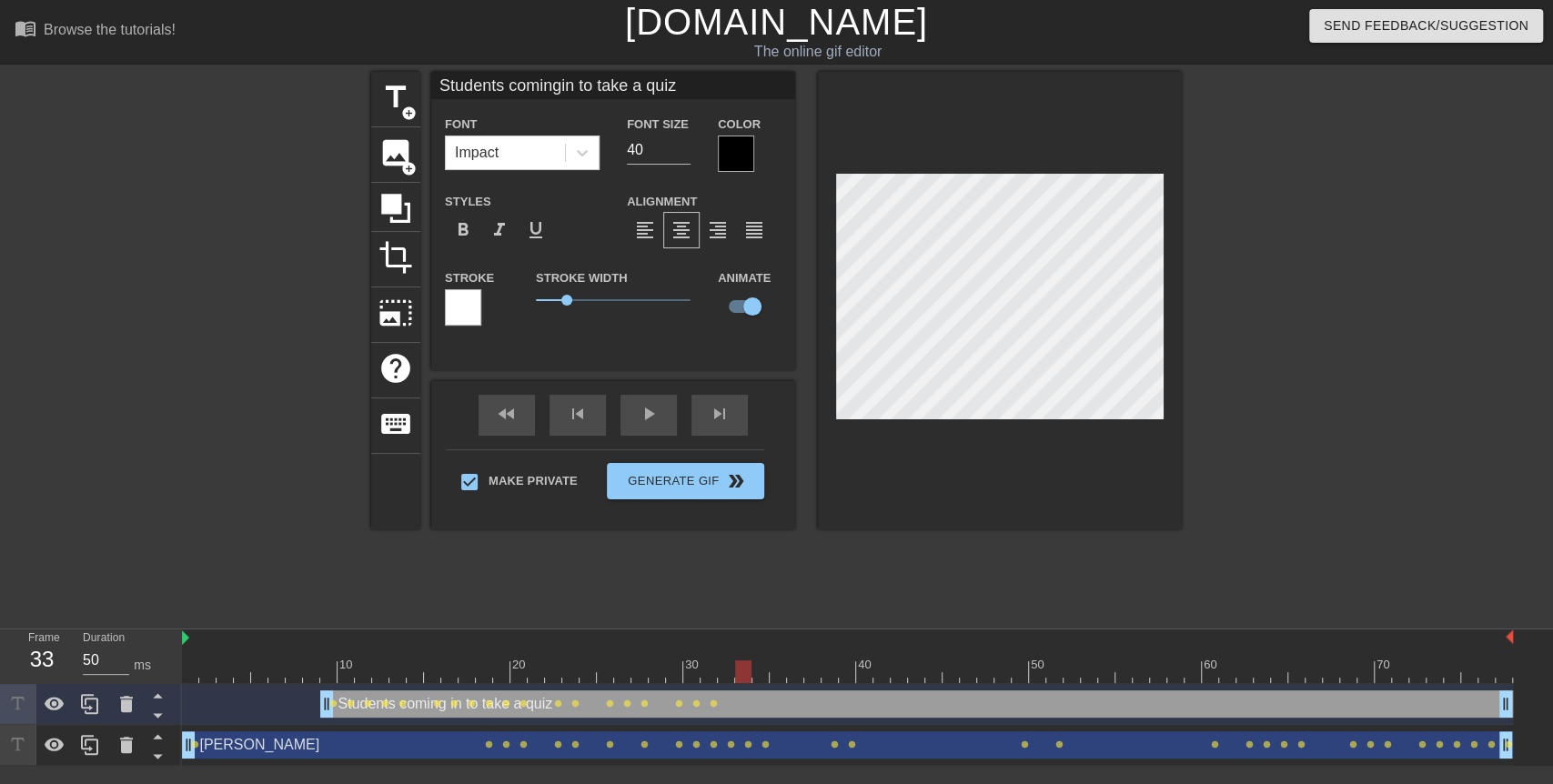
drag, startPoint x: 710, startPoint y: 673, endPoint x: 735, endPoint y: 672, distance: 25.0
click at [735, 672] on div at bounding box center [742, 672] width 16 height 23
drag, startPoint x: 735, startPoint y: 672, endPoint x: 951, endPoint y: 673, distance: 216.0
click at [951, 673] on div at bounding box center [950, 672] width 16 height 23
drag, startPoint x: 951, startPoint y: 673, endPoint x: 983, endPoint y: 673, distance: 32.0
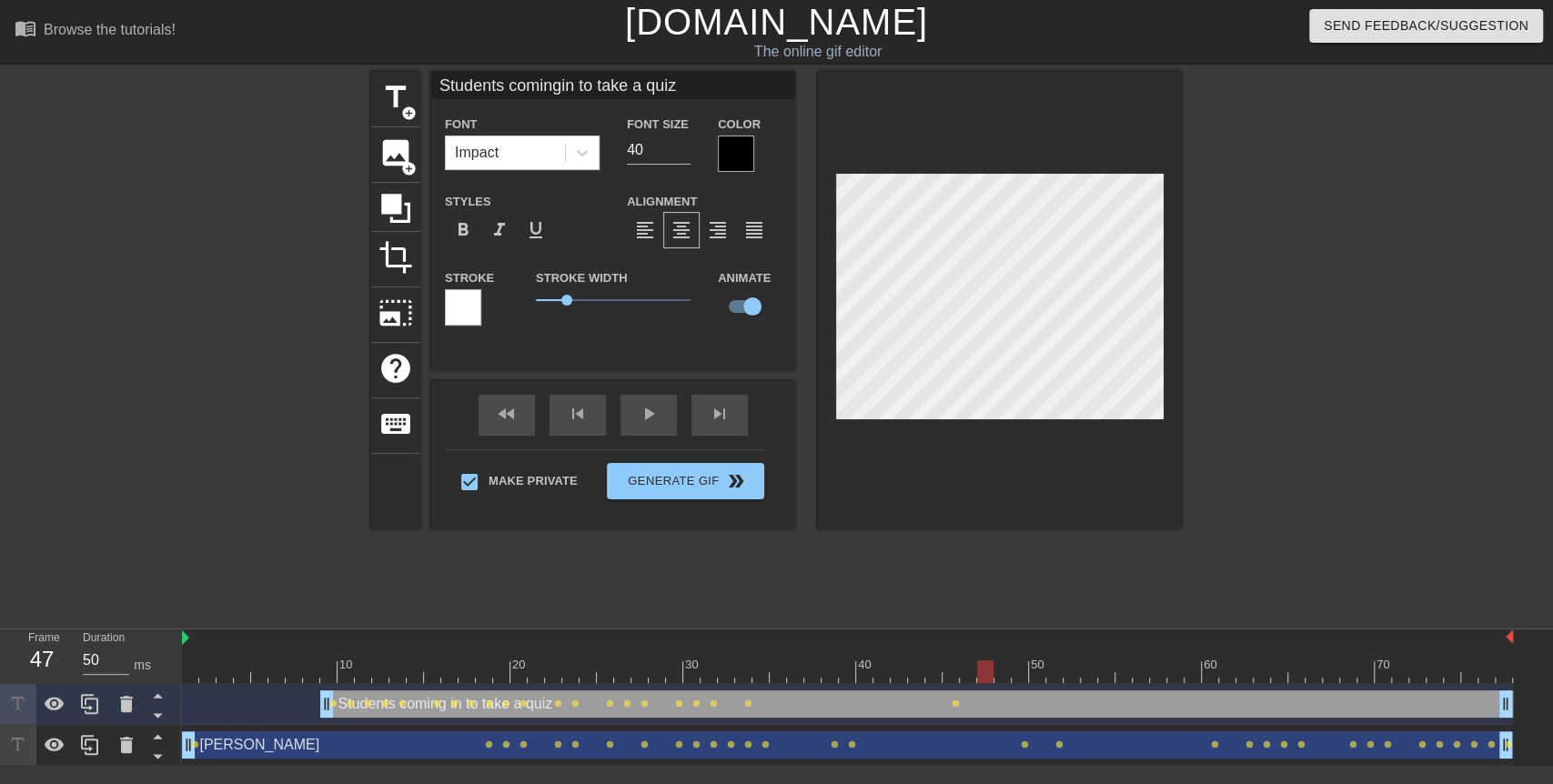
click at [983, 673] on div at bounding box center [984, 672] width 16 height 23
drag, startPoint x: 984, startPoint y: 673, endPoint x: 1368, endPoint y: 705, distance: 385.3
click at [1368, 705] on div "10 20 30 40 50 60 70 Students coming in to take a quiz drag_handle drag_handle …" at bounding box center [867, 697] width 1371 height 136
drag, startPoint x: 1367, startPoint y: 676, endPoint x: 1402, endPoint y: 675, distance: 35.0
click at [1402, 675] on div at bounding box center [1400, 672] width 16 height 23
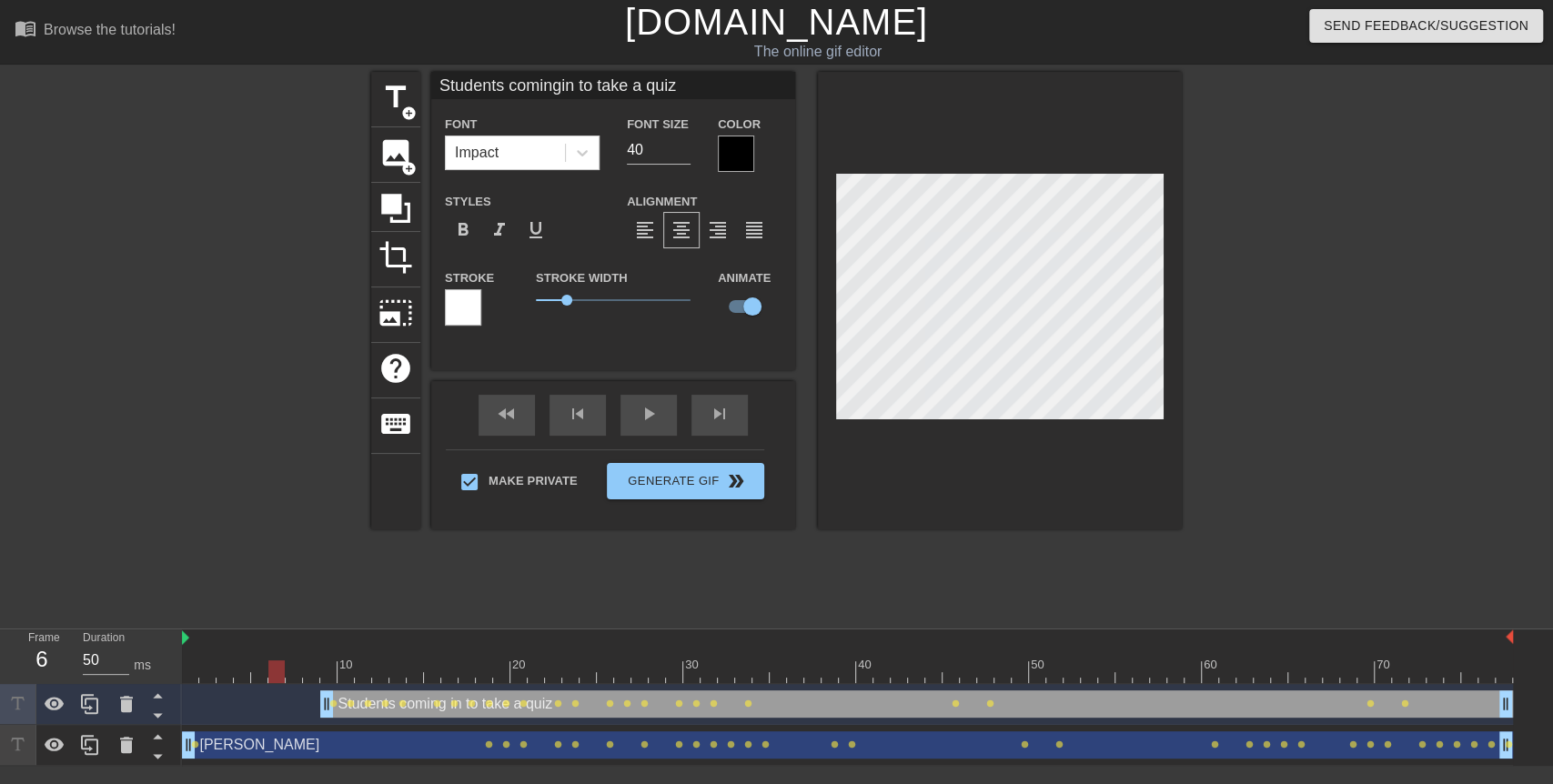
drag, startPoint x: 1402, startPoint y: 675, endPoint x: 265, endPoint y: 552, distance: 1143.6
click at [265, 552] on div "menu_book Browse the tutorials! [DOMAIN_NAME] The online gif editor Send Feedba…" at bounding box center [776, 383] width 1553 height 766
click at [647, 415] on div "play_arrow" at bounding box center [648, 414] width 56 height 41
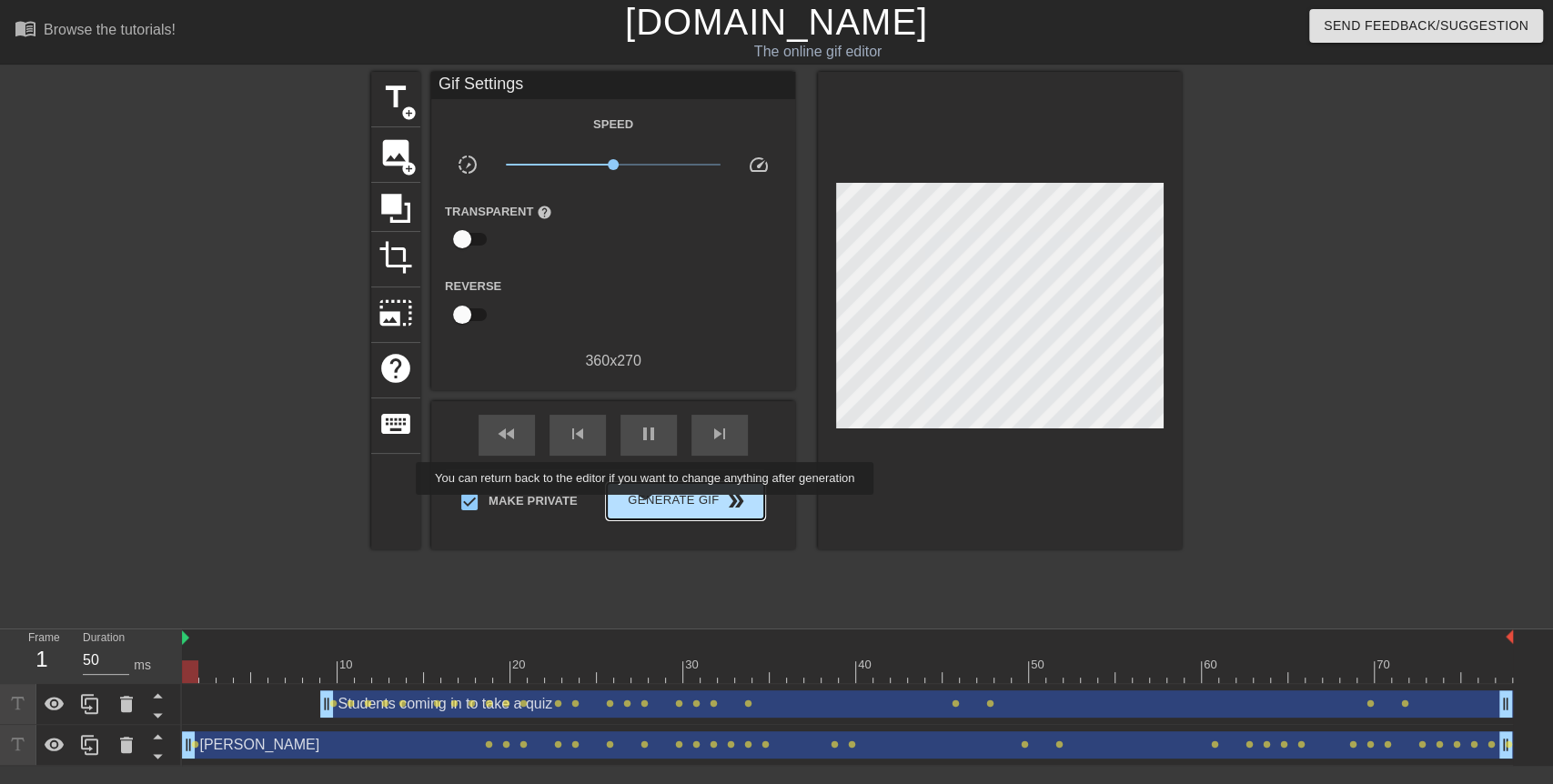
click at [648, 508] on span "Generate Gif double_arrow" at bounding box center [685, 501] width 143 height 22
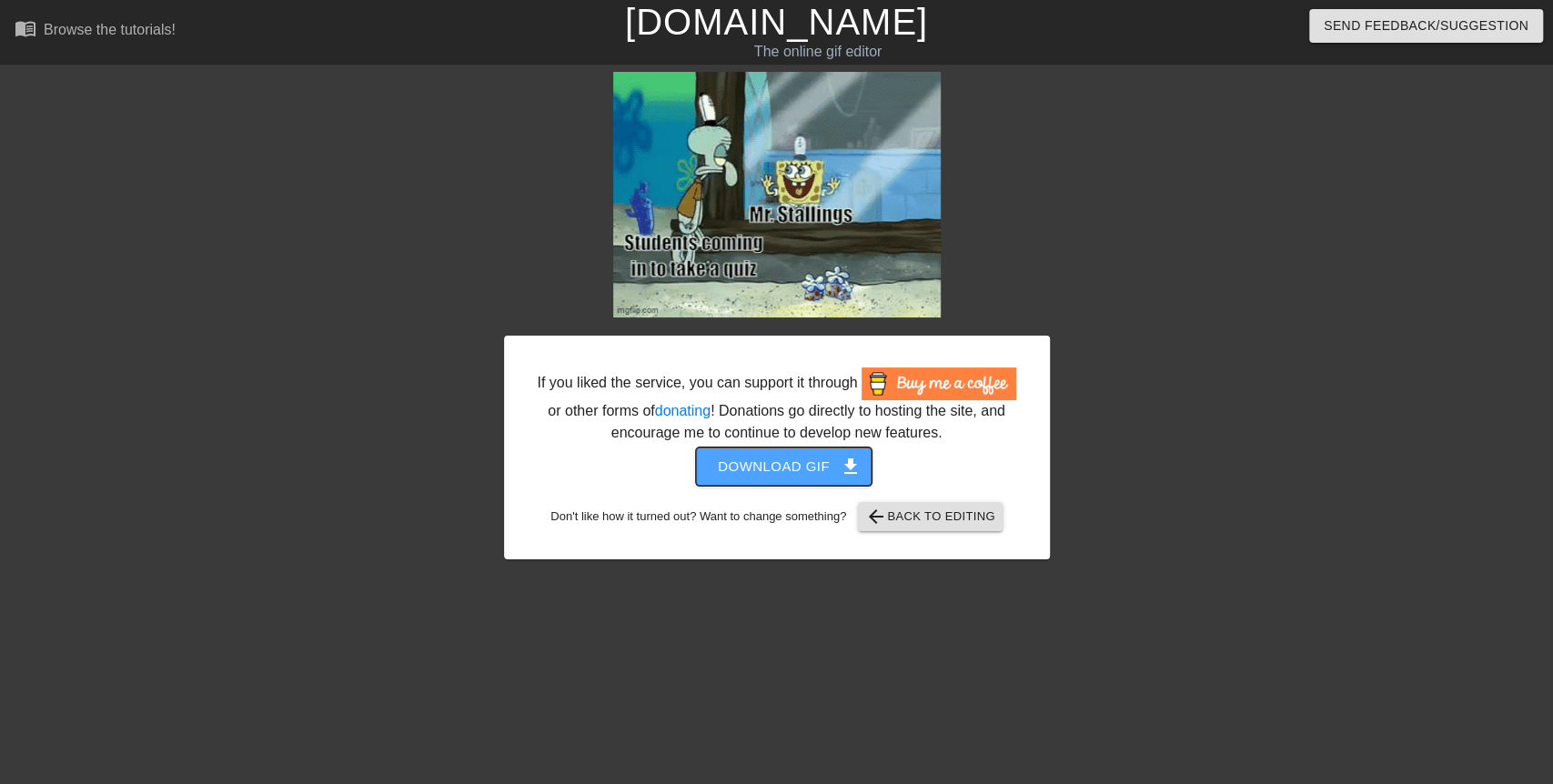
click at [852, 474] on span "get_app" at bounding box center [850, 466] width 22 height 22
